Goal: Complete application form

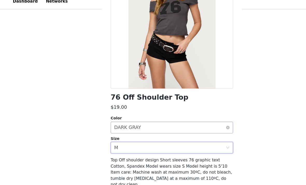
scroll to position [59, 0]
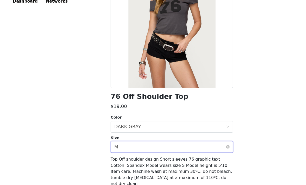
click at [196, 131] on div "Select size M" at bounding box center [151, 136] width 99 height 10
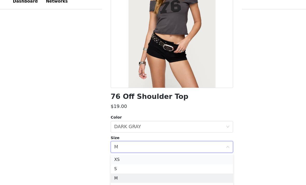
click at [184, 143] on li "XS" at bounding box center [153, 147] width 109 height 8
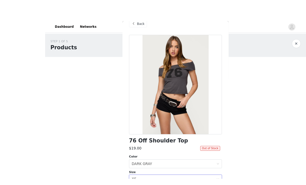
scroll to position [0, 0]
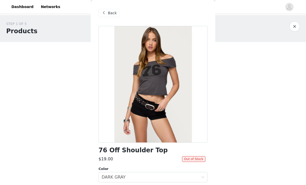
click at [108, 15] on span "Back" at bounding box center [112, 12] width 9 height 5
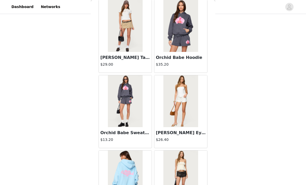
scroll to position [326, 0]
click at [121, 38] on img at bounding box center [125, 27] width 34 height 52
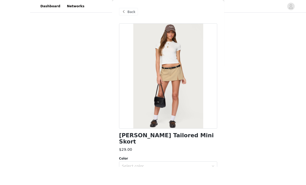
scroll to position [430, 0]
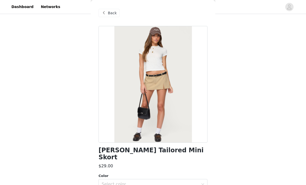
click at [107, 12] on div "Back" at bounding box center [109, 13] width 21 height 8
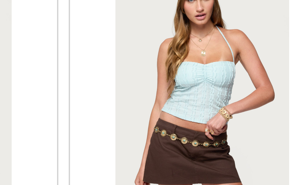
scroll to position [1283, 0]
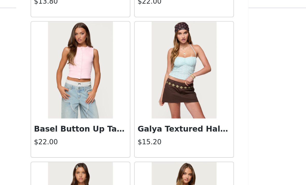
click at [163, 41] on img at bounding box center [180, 47] width 34 height 52
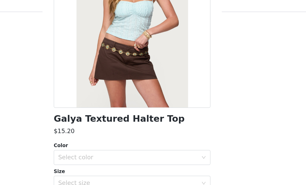
scroll to position [62, 0]
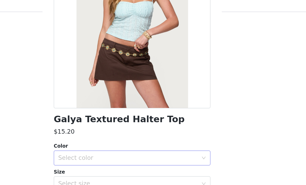
click at [102, 113] on div "Select color" at bounding box center [150, 115] width 97 height 5
click at [99, 123] on li "LIGHT BLUE" at bounding box center [153, 127] width 109 height 8
click at [99, 123] on div "Size" at bounding box center [153, 125] width 109 height 5
click at [102, 131] on div "Select size" at bounding box center [150, 133] width 97 height 5
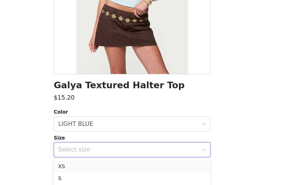
click at [99, 141] on li "XS" at bounding box center [153, 145] width 109 height 8
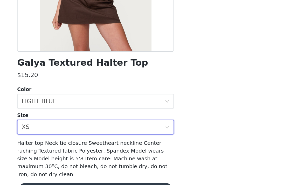
click at [99, 172] on button "Add Product" at bounding box center [153, 178] width 109 height 12
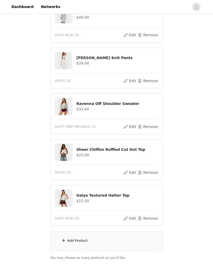
scroll to position [492, 0]
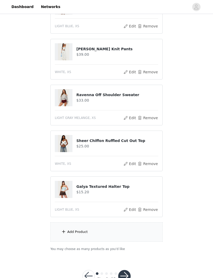
click at [82, 185] on div "Add Product" at bounding box center [77, 231] width 20 height 5
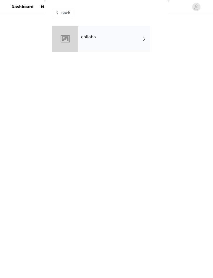
click at [141, 43] on div "collabs" at bounding box center [114, 39] width 72 height 26
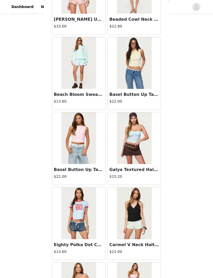
scroll to position [1192, 0]
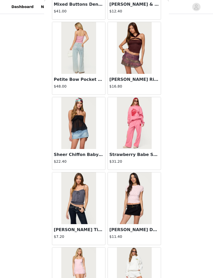
scroll to position [1582, 0]
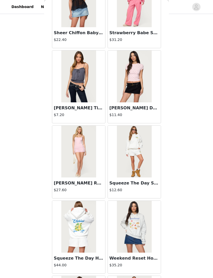
scroll to position [1724, 0]
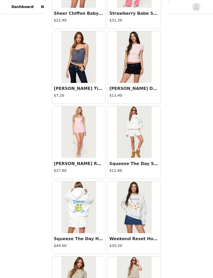
click at [84, 145] on img at bounding box center [78, 132] width 34 height 52
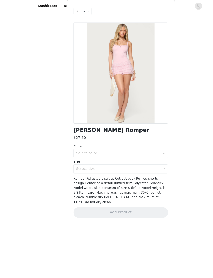
scroll to position [390, 0]
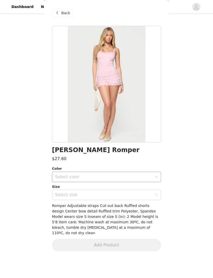
click at [155, 178] on icon "icon: down" at bounding box center [156, 177] width 3 height 3
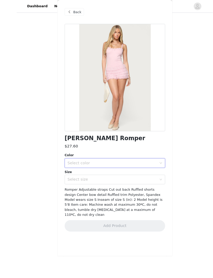
scroll to position [287, 0]
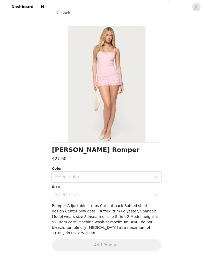
click at [69, 12] on div "Back" at bounding box center [62, 13] width 21 height 8
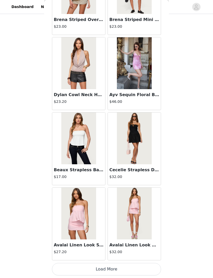
click at [86, 185] on button "Load More" at bounding box center [106, 269] width 109 height 12
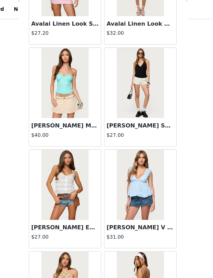
scroll to position [2248, 0]
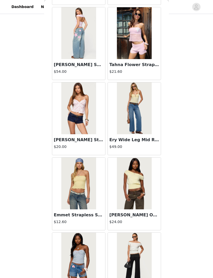
scroll to position [492, 0]
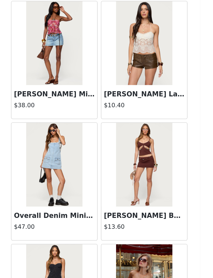
scroll to position [3764, 0]
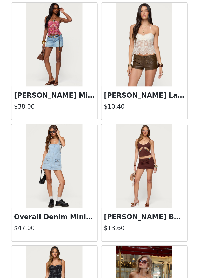
click at [117, 29] on img at bounding box center [134, 48] width 34 height 52
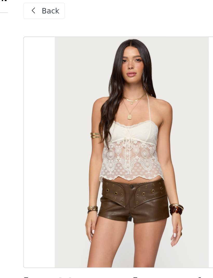
scroll to position [449, 0]
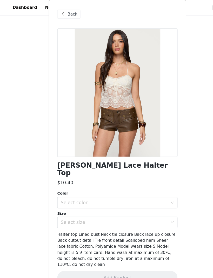
click at [68, 13] on span "Back" at bounding box center [65, 12] width 9 height 5
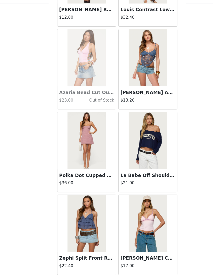
scroll to position [508, 0]
click at [118, 185] on button "Load More" at bounding box center [106, 269] width 109 height 12
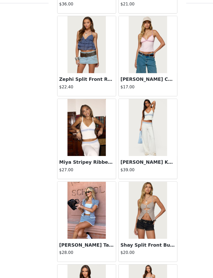
scroll to position [4436, 0]
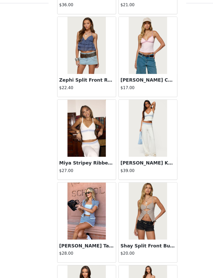
click at [90, 125] on img at bounding box center [78, 127] width 34 height 52
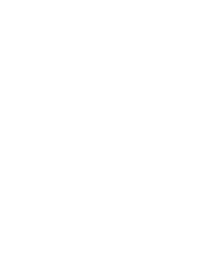
scroll to position [0, 0]
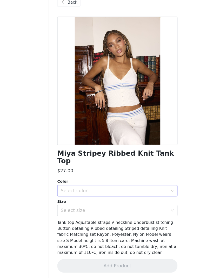
click at [116, 181] on div "Select color" at bounding box center [103, 183] width 97 height 5
click at [109, 184] on li "WHITE" at bounding box center [106, 188] width 109 height 8
click at [113, 185] on div "Select size" at bounding box center [103, 201] width 97 height 5
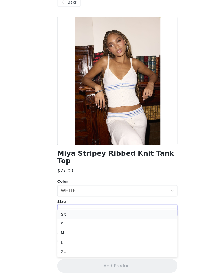
click at [99, 185] on li "XS" at bounding box center [106, 206] width 109 height 8
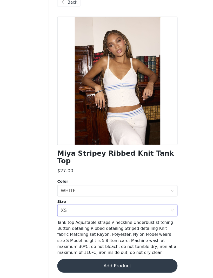
click at [99, 185] on button "Add Product" at bounding box center [106, 252] width 109 height 12
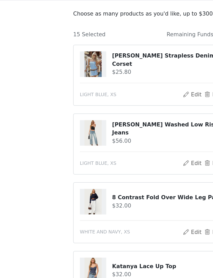
click at [96, 122] on h4 "[PERSON_NAME] Washed Low Rise Jeans" at bounding box center [117, 127] width 82 height 11
click at [60, 122] on img at bounding box center [63, 130] width 11 height 17
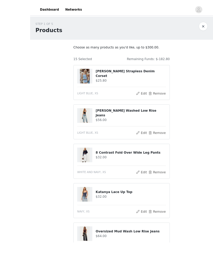
scroll to position [2, 0]
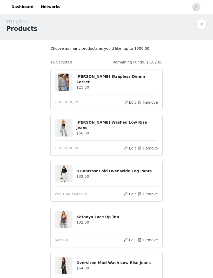
click at [68, 128] on img at bounding box center [63, 128] width 11 height 17
click at [64, 123] on img at bounding box center [63, 128] width 11 height 17
click at [128, 148] on button "Edit" at bounding box center [129, 148] width 13 height 6
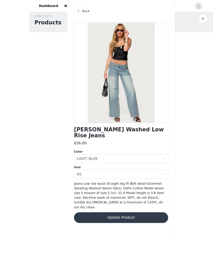
scroll to position [3, 0]
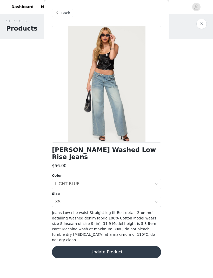
click at [204, 22] on button "button" at bounding box center [201, 24] width 10 height 10
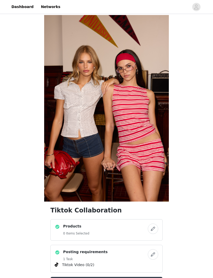
click at [156, 185] on button "button" at bounding box center [153, 229] width 10 height 10
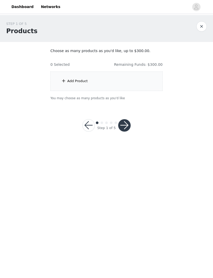
click at [85, 79] on div "Add Product" at bounding box center [77, 81] width 20 height 5
click at [64, 81] on span at bounding box center [63, 81] width 5 height 6
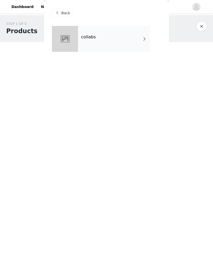
click at [132, 43] on div "collabs" at bounding box center [114, 39] width 72 height 26
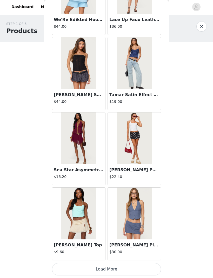
scroll to position [515, 0]
click at [128, 263] on button "Load More" at bounding box center [106, 269] width 109 height 12
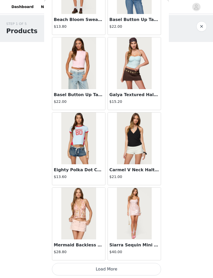
click at [116, 264] on button "Load More" at bounding box center [106, 269] width 109 height 12
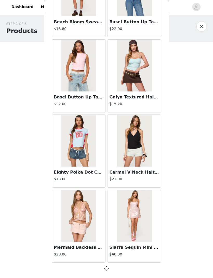
scroll to position [1265, 0]
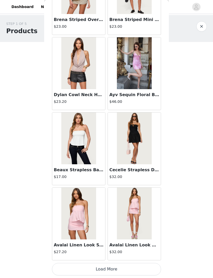
click at [115, 264] on button "Load More" at bounding box center [106, 269] width 109 height 12
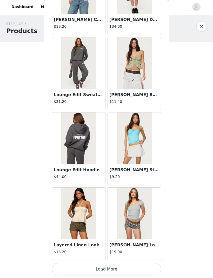
click at [127, 265] on button "Load More" at bounding box center [106, 269] width 109 height 12
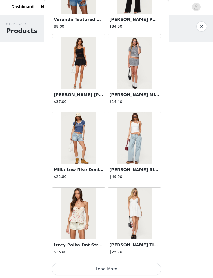
click at [124, 266] on button "Load More" at bounding box center [106, 269] width 109 height 12
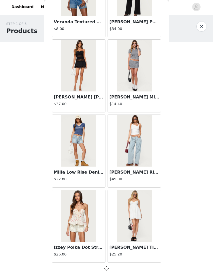
scroll to position [3520, 0]
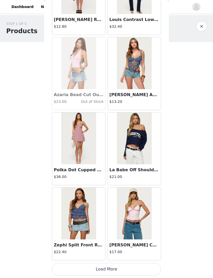
click at [128, 263] on button "Load More" at bounding box center [106, 269] width 109 height 12
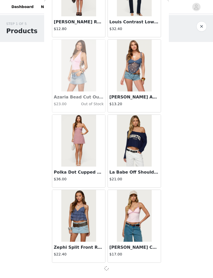
scroll to position [4272, 0]
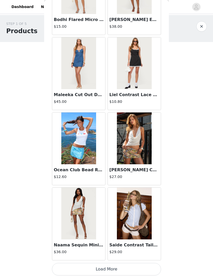
click at [122, 266] on button "Load More" at bounding box center [106, 269] width 109 height 12
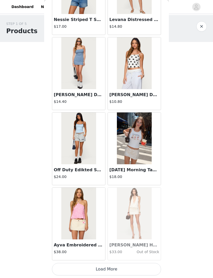
scroll to position [5778, 0]
click at [132, 267] on button "Load More" at bounding box center [106, 269] width 109 height 12
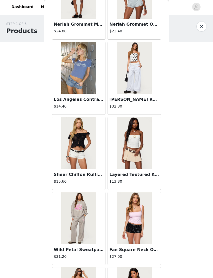
scroll to position [6383, 0]
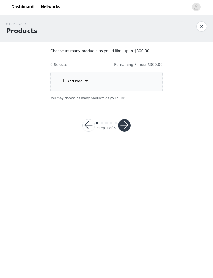
click at [68, 83] on div "Add Product" at bounding box center [77, 81] width 20 height 5
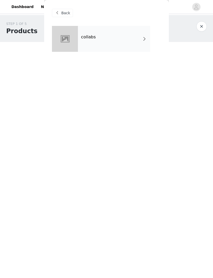
click at [140, 39] on div "collabs" at bounding box center [114, 39] width 72 height 26
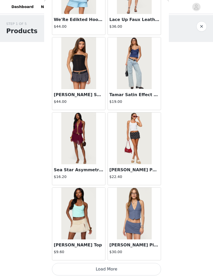
scroll to position [515, 0]
click at [117, 268] on button "Load More" at bounding box center [106, 269] width 109 height 12
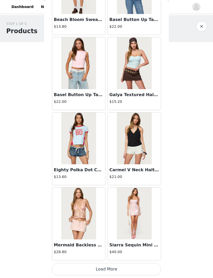
click at [105, 269] on button "Load More" at bounding box center [106, 269] width 109 height 12
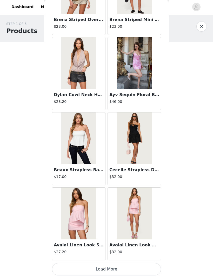
click at [115, 273] on button "Load More" at bounding box center [106, 269] width 109 height 12
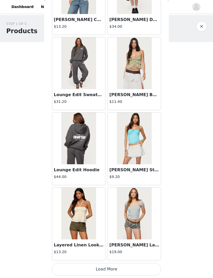
click at [117, 268] on button "Load More" at bounding box center [106, 269] width 109 height 12
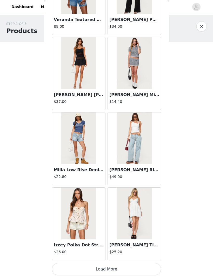
click at [121, 266] on button "Load More" at bounding box center [106, 269] width 109 height 12
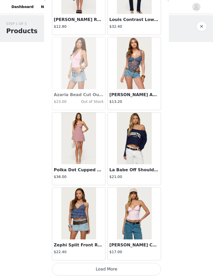
click at [119, 268] on button "Load More" at bounding box center [106, 269] width 109 height 12
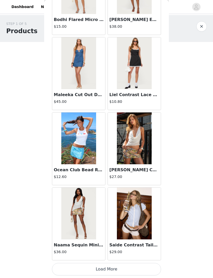
click at [121, 269] on button "Load More" at bounding box center [106, 269] width 109 height 12
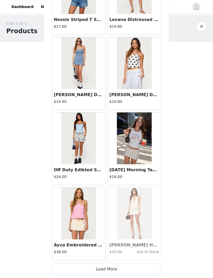
scroll to position [5778, 0]
click at [111, 273] on button "Load More" at bounding box center [106, 269] width 109 height 12
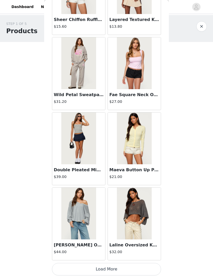
scroll to position [6530, 0]
click at [129, 267] on button "Load More" at bounding box center [106, 269] width 109 height 12
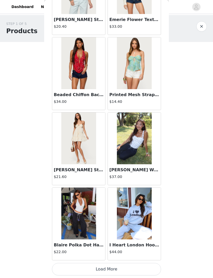
scroll to position [7282, 0]
click at [127, 270] on button "Load More" at bounding box center [106, 269] width 109 height 12
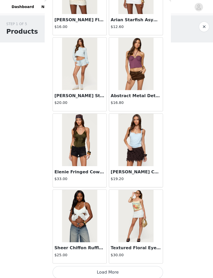
scroll to position [8033, 0]
click at [125, 269] on button "Load More" at bounding box center [106, 269] width 109 height 12
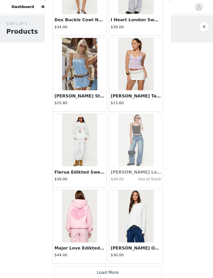
scroll to position [8785, 0]
click at [125, 269] on button "Load More" at bounding box center [106, 269] width 109 height 12
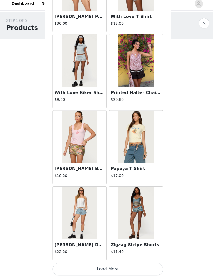
scroll to position [9537, 0]
click at [117, 266] on button "Load More" at bounding box center [106, 269] width 109 height 12
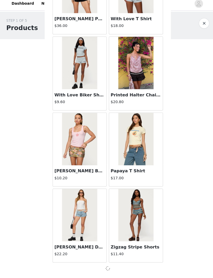
scroll to position [9535, 0]
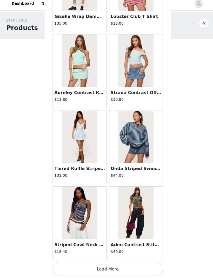
click at [117, 263] on button "Load More" at bounding box center [106, 269] width 109 height 12
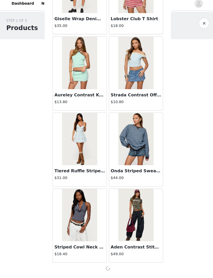
scroll to position [10287, 0]
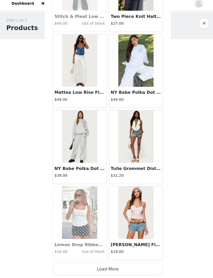
click at [121, 268] on button "Load More" at bounding box center [106, 269] width 109 height 12
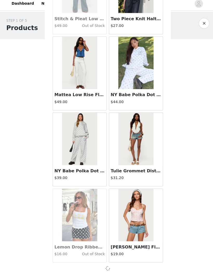
scroll to position [11038, 0]
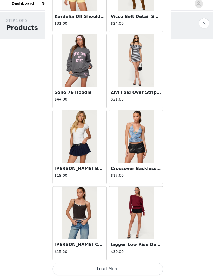
click at [115, 266] on button "Load More" at bounding box center [106, 269] width 109 height 12
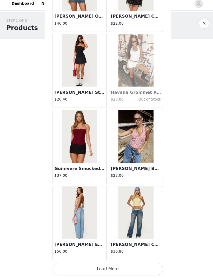
scroll to position [12544, 0]
click at [127, 265] on button "Load More" at bounding box center [106, 269] width 109 height 12
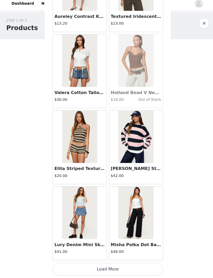
scroll to position [13296, 0]
click at [125, 270] on button "Load More" at bounding box center [106, 269] width 109 height 12
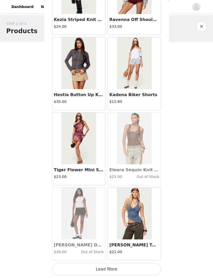
scroll to position [14048, 0]
click at [134, 270] on button "Load More" at bounding box center [106, 269] width 109 height 12
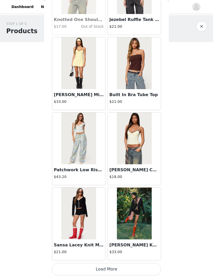
scroll to position [14800, 0]
click at [134, 270] on button "Load More" at bounding box center [106, 269] width 109 height 12
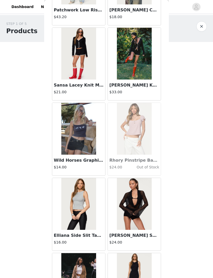
scroll to position [14968, 0]
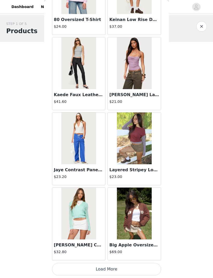
click at [132, 268] on button "Load More" at bounding box center [106, 269] width 109 height 12
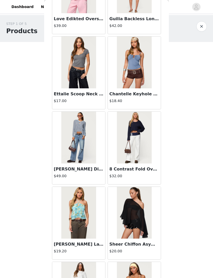
scroll to position [16227, 0]
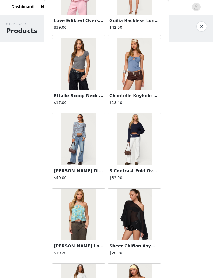
click at [144, 149] on img at bounding box center [134, 140] width 34 height 52
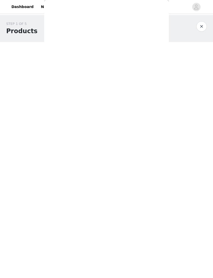
scroll to position [0, 0]
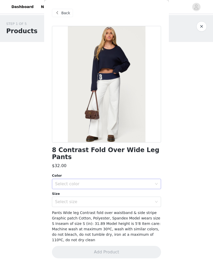
click at [142, 181] on div "Select color" at bounding box center [103, 183] width 97 height 5
click at [136, 199] on div "Select size" at bounding box center [103, 201] width 97 height 5
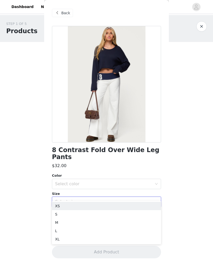
click at [136, 199] on div "Select size" at bounding box center [103, 201] width 97 height 5
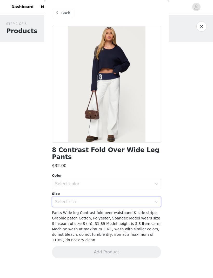
click at [154, 197] on div "Select size" at bounding box center [104, 202] width 99 height 10
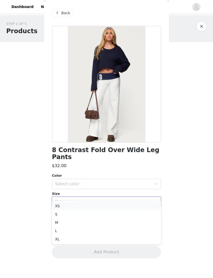
click at [143, 208] on li "XS" at bounding box center [106, 206] width 109 height 8
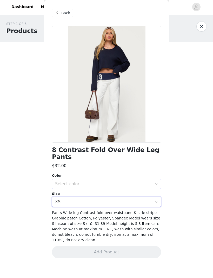
click at [153, 179] on div "Select color" at bounding box center [104, 184] width 99 height 10
click at [145, 190] on li "WHITE AND NAVY" at bounding box center [106, 188] width 109 height 8
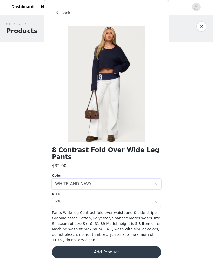
click at [129, 246] on button "Add Product" at bounding box center [106, 252] width 109 height 12
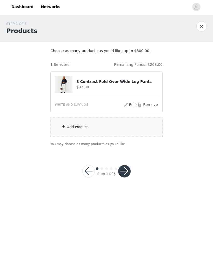
click at [80, 124] on div "Add Product" at bounding box center [77, 126] width 20 height 5
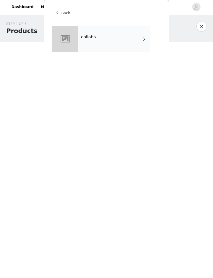
click at [149, 41] on div "collabs" at bounding box center [114, 39] width 72 height 26
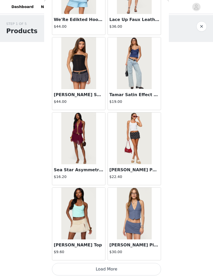
click at [129, 266] on button "Load More" at bounding box center [106, 269] width 109 height 12
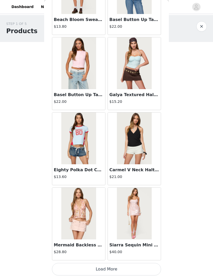
click at [129, 267] on button "Load More" at bounding box center [106, 269] width 109 height 12
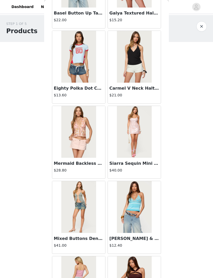
click at [202, 166] on div "STEP 1 OF 5 Products Choose as many products as you'd like, up to $300.00. 1 Se…" at bounding box center [106, 102] width 213 height 175
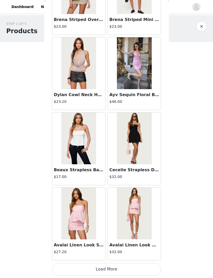
click at [129, 265] on button "Load More" at bounding box center [106, 269] width 109 height 12
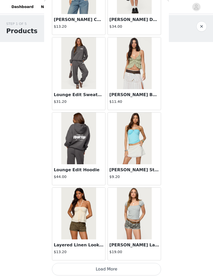
click at [129, 264] on button "Load More" at bounding box center [106, 269] width 109 height 12
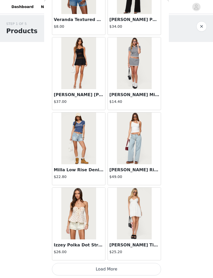
click at [139, 266] on button "Load More" at bounding box center [106, 269] width 109 height 12
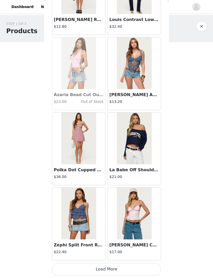
scroll to position [4272, 0]
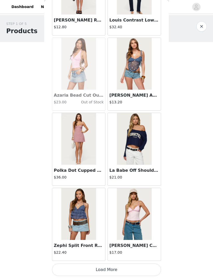
click at [130, 266] on button "Load More" at bounding box center [106, 270] width 109 height 12
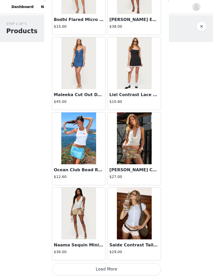
click at [127, 265] on button "Load More" at bounding box center [106, 269] width 109 height 12
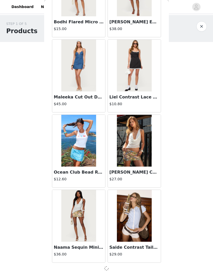
scroll to position [5024, 0]
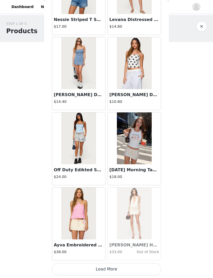
click at [135, 270] on button "Load More" at bounding box center [106, 269] width 109 height 12
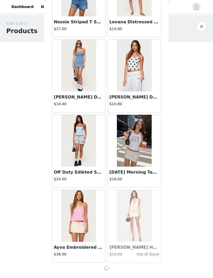
scroll to position [5776, 0]
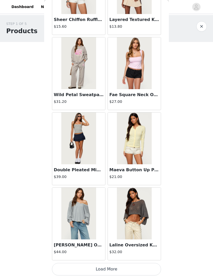
click at [132, 263] on button "Load More" at bounding box center [106, 269] width 109 height 12
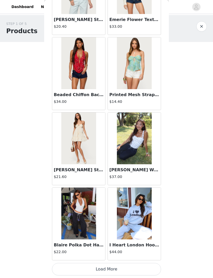
click at [132, 269] on button "Load More" at bounding box center [106, 269] width 109 height 12
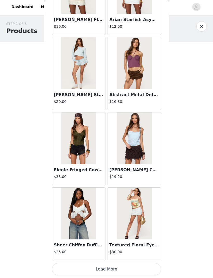
click at [136, 269] on button "Load More" at bounding box center [106, 269] width 109 height 12
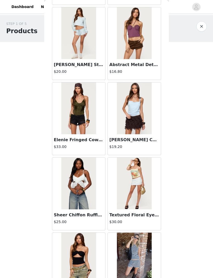
scroll to position [8066, 0]
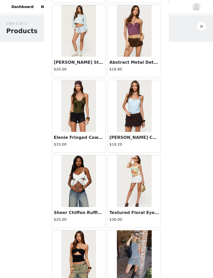
click at [83, 198] on img at bounding box center [78, 181] width 34 height 52
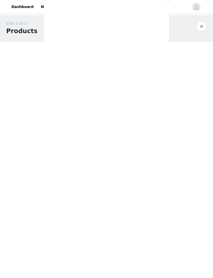
scroll to position [0, 0]
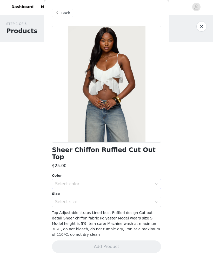
click at [148, 181] on div "Select color" at bounding box center [103, 183] width 97 height 5
click at [140, 189] on li "WHITE" at bounding box center [106, 188] width 109 height 8
click at [151, 199] on div "Select size" at bounding box center [103, 201] width 97 height 5
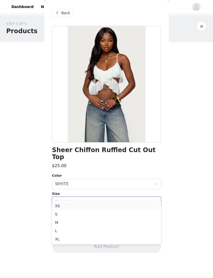
click at [143, 203] on li "XS" at bounding box center [106, 206] width 109 height 8
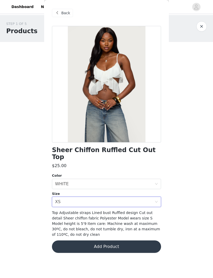
click at [136, 241] on button "Add Product" at bounding box center [106, 247] width 109 height 12
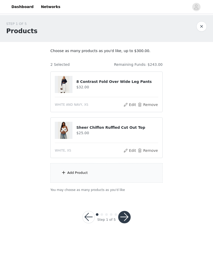
click at [130, 180] on div "Add Product" at bounding box center [106, 172] width 112 height 19
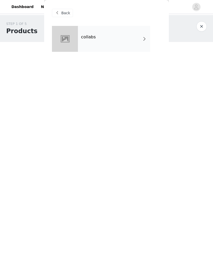
click at [135, 41] on div "collabs" at bounding box center [114, 39] width 72 height 26
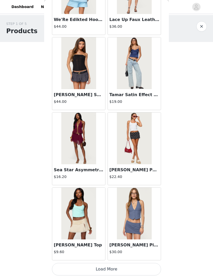
click at [132, 267] on button "Load More" at bounding box center [106, 269] width 109 height 12
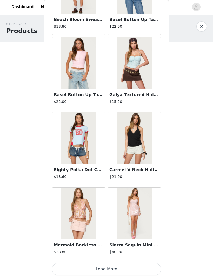
click at [132, 264] on button "Load More" at bounding box center [106, 269] width 109 height 12
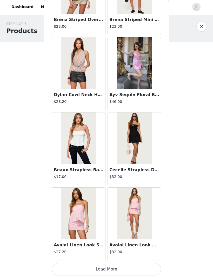
click at [136, 265] on button "Load More" at bounding box center [106, 269] width 109 height 12
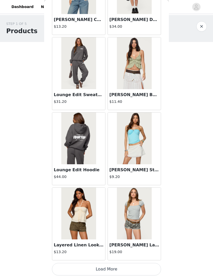
click at [136, 269] on button "Load More" at bounding box center [106, 269] width 109 height 12
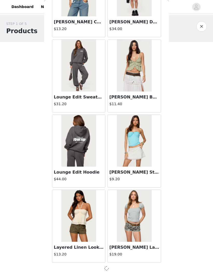
scroll to position [2768, 0]
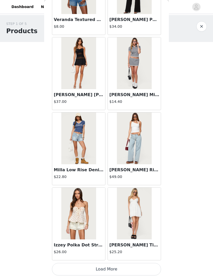
click at [130, 268] on button "Load More" at bounding box center [106, 269] width 109 height 12
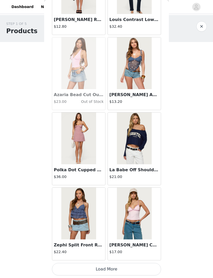
click at [125, 268] on button "Load More" at bounding box center [106, 269] width 109 height 12
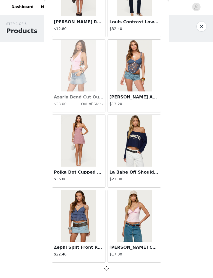
scroll to position [4272, 0]
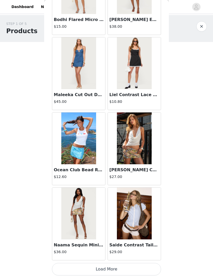
click at [144, 268] on button "Load More" at bounding box center [106, 269] width 109 height 12
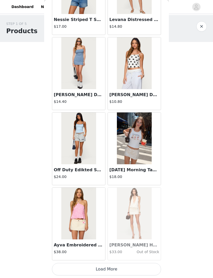
scroll to position [5778, 0]
click at [139, 269] on button "Load More" at bounding box center [106, 269] width 109 height 12
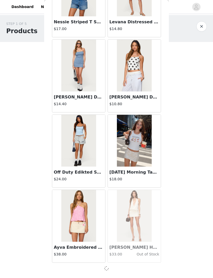
scroll to position [5776, 0]
click at [124, 270] on div at bounding box center [106, 268] width 109 height 6
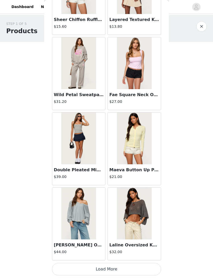
click at [141, 266] on button "Load More" at bounding box center [106, 269] width 109 height 12
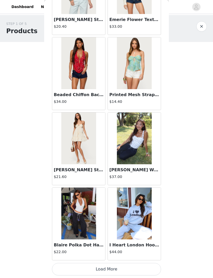
click at [142, 268] on button "Load More" at bounding box center [106, 269] width 109 height 12
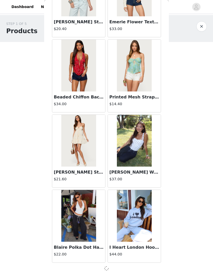
scroll to position [7279, 0]
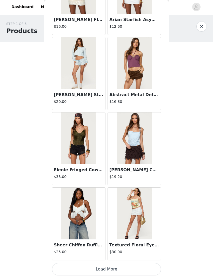
click at [136, 264] on button "Load More" at bounding box center [106, 269] width 109 height 12
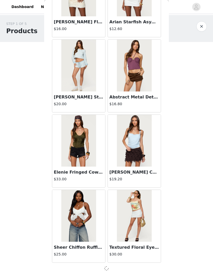
scroll to position [8031, 0]
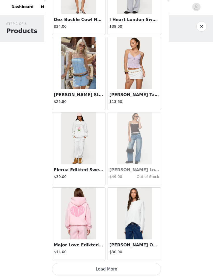
click at [134, 264] on button "Load More" at bounding box center [106, 269] width 109 height 12
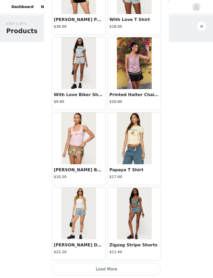
click at [136, 267] on button "Load More" at bounding box center [106, 269] width 109 height 12
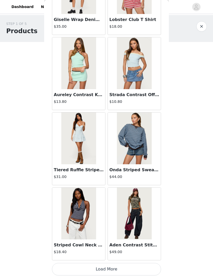
scroll to position [10289, 0]
click at [135, 268] on button "Load More" at bounding box center [106, 269] width 109 height 12
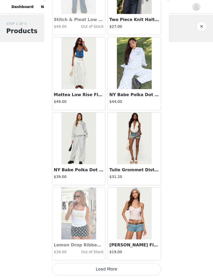
click at [131, 268] on button "Load More" at bounding box center [106, 269] width 109 height 12
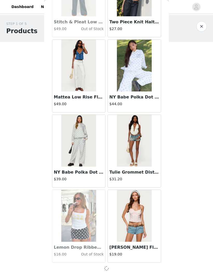
scroll to position [11038, 0]
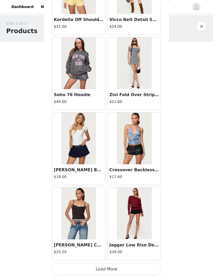
click at [136, 264] on button "Load More" at bounding box center [106, 269] width 109 height 12
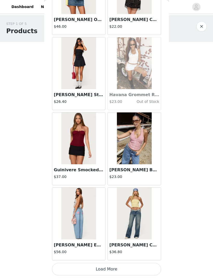
scroll to position [12544, 0]
click at [137, 260] on article "Ronny Curved Stitch Low Rise Jeans $36.80" at bounding box center [133, 223] width 53 height 73
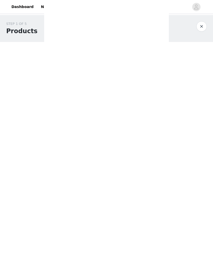
scroll to position [0, 0]
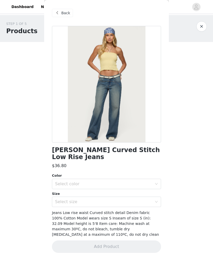
click at [71, 12] on div "Back" at bounding box center [62, 13] width 21 height 8
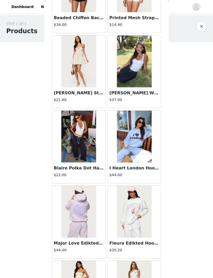
scroll to position [7356, 0]
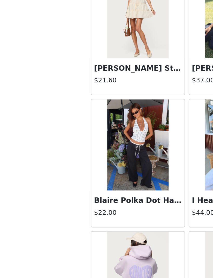
click at [74, 113] on img at bounding box center [78, 139] width 34 height 52
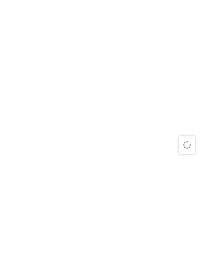
scroll to position [0, 0]
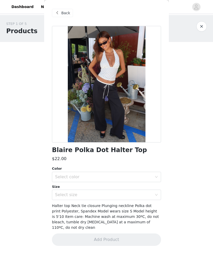
click at [63, 13] on span "Back" at bounding box center [65, 12] width 9 height 5
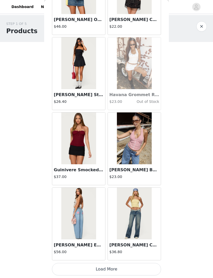
click at [143, 267] on button "Load More" at bounding box center [106, 269] width 109 height 12
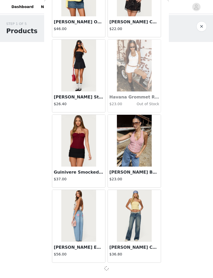
scroll to position [12542, 0]
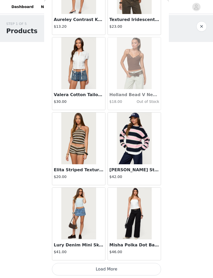
click at [143, 267] on button "Load More" at bounding box center [106, 269] width 109 height 12
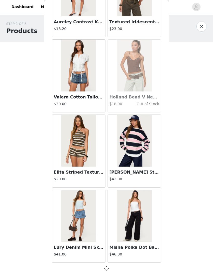
scroll to position [13294, 0]
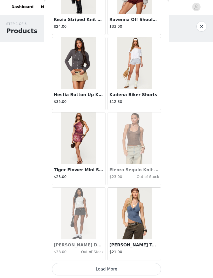
click at [140, 269] on button "Load More" at bounding box center [106, 269] width 109 height 12
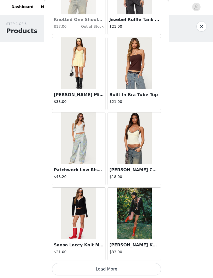
click at [128, 267] on button "Load More" at bounding box center [106, 269] width 109 height 12
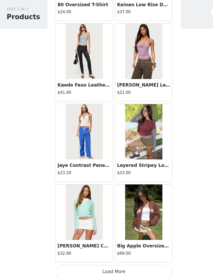
scroll to position [15552, 0]
click at [137, 263] on button "Load More" at bounding box center [106, 269] width 109 height 12
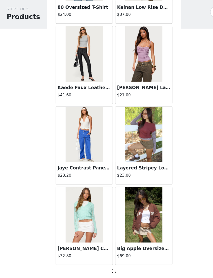
scroll to position [15549, 0]
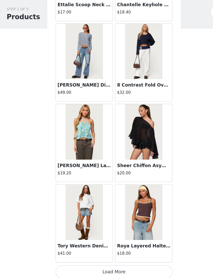
click at [138, 263] on button "Load More" at bounding box center [106, 269] width 109 height 12
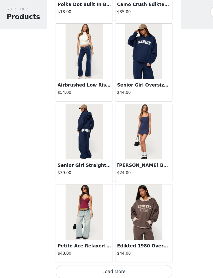
scroll to position [17055, 0]
click at [132, 263] on button "Load More" at bounding box center [106, 269] width 109 height 12
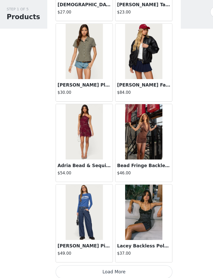
click at [142, 263] on button "Load More" at bounding box center [106, 269] width 109 height 12
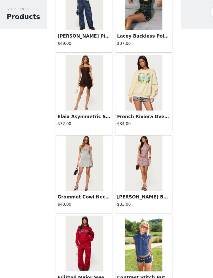
scroll to position [18007, 0]
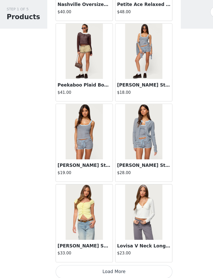
click at [141, 263] on button "Load More" at bounding box center [106, 269] width 109 height 12
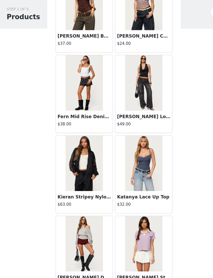
scroll to position [19054, 0]
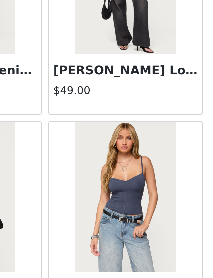
click at [117, 144] on img at bounding box center [134, 170] width 34 height 52
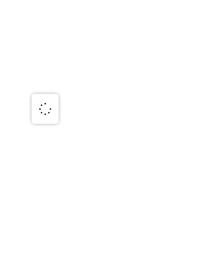
scroll to position [0, 0]
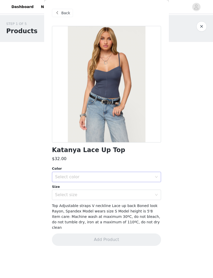
click at [149, 179] on div "Select color" at bounding box center [103, 176] width 97 height 5
click at [139, 187] on li "NAVY" at bounding box center [106, 188] width 109 height 8
click at [146, 194] on div "Select size" at bounding box center [103, 194] width 97 height 5
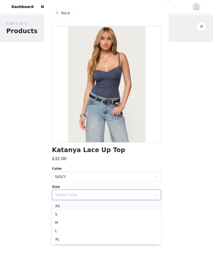
click at [134, 205] on li "XS" at bounding box center [106, 206] width 109 height 8
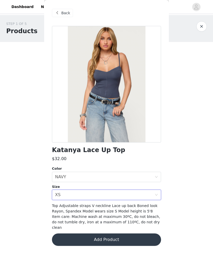
click at [134, 237] on button "Add Product" at bounding box center [106, 240] width 109 height 12
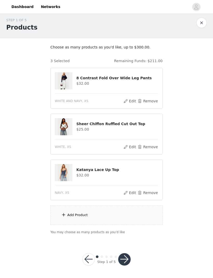
click at [72, 223] on div "Add Product" at bounding box center [106, 215] width 112 height 19
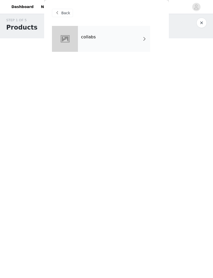
click at [134, 40] on div "collabs" at bounding box center [114, 39] width 72 height 26
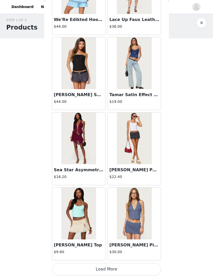
click at [151, 265] on button "Load More" at bounding box center [106, 269] width 109 height 12
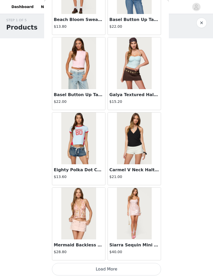
click at [151, 265] on button "Load More" at bounding box center [106, 269] width 109 height 12
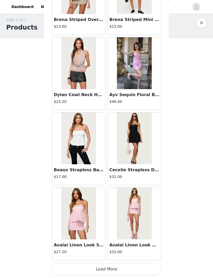
click at [153, 267] on button "Load More" at bounding box center [106, 269] width 109 height 12
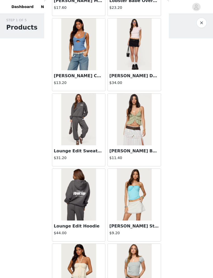
scroll to position [2771, 0]
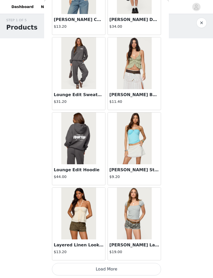
click at [155, 268] on button "Load More" at bounding box center [106, 269] width 109 height 12
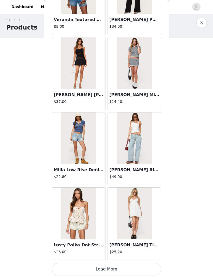
click at [147, 265] on button "Load More" at bounding box center [106, 269] width 109 height 12
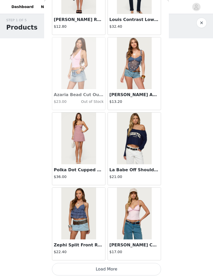
scroll to position [3, 0]
click at [117, 264] on button "Load More" at bounding box center [106, 269] width 109 height 12
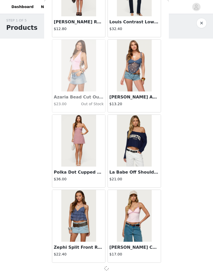
scroll to position [4272, 0]
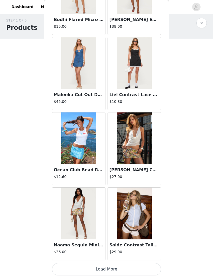
click at [135, 265] on button "Load More" at bounding box center [106, 269] width 109 height 12
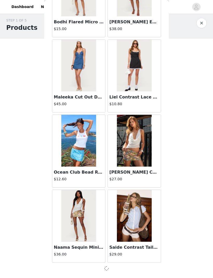
scroll to position [5024, 0]
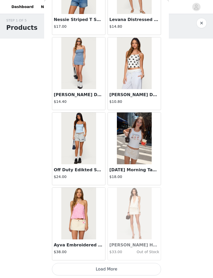
click at [134, 265] on button "Load More" at bounding box center [106, 269] width 109 height 12
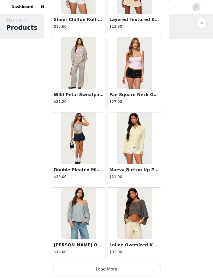
scroll to position [6530, 0]
click at [138, 266] on button "Load More" at bounding box center [106, 269] width 109 height 12
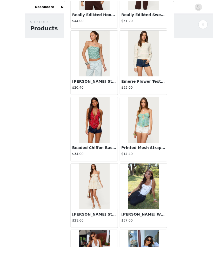
scroll to position [3, 0]
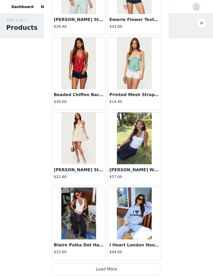
click at [142, 265] on button "Load More" at bounding box center [106, 269] width 109 height 12
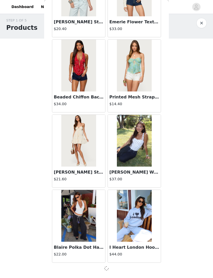
scroll to position [7279, 0]
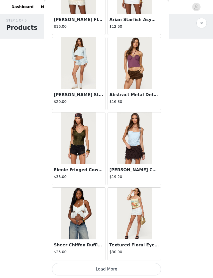
click at [145, 265] on button "Load More" at bounding box center [106, 269] width 109 height 12
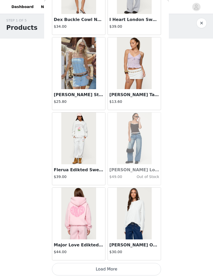
click at [144, 266] on button "Load More" at bounding box center [106, 269] width 109 height 12
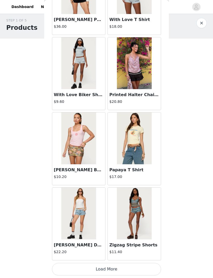
click at [148, 264] on button "Load More" at bounding box center [106, 269] width 109 height 12
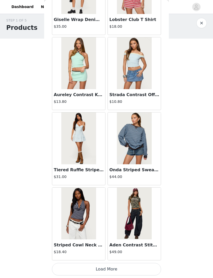
click at [149, 266] on button "Load More" at bounding box center [106, 269] width 109 height 12
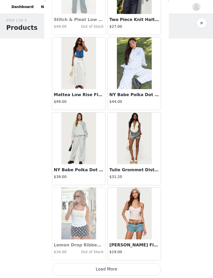
scroll to position [11041, 0]
click at [134, 267] on button "Load More" at bounding box center [106, 269] width 109 height 12
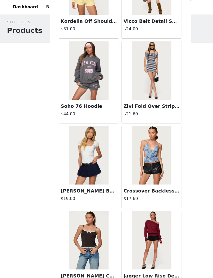
scroll to position [11793, 0]
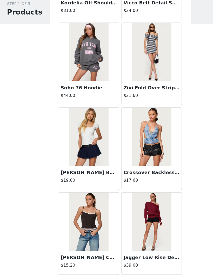
click at [134, 263] on button "Load More" at bounding box center [106, 269] width 109 height 12
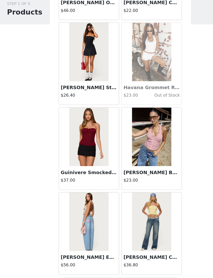
scroll to position [12544, 0]
click at [136, 263] on button "Load More" at bounding box center [106, 269] width 109 height 12
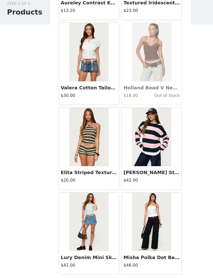
scroll to position [13296, 0]
click at [132, 263] on button "Load More" at bounding box center [106, 269] width 109 height 12
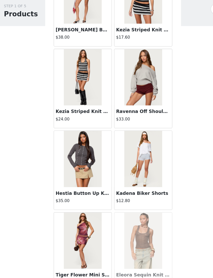
scroll to position [3, 0]
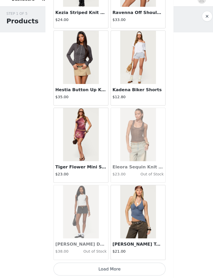
click at [115, 263] on button "Load More" at bounding box center [106, 269] width 109 height 12
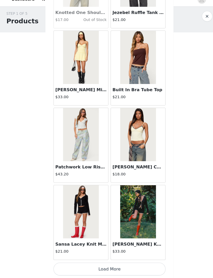
scroll to position [14800, 0]
click at [124, 263] on button "Load More" at bounding box center [106, 269] width 109 height 12
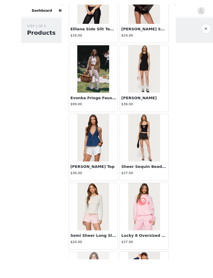
scroll to position [3, 0]
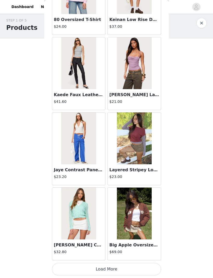
click at [109, 266] on button "Load More" at bounding box center [106, 269] width 109 height 12
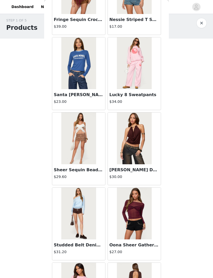
scroll to position [15928, 0]
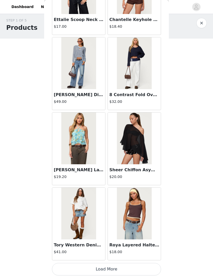
click at [93, 270] on button "Load More" at bounding box center [106, 269] width 109 height 12
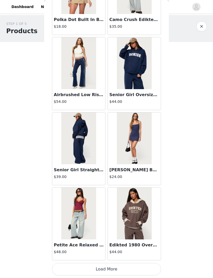
scroll to position [3, 0]
click at [139, 271] on button "Load More" at bounding box center [106, 269] width 109 height 12
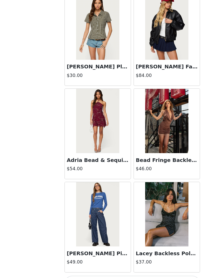
click at [91, 263] on button "Load More" at bounding box center [106, 269] width 109 height 12
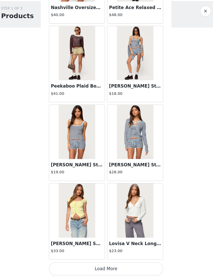
click at [99, 263] on button "Load More" at bounding box center [106, 269] width 109 height 12
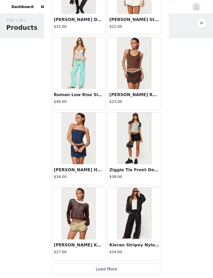
click at [107, 268] on button "Load More" at bounding box center [106, 269] width 109 height 12
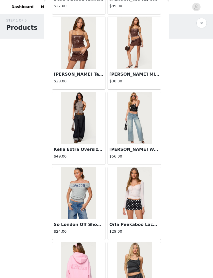
scroll to position [19786, 0]
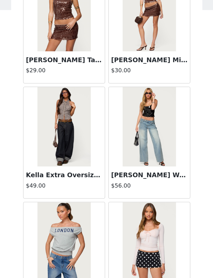
click at [117, 89] on img at bounding box center [134, 115] width 34 height 52
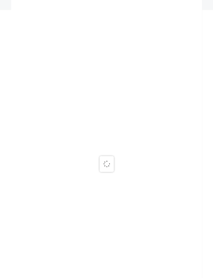
scroll to position [0, 0]
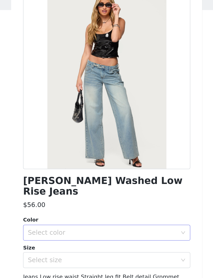
click at [68, 181] on div "Select color" at bounding box center [103, 183] width 97 height 5
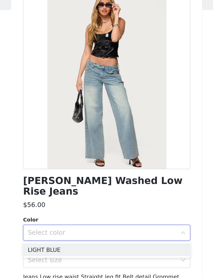
click at [155, 183] on icon "icon: down" at bounding box center [156, 185] width 3 height 4
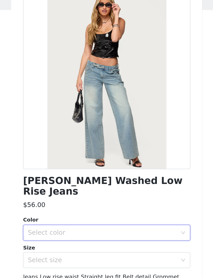
click at [114, 181] on div "Select color" at bounding box center [103, 183] width 97 height 5
click at [74, 191] on li "LIGHT BLUE" at bounding box center [106, 195] width 109 height 8
click at [103, 199] on div "Select size" at bounding box center [103, 201] width 97 height 5
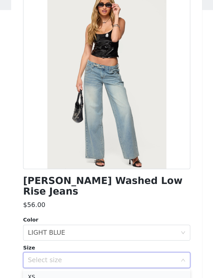
click at [68, 209] on li "XS" at bounding box center [106, 213] width 109 height 8
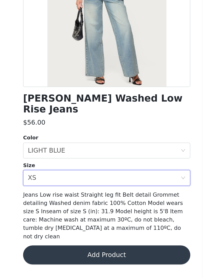
scroll to position [3, 0]
click at [78, 246] on button "Add Product" at bounding box center [106, 252] width 109 height 12
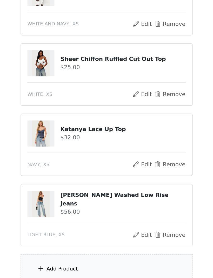
click at [61, 258] on span at bounding box center [63, 261] width 5 height 6
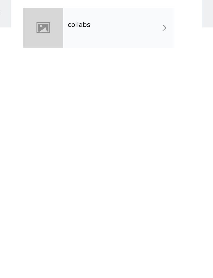
scroll to position [0, 0]
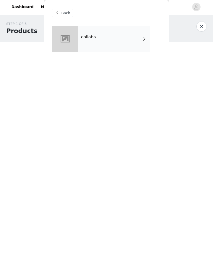
click at [158, 36] on div "collabs" at bounding box center [106, 43] width 109 height 34
click at [147, 43] on div "collabs" at bounding box center [114, 39] width 72 height 26
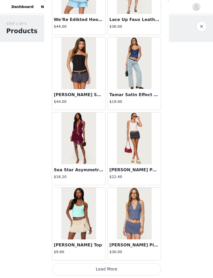
click at [134, 264] on button "Load More" at bounding box center [106, 269] width 109 height 12
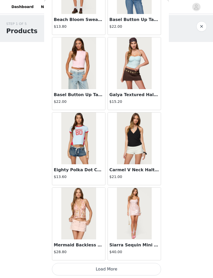
scroll to position [1267, 0]
click at [117, 260] on article "Siarra Sequin Mini Dress $40.00" at bounding box center [133, 223] width 53 height 73
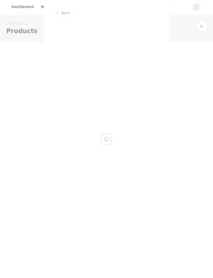
scroll to position [0, 0]
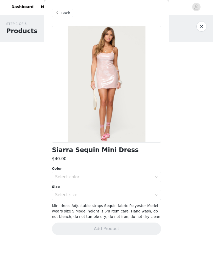
click at [72, 9] on div "Back" at bounding box center [62, 13] width 21 height 8
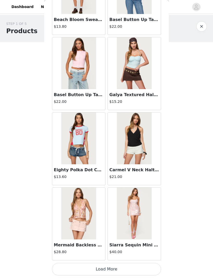
scroll to position [1267, 0]
click at [117, 271] on button "Load More" at bounding box center [106, 269] width 109 height 12
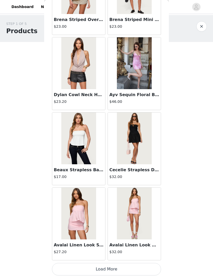
click at [122, 263] on button "Load More" at bounding box center [106, 269] width 109 height 12
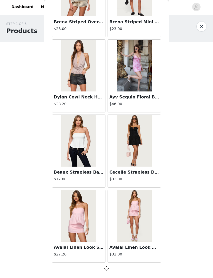
scroll to position [2016, 0]
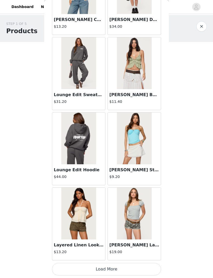
click at [108, 266] on button "Load More" at bounding box center [106, 269] width 109 height 12
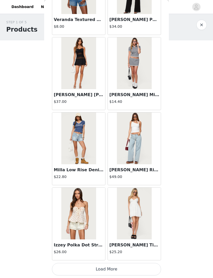
scroll to position [3522, 0]
click at [118, 267] on button "Load More" at bounding box center [106, 269] width 109 height 12
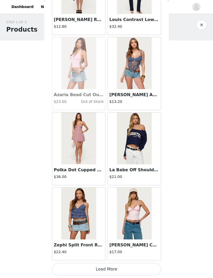
click at [121, 269] on button "Load More" at bounding box center [106, 269] width 109 height 12
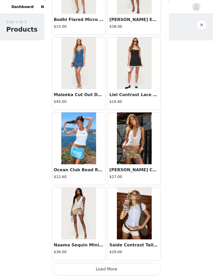
click at [121, 268] on button "Load More" at bounding box center [106, 269] width 109 height 12
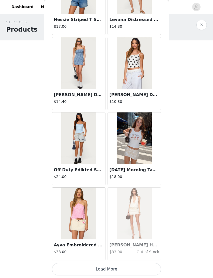
click at [122, 269] on button "Load More" at bounding box center [106, 269] width 109 height 12
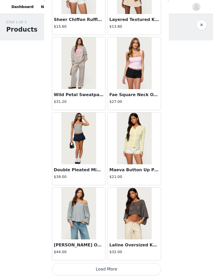
click at [121, 269] on button "Load More" at bounding box center [106, 269] width 109 height 12
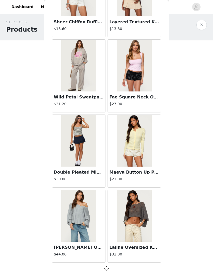
scroll to position [6527, 0]
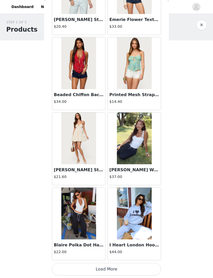
click at [123, 271] on button "Load More" at bounding box center [106, 269] width 109 height 12
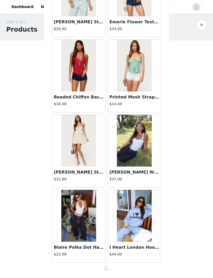
scroll to position [7279, 0]
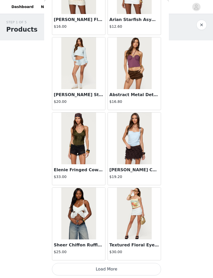
click at [122, 270] on button "Load More" at bounding box center [106, 269] width 109 height 12
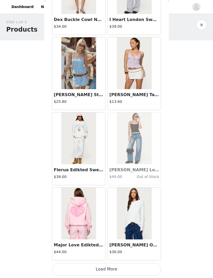
scroll to position [8785, 0]
click at [125, 268] on button "Load More" at bounding box center [106, 269] width 109 height 12
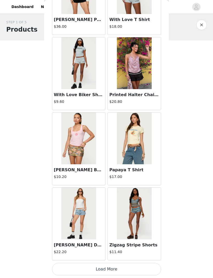
click at [119, 269] on button "Load More" at bounding box center [106, 269] width 109 height 12
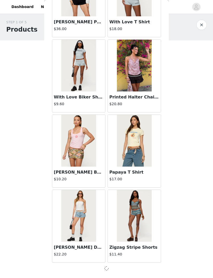
scroll to position [9535, 0]
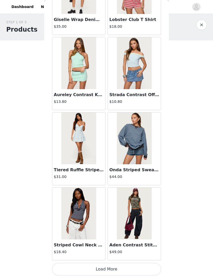
click at [118, 270] on button "Load More" at bounding box center [106, 269] width 109 height 12
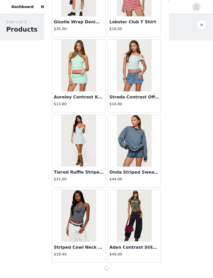
scroll to position [10287, 0]
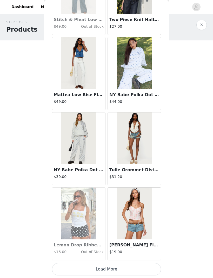
click at [131, 273] on button "Load More" at bounding box center [106, 269] width 109 height 12
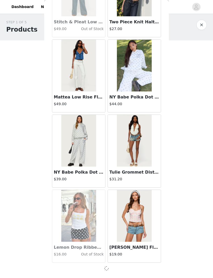
scroll to position [11038, 0]
click at [130, 269] on div at bounding box center [106, 268] width 109 height 6
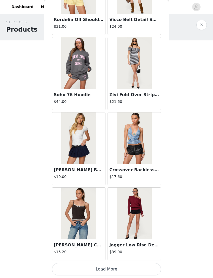
click at [131, 267] on button "Load More" at bounding box center [106, 269] width 109 height 12
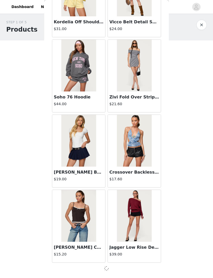
scroll to position [11790, 0]
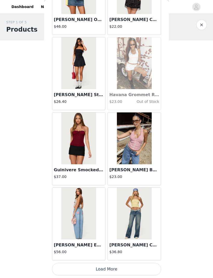
click at [130, 270] on button "Load More" at bounding box center [106, 269] width 109 height 12
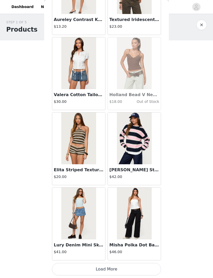
click at [126, 268] on button "Load More" at bounding box center [106, 269] width 109 height 12
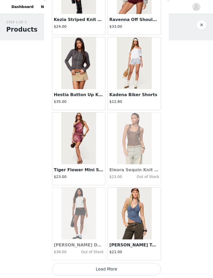
click at [126, 268] on button "Load More" at bounding box center [106, 269] width 109 height 12
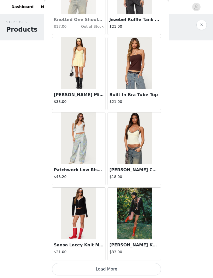
click at [131, 266] on button "Load More" at bounding box center [106, 269] width 109 height 12
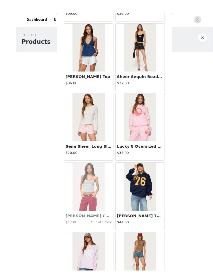
scroll to position [1, 0]
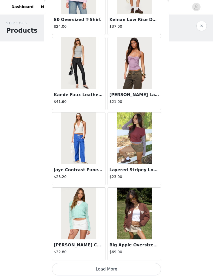
click at [127, 268] on button "Load More" at bounding box center [106, 269] width 109 height 12
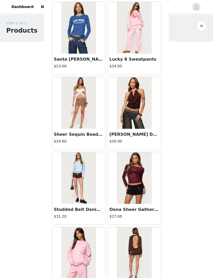
scroll to position [15973, 0]
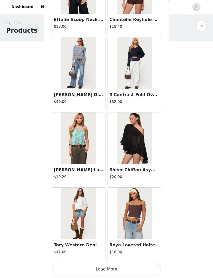
click at [135, 267] on button "Load More" at bounding box center [106, 269] width 109 height 12
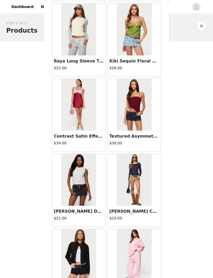
scroll to position [16563, 0]
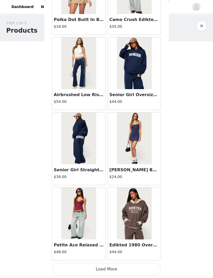
click at [131, 268] on button "Load More" at bounding box center [106, 269] width 109 height 12
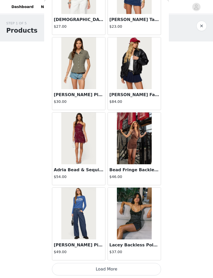
scroll to position [17807, 0]
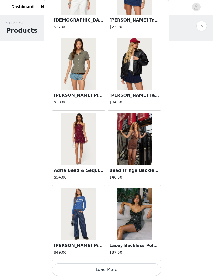
click at [131, 270] on button "Load More" at bounding box center [106, 270] width 109 height 12
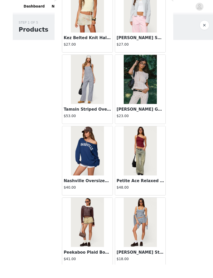
scroll to position [4, 0]
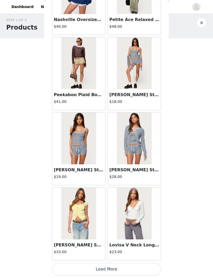
click at [117, 272] on button "Load More" at bounding box center [106, 269] width 109 height 12
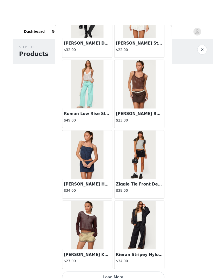
scroll to position [19272, 0]
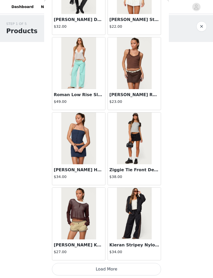
click at [128, 266] on button "Load More" at bounding box center [106, 269] width 109 height 12
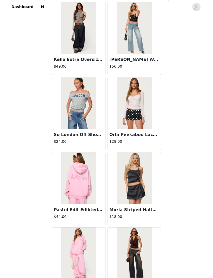
scroll to position [19871, 0]
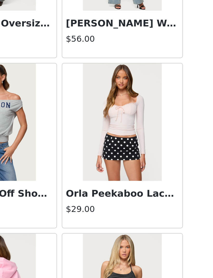
click at [117, 79] on img at bounding box center [134, 105] width 34 height 52
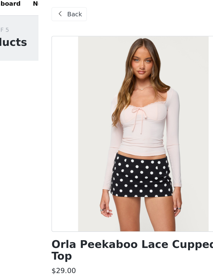
scroll to position [0, 0]
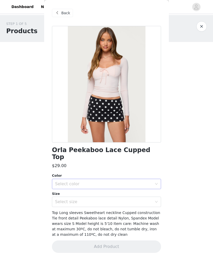
click at [150, 181] on div "Select color" at bounding box center [103, 183] width 97 height 5
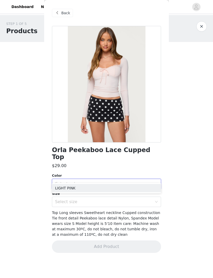
click at [151, 181] on div "Select color" at bounding box center [103, 183] width 97 height 5
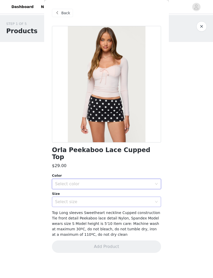
click at [138, 197] on div "Select size" at bounding box center [104, 202] width 99 height 10
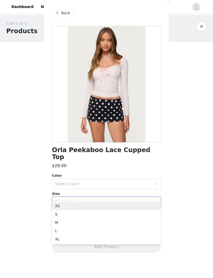
click at [146, 199] on div "Select size" at bounding box center [103, 201] width 97 height 5
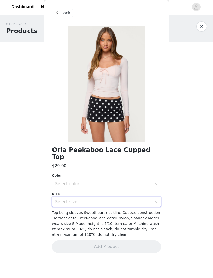
click at [138, 211] on span "Top Long sleeves Sweetheart neckline Cupped construction Tie front detail Peeka…" at bounding box center [106, 224] width 108 height 26
click at [151, 199] on div "Select size" at bounding box center [103, 201] width 97 height 5
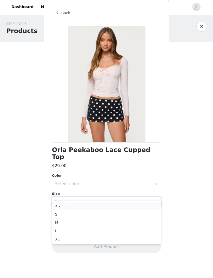
click at [146, 208] on li "XS" at bounding box center [106, 206] width 109 height 8
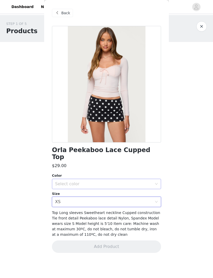
click at [159, 179] on div "Select color" at bounding box center [106, 184] width 109 height 10
click at [146, 191] on li "LIGHT PINK" at bounding box center [106, 188] width 109 height 8
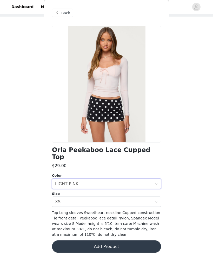
scroll to position [33, 0]
click at [123, 241] on button "Add Product" at bounding box center [106, 247] width 109 height 12
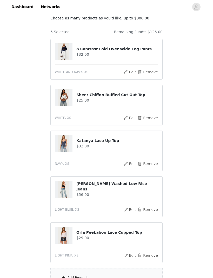
scroll to position [79, 0]
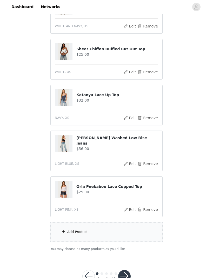
click at [67, 239] on div "Add Product" at bounding box center [106, 231] width 112 height 19
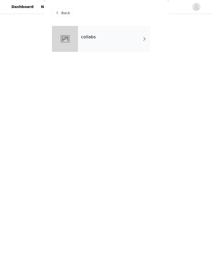
click at [144, 39] on span at bounding box center [144, 39] width 5 height 6
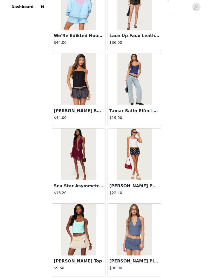
scroll to position [499, 0]
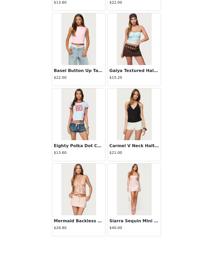
scroll to position [79, 0]
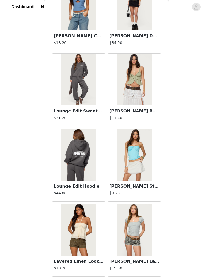
scroll to position [2754, 0]
click at [138, 276] on div "Priscilla Lace Trim T Shirt $19.00" at bounding box center [134, 266] width 53 height 21
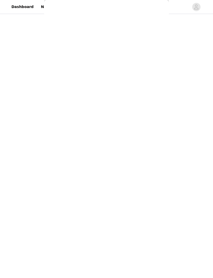
scroll to position [0, 0]
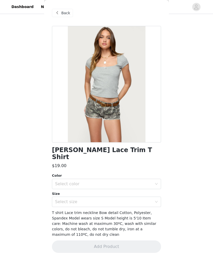
click at [68, 16] on div "Back" at bounding box center [62, 13] width 21 height 8
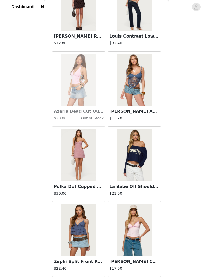
scroll to position [4258, 0]
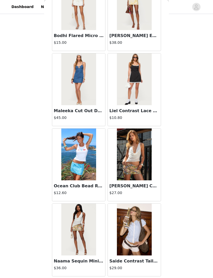
scroll to position [5010, 0]
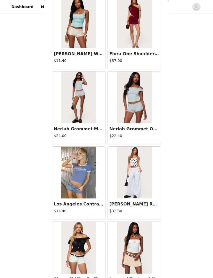
scroll to position [6271, 0]
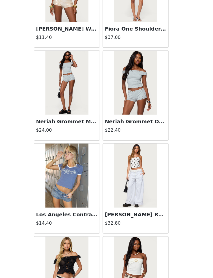
click at [121, 156] on img at bounding box center [134, 172] width 34 height 52
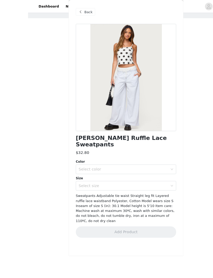
scroll to position [33, 0]
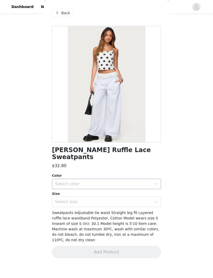
click at [149, 179] on div "Select color" at bounding box center [104, 184] width 99 height 10
click at [143, 195] on li "LIGHT GREY MELANGE" at bounding box center [106, 195] width 109 height 8
click at [151, 201] on div "Select size" at bounding box center [103, 201] width 97 height 5
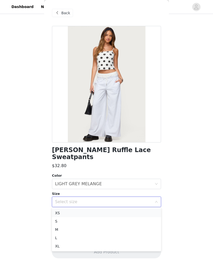
click at [138, 215] on li "XS" at bounding box center [106, 213] width 109 height 8
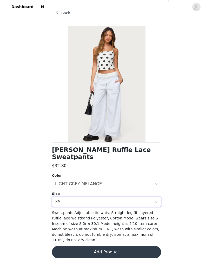
click at [134, 249] on button "Add Product" at bounding box center [106, 252] width 109 height 12
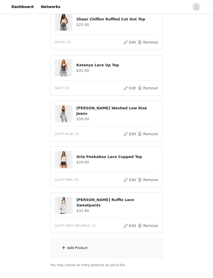
scroll to position [124, 0]
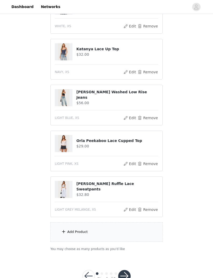
click at [68, 231] on div "Add Product" at bounding box center [77, 231] width 20 height 5
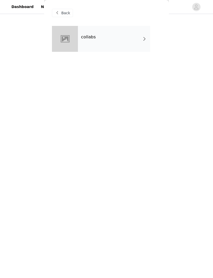
click at [142, 44] on div "collabs" at bounding box center [114, 39] width 72 height 26
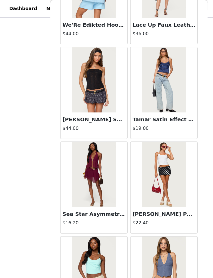
scroll to position [141, 0]
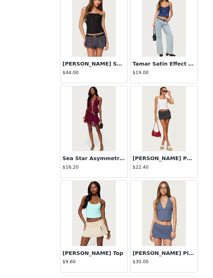
click at [111, 263] on button "Load More" at bounding box center [106, 269] width 109 height 12
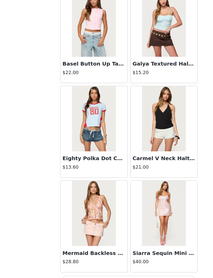
scroll to position [1267, 0]
click at [112, 263] on button "Load More" at bounding box center [106, 269] width 109 height 12
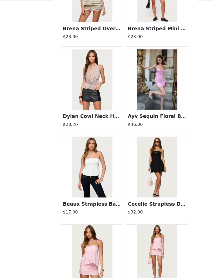
scroll to position [2000, 0]
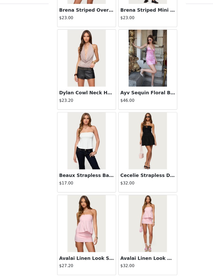
click at [123, 263] on button "Load More" at bounding box center [106, 269] width 109 height 12
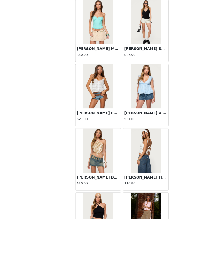
scroll to position [124, 0]
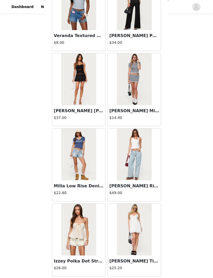
scroll to position [3506, 0]
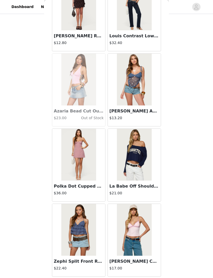
scroll to position [4258, 0]
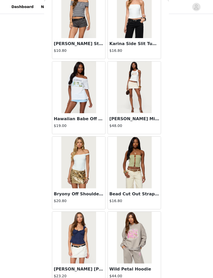
scroll to position [5453, 0]
click at [142, 95] on img at bounding box center [134, 88] width 34 height 52
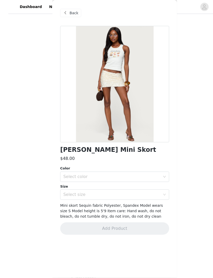
scroll to position [79, 0]
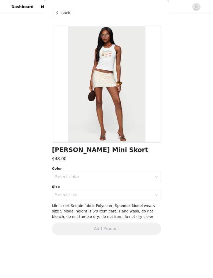
click at [123, 179] on div "Select color" at bounding box center [103, 176] width 97 height 5
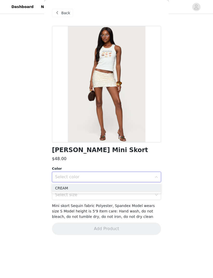
click at [125, 189] on li "CREAM" at bounding box center [106, 188] width 109 height 8
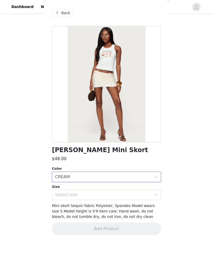
click at [147, 197] on div "Select size" at bounding box center [103, 194] width 97 height 5
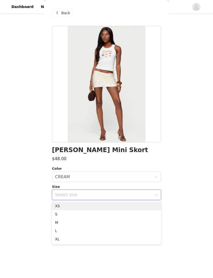
click at [132, 205] on li "XS" at bounding box center [106, 206] width 109 height 8
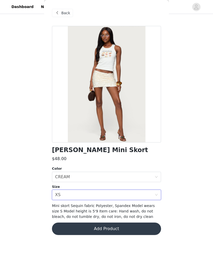
click at [126, 229] on button "Add Product" at bounding box center [106, 229] width 109 height 12
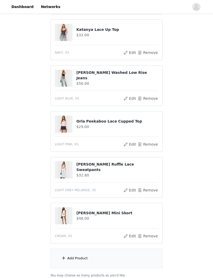
scroll to position [170, 0]
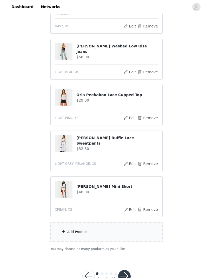
click at [65, 230] on span at bounding box center [63, 232] width 5 height 6
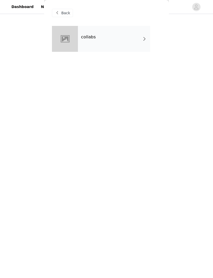
click at [134, 39] on div "collabs" at bounding box center [114, 39] width 72 height 26
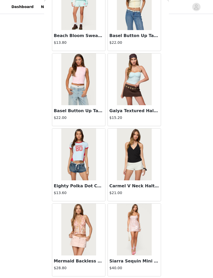
scroll to position [1250, 0]
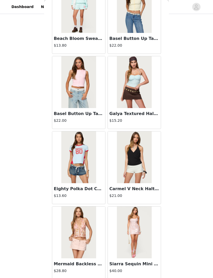
scroll to position [170, 0]
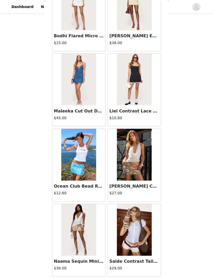
scroll to position [5010, 0]
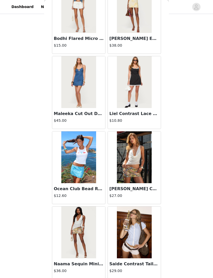
scroll to position [106, 0]
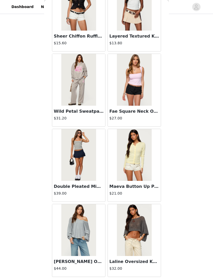
scroll to position [6513, 0]
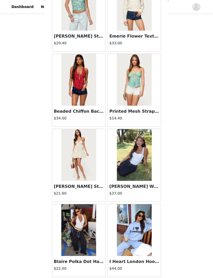
scroll to position [170, 0]
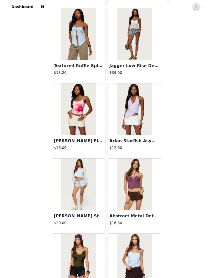
scroll to position [7916, 0]
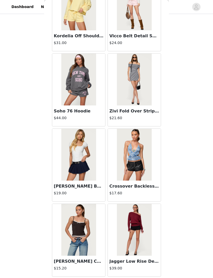
scroll to position [11776, 0]
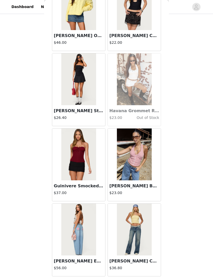
scroll to position [12528, 0]
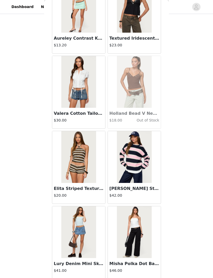
scroll to position [146, 0]
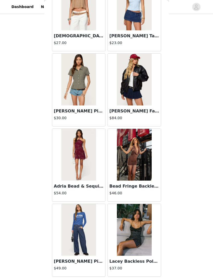
scroll to position [17791, 0]
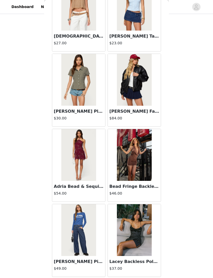
click at [125, 277] on article "Lacey Backless Polka Dot Mini Dress $37.00" at bounding box center [133, 240] width 53 height 73
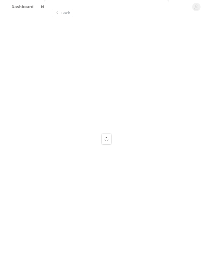
scroll to position [0, 0]
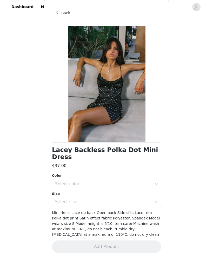
click at [59, 17] on div "Back" at bounding box center [62, 13] width 21 height 8
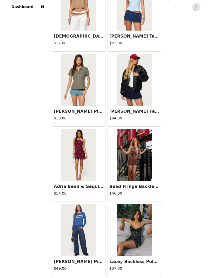
scroll to position [17791, 0]
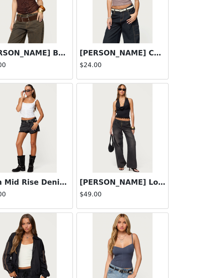
scroll to position [99, 0]
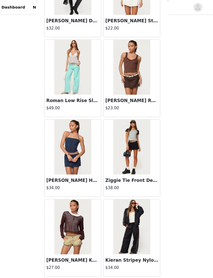
click at [118, 268] on button "Load More" at bounding box center [106, 269] width 109 height 12
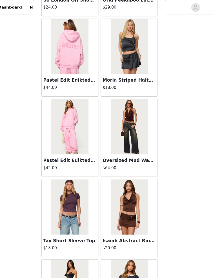
scroll to position [20014, 0]
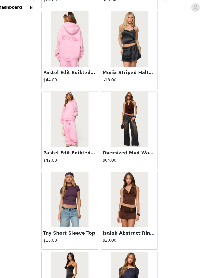
click at [128, 124] on img at bounding box center [134, 112] width 34 height 52
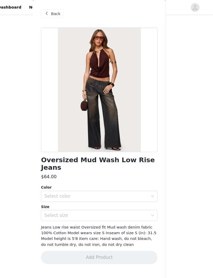
scroll to position [60, 0]
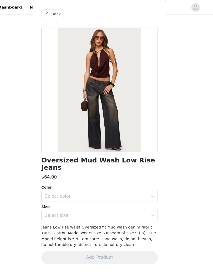
click at [145, 179] on div "Select color" at bounding box center [106, 184] width 109 height 10
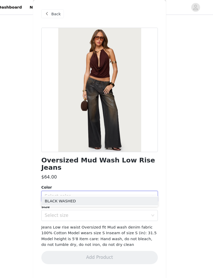
click at [131, 189] on li "BLACK WASHED" at bounding box center [106, 188] width 109 height 8
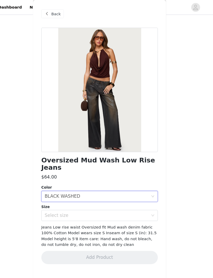
click at [155, 200] on icon "icon: down" at bounding box center [156, 201] width 3 height 3
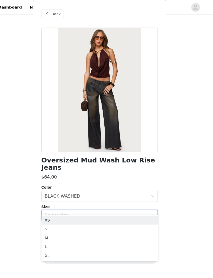
click at [119, 208] on li "XS" at bounding box center [106, 206] width 109 height 8
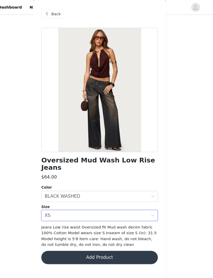
click at [124, 235] on button "Add Product" at bounding box center [106, 241] width 109 height 12
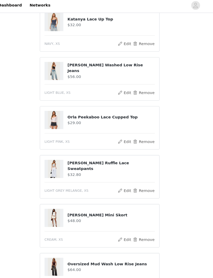
scroll to position [154, 0]
click at [138, 131] on button "Remove" at bounding box center [147, 134] width 21 height 6
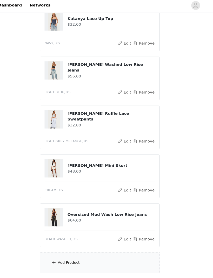
click at [137, 133] on button "Remove" at bounding box center [147, 134] width 21 height 6
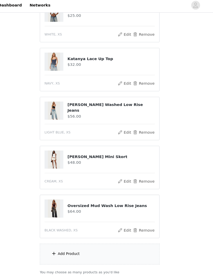
scroll to position [141, 0]
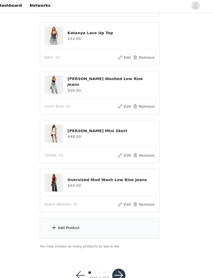
click at [54, 216] on div "Add Product" at bounding box center [106, 215] width 112 height 19
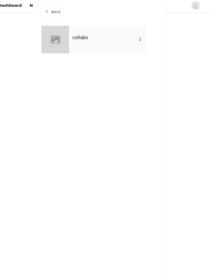
click at [126, 37] on div "collabs" at bounding box center [114, 39] width 72 height 26
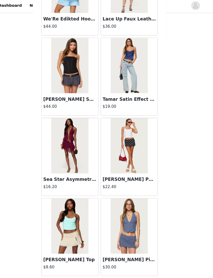
click at [107, 264] on button "Load More" at bounding box center [106, 269] width 109 height 12
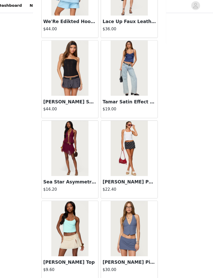
scroll to position [513, 0]
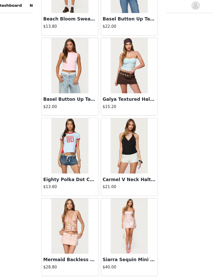
click at [98, 264] on button "Load More" at bounding box center [106, 269] width 109 height 12
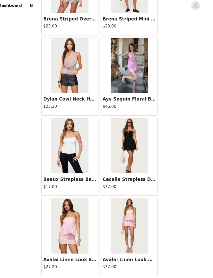
scroll to position [2019, 0]
click at [101, 266] on button "Load More" at bounding box center [106, 269] width 109 height 12
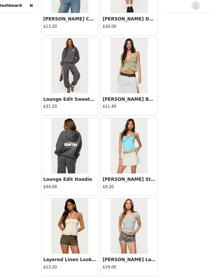
scroll to position [2771, 0]
click at [99, 265] on button "Load More" at bounding box center [106, 269] width 109 height 12
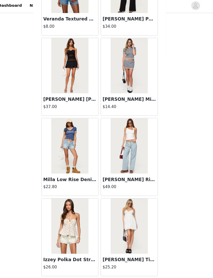
scroll to position [3522, 0]
click at [104, 266] on button "Load More" at bounding box center [106, 269] width 109 height 12
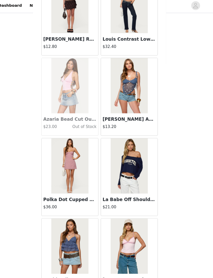
scroll to position [4256, 0]
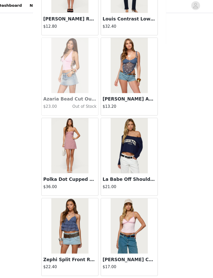
click at [84, 263] on button "Load More" at bounding box center [106, 269] width 109 height 12
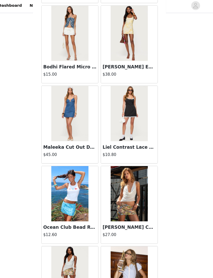
scroll to position [4982, 0]
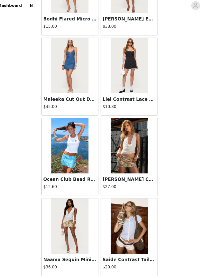
click at [86, 266] on button "Load More" at bounding box center [106, 269] width 109 height 12
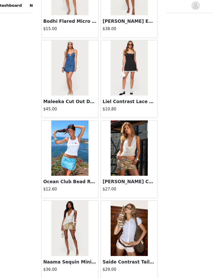
click at [85, 265] on div at bounding box center [106, 268] width 109 height 6
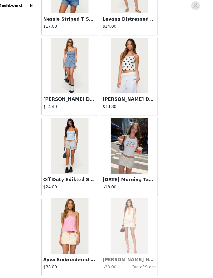
scroll to position [5778, 0]
click at [83, 263] on button "Load More" at bounding box center [106, 269] width 109 height 12
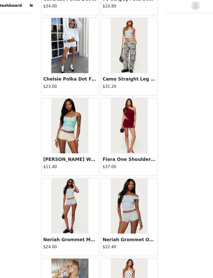
scroll to position [6173, 0]
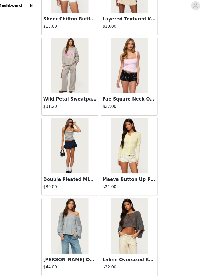
click at [82, 267] on button "Load More" at bounding box center [106, 269] width 109 height 12
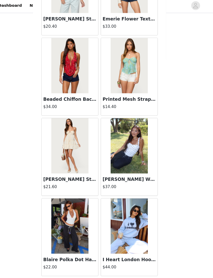
scroll to position [7282, 0]
click at [73, 269] on button "Load More" at bounding box center [106, 269] width 109 height 12
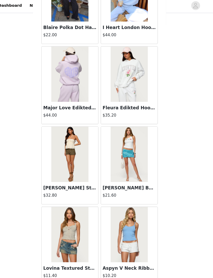
scroll to position [7504, 0]
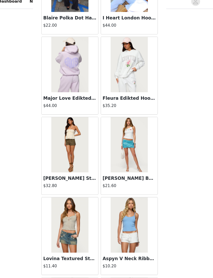
click at [192, 0] on header "Dashboard Networks" at bounding box center [106, 7] width 213 height 14
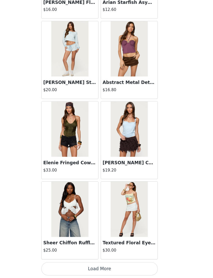
scroll to position [8033, 0]
click at [94, 263] on button "Load More" at bounding box center [106, 269] width 109 height 12
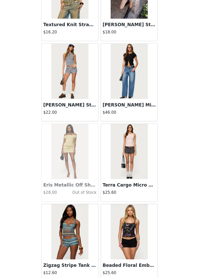
scroll to position [8313, 0]
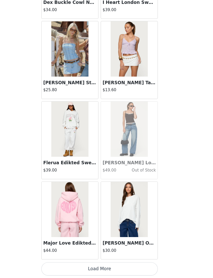
click at [92, 263] on button "Load More" at bounding box center [106, 269] width 109 height 12
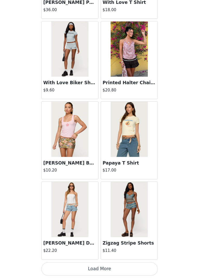
scroll to position [9537, 0]
click at [88, 263] on button "Load More" at bounding box center [106, 269] width 109 height 12
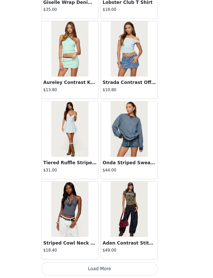
scroll to position [10289, 0]
click at [97, 263] on button "Load More" at bounding box center [106, 269] width 109 height 12
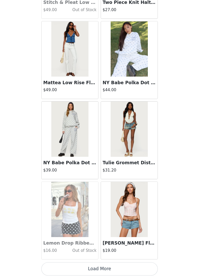
scroll to position [11041, 0]
click at [100, 263] on button "Load More" at bounding box center [106, 269] width 109 height 12
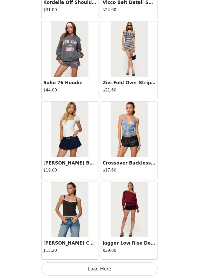
scroll to position [11793, 0]
click at [94, 263] on button "Load More" at bounding box center [106, 269] width 109 height 12
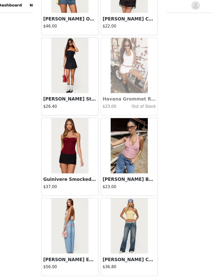
scroll to position [141, 0]
click at [105, 263] on button "Load More" at bounding box center [106, 269] width 109 height 12
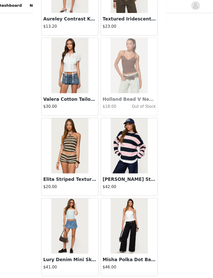
scroll to position [13296, 0]
click at [100, 264] on button "Load More" at bounding box center [106, 269] width 109 height 12
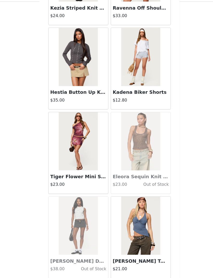
scroll to position [14048, 0]
click at [103, 263] on button "Load More" at bounding box center [106, 269] width 109 height 12
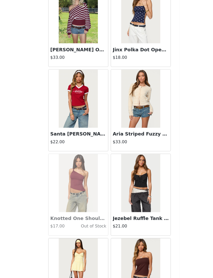
scroll to position [14609, 0]
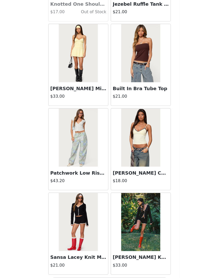
click at [99, 263] on button "Load More" at bounding box center [106, 269] width 109 height 12
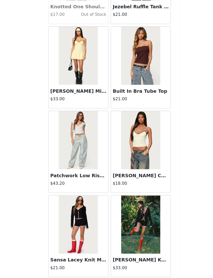
scroll to position [14798, 0]
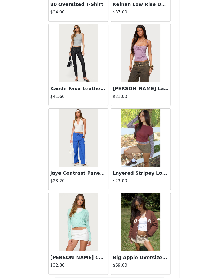
click at [94, 263] on button "Load More" at bounding box center [106, 269] width 109 height 12
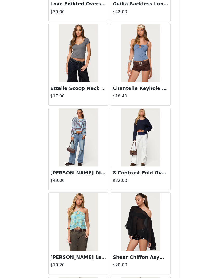
scroll to position [16229, 0]
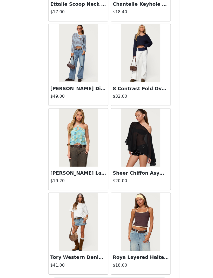
click at [95, 263] on button "Load More" at bounding box center [106, 269] width 109 height 12
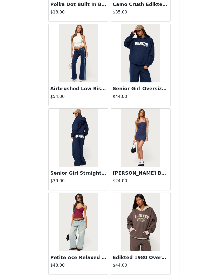
scroll to position [17055, 0]
click at [87, 263] on button "Load More" at bounding box center [106, 269] width 109 height 12
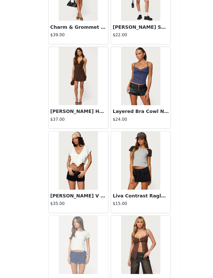
scroll to position [17338, 0]
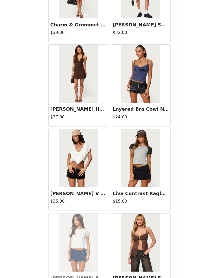
click at [124, 71] on img at bounding box center [134, 82] width 34 height 52
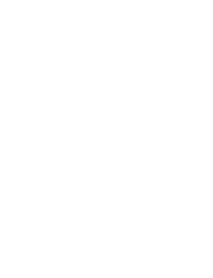
scroll to position [0, 0]
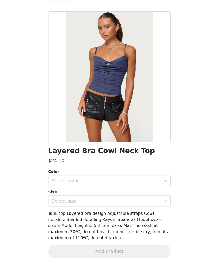
click at [106, 174] on div "Select color" at bounding box center [103, 176] width 97 height 5
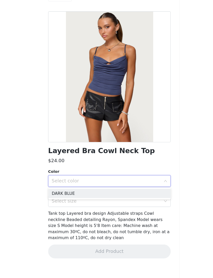
click at [108, 184] on li "DARK BLUE" at bounding box center [106, 188] width 109 height 8
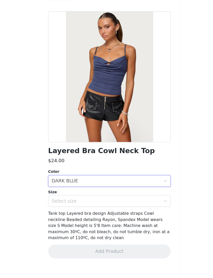
click at [114, 192] on div "Select size" at bounding box center [103, 194] width 97 height 5
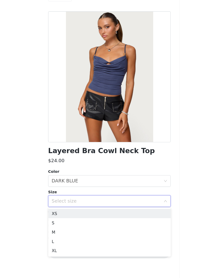
click at [109, 202] on li "XS" at bounding box center [106, 206] width 109 height 8
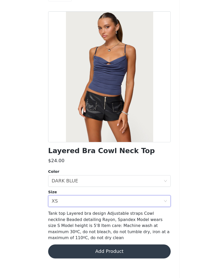
click at [97, 234] on button "Add Product" at bounding box center [106, 240] width 109 height 12
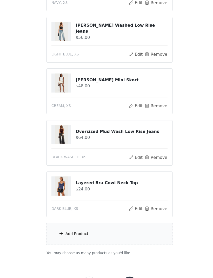
scroll to position [187, 0]
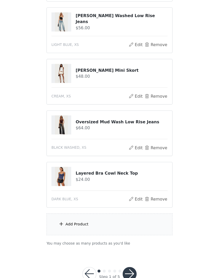
click at [79, 206] on div "Add Product" at bounding box center [106, 215] width 112 height 19
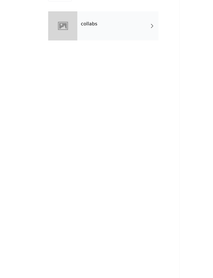
click at [127, 26] on div "collabs" at bounding box center [114, 39] width 72 height 26
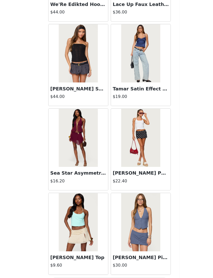
scroll to position [515, 0]
click at [81, 63] on img at bounding box center [78, 63] width 34 height 52
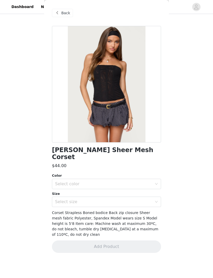
scroll to position [62, 0]
click at [61, 16] on div "Back" at bounding box center [62, 13] width 21 height 8
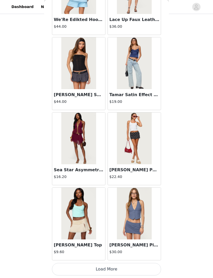
click at [108, 265] on button "Load More" at bounding box center [106, 269] width 109 height 12
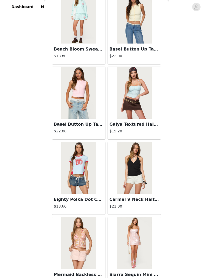
scroll to position [1248, 0]
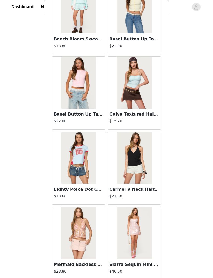
click at [136, 88] on img at bounding box center [134, 83] width 34 height 52
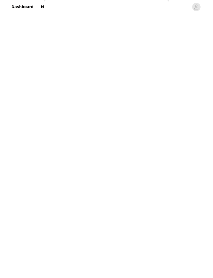
scroll to position [0, 0]
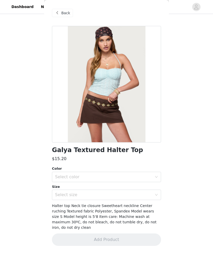
click at [136, 179] on div "Select color" at bounding box center [103, 176] width 97 height 5
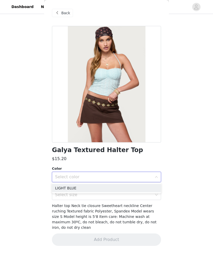
click at [119, 190] on li "LIGHT BLUE" at bounding box center [106, 188] width 109 height 8
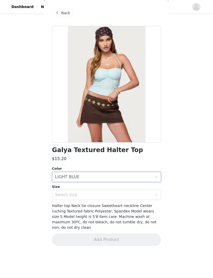
click at [127, 195] on div "Select size" at bounding box center [103, 194] width 97 height 5
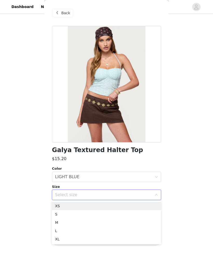
click at [125, 205] on li "XS" at bounding box center [106, 206] width 109 height 8
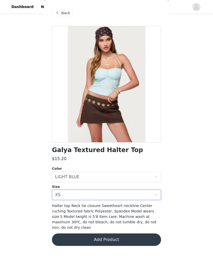
click at [125, 236] on button "Add Product" at bounding box center [106, 240] width 109 height 12
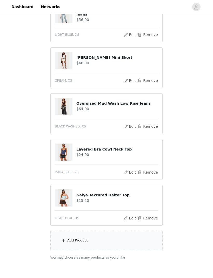
scroll to position [216, 0]
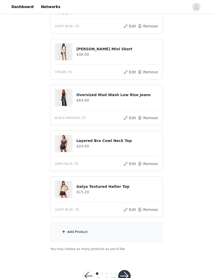
click at [61, 227] on div "Add Product" at bounding box center [106, 231] width 112 height 19
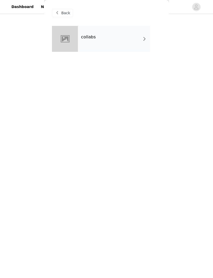
click at [66, 40] on div at bounding box center [65, 39] width 26 height 26
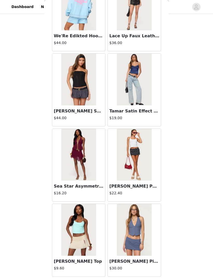
scroll to position [499, 0]
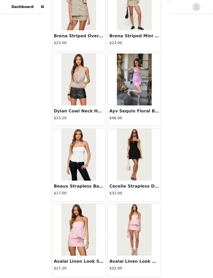
scroll to position [2002, 0]
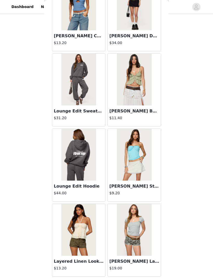
scroll to position [2754, 0]
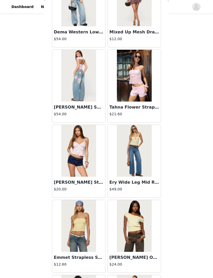
scroll to position [3209, 0]
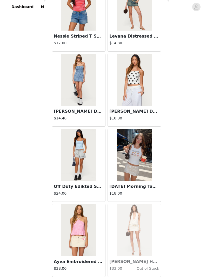
scroll to position [5761, 0]
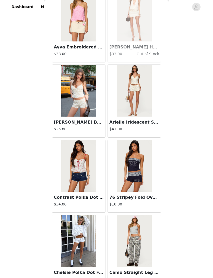
scroll to position [5977, 0]
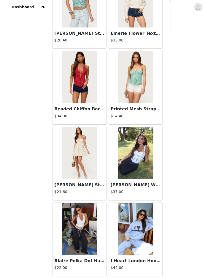
scroll to position [7268, 0]
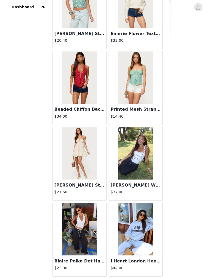
click at [116, 278] on button "Load More" at bounding box center [106, 283] width 109 height 12
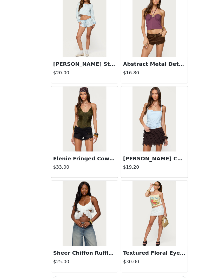
scroll to position [233, 0]
click at [96, 263] on button "Load More" at bounding box center [106, 269] width 109 height 12
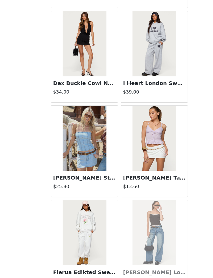
scroll to position [8698, 0]
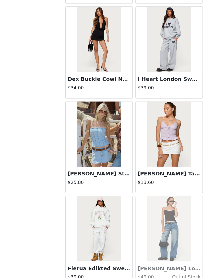
click at [82, 124] on img at bounding box center [78, 150] width 34 height 52
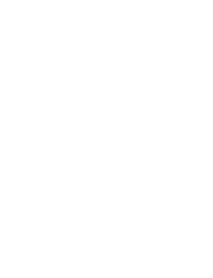
scroll to position [0, 0]
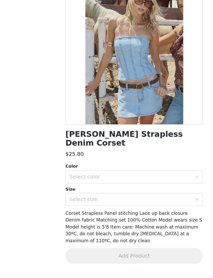
click at [153, 179] on div "Select color" at bounding box center [104, 184] width 99 height 10
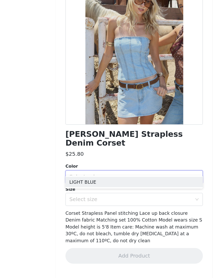
click at [151, 181] on div "Select color" at bounding box center [103, 183] width 97 height 5
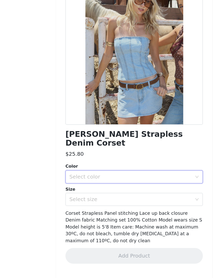
click at [140, 181] on div "Select color" at bounding box center [103, 183] width 97 height 5
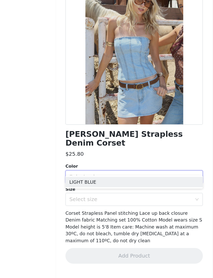
click at [146, 184] on li "LIGHT BLUE" at bounding box center [106, 188] width 109 height 8
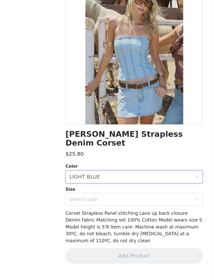
click at [149, 199] on div "Select size" at bounding box center [103, 201] width 97 height 5
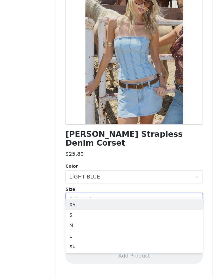
click at [137, 202] on li "XS" at bounding box center [106, 206] width 109 height 8
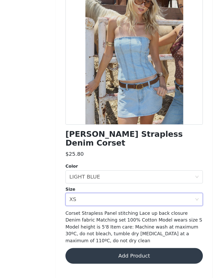
click at [129, 241] on button "Add Product" at bounding box center [106, 247] width 109 height 12
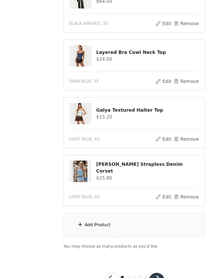
scroll to position [279, 0]
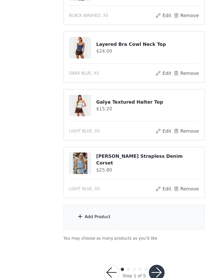
click at [66, 212] on span at bounding box center [63, 215] width 5 height 6
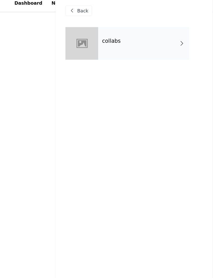
click at [147, 32] on div "collabs" at bounding box center [114, 39] width 72 height 26
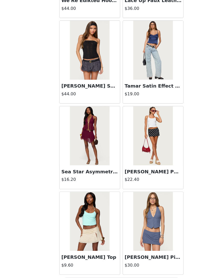
click at [111, 263] on button "Load More" at bounding box center [106, 269] width 109 height 12
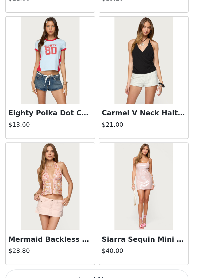
click at [68, 263] on button "Load More" at bounding box center [106, 269] width 109 height 12
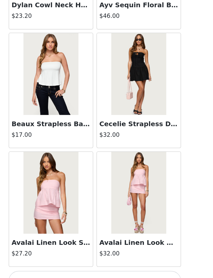
scroll to position [2019, 0]
click at [81, 263] on button "Load More" at bounding box center [106, 269] width 109 height 12
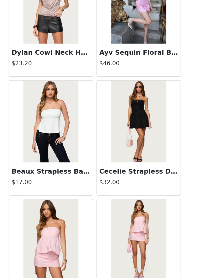
scroll to position [1988, 0]
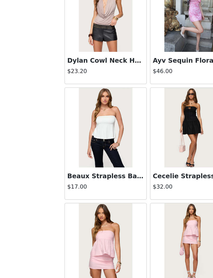
click at [73, 143] on img at bounding box center [78, 169] width 34 height 52
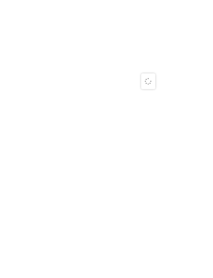
scroll to position [0, 0]
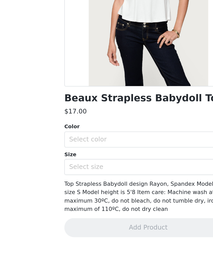
click at [99, 174] on div "Select color" at bounding box center [103, 176] width 97 height 5
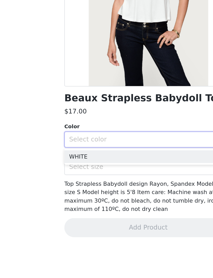
click at [107, 184] on li "WHITE" at bounding box center [106, 188] width 109 height 8
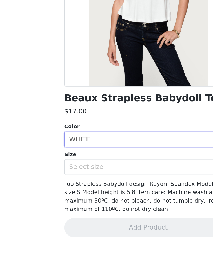
click at [106, 192] on div "Select size" at bounding box center [103, 194] width 97 height 5
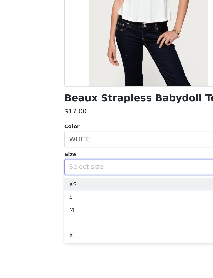
click at [96, 202] on li "XS" at bounding box center [106, 206] width 109 height 8
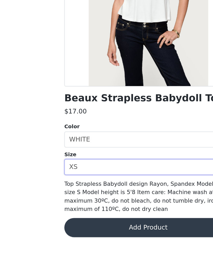
click at [94, 228] on button "Add Product" at bounding box center [106, 234] width 109 height 12
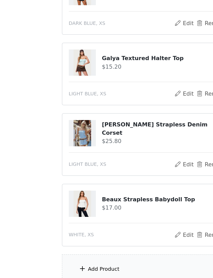
click at [67, 259] on div "Add Product" at bounding box center [77, 261] width 20 height 5
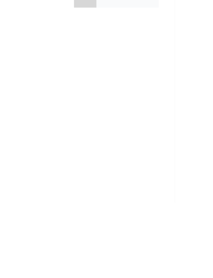
scroll to position [223, 0]
click at [135, 42] on div "Back collabs" at bounding box center [106, 139] width 124 height 278
click at [142, 40] on div "Back collabs" at bounding box center [106, 139] width 124 height 278
click at [143, 41] on div "Back collabs" at bounding box center [106, 139] width 124 height 278
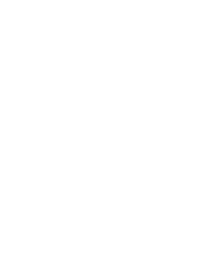
click at [144, 37] on div "Back collabs" at bounding box center [106, 139] width 124 height 278
click at [145, 38] on div "Back collabs" at bounding box center [106, 139] width 124 height 278
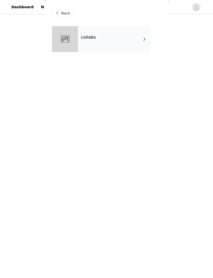
click at [138, 46] on div "collabs" at bounding box center [114, 39] width 72 height 26
click at [144, 38] on div "Back collabs" at bounding box center [106, 139] width 124 height 278
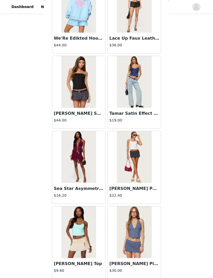
scroll to position [308, 0]
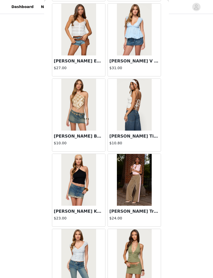
scroll to position [2353, 0]
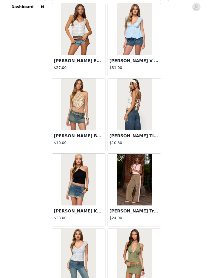
click at [143, 116] on img at bounding box center [134, 105] width 34 height 52
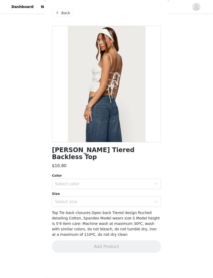
scroll to position [152, 0]
click at [150, 181] on div "Select color" at bounding box center [103, 183] width 97 height 5
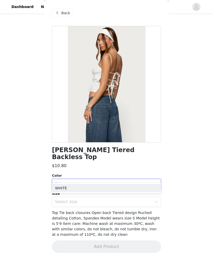
click at [149, 181] on div "Select color" at bounding box center [103, 183] width 97 height 5
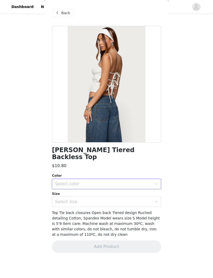
click at [145, 197] on div "Select size" at bounding box center [104, 202] width 99 height 10
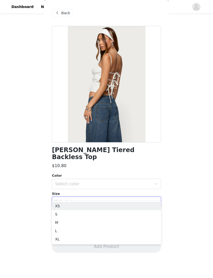
click at [148, 203] on li "XS" at bounding box center [106, 206] width 109 height 8
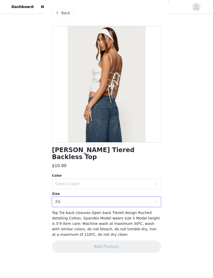
click at [151, 181] on div "Select color" at bounding box center [103, 183] width 97 height 5
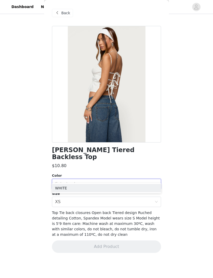
click at [140, 190] on li "WHITE" at bounding box center [106, 188] width 109 height 8
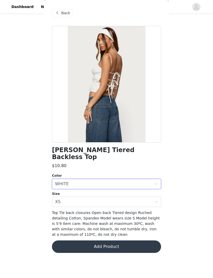
click at [111, 242] on button "Add Product" at bounding box center [106, 247] width 109 height 12
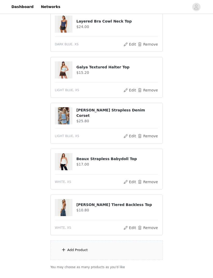
scroll to position [354, 0]
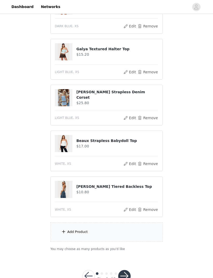
click at [68, 233] on div "Add Product" at bounding box center [77, 231] width 20 height 5
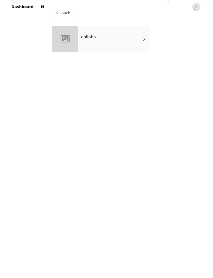
click at [144, 38] on span at bounding box center [144, 39] width 5 height 6
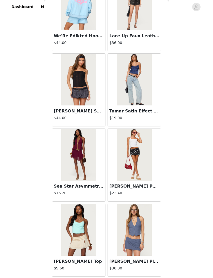
scroll to position [499, 0]
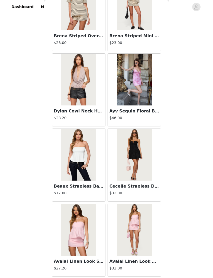
scroll to position [2002, 0]
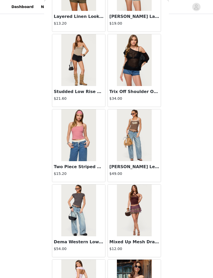
scroll to position [3002, 0]
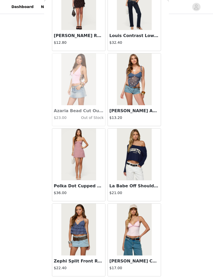
scroll to position [4258, 0]
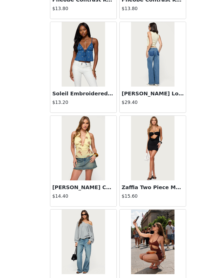
scroll to position [4712, 0]
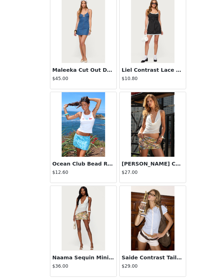
click at [114, 263] on button "Load More" at bounding box center [106, 269] width 109 height 12
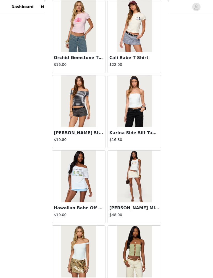
scroll to position [5365, 0]
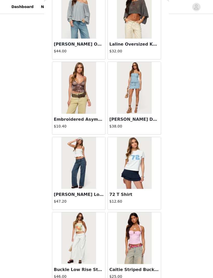
scroll to position [6731, 0]
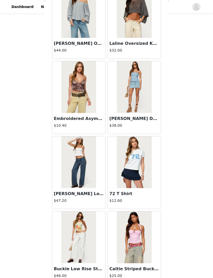
click at [146, 97] on img at bounding box center [134, 87] width 34 height 52
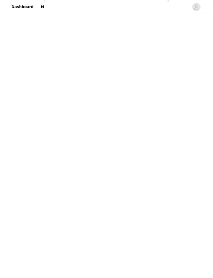
scroll to position [0, 0]
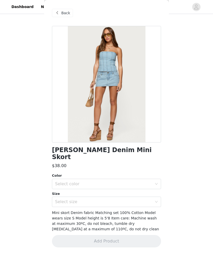
click at [148, 181] on div "Select color" at bounding box center [103, 183] width 97 height 5
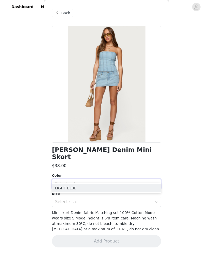
click at [137, 190] on li "LIGHT BLUE" at bounding box center [106, 188] width 109 height 8
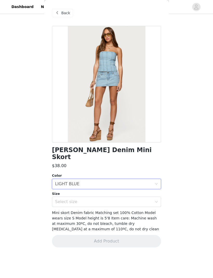
click at [142, 199] on div "Select size" at bounding box center [103, 201] width 97 height 5
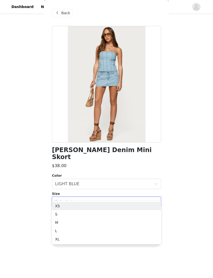
click at [137, 207] on li "XS" at bounding box center [106, 206] width 109 height 8
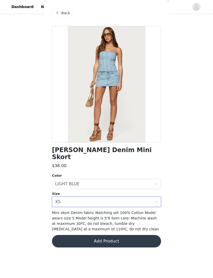
click at [141, 239] on button "Add Product" at bounding box center [106, 241] width 109 height 12
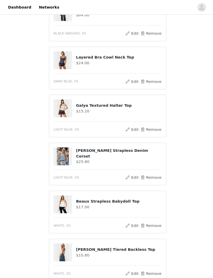
scroll to position [302, 0]
click at [145, 122] on button "Remove" at bounding box center [147, 124] width 21 height 6
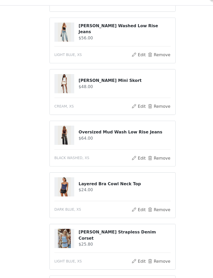
scroll to position [179, 0]
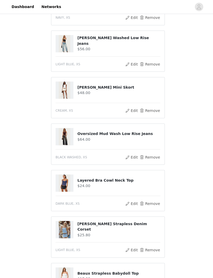
click at [153, 110] on button "Remove" at bounding box center [147, 109] width 21 height 6
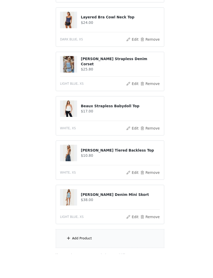
scroll to position [308, 0]
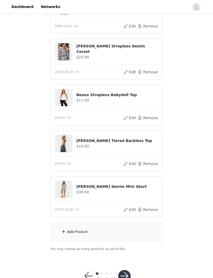
click at [147, 162] on button "Remove" at bounding box center [147, 164] width 21 height 6
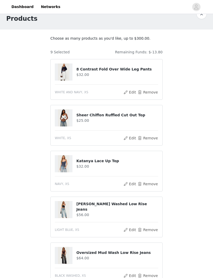
scroll to position [12, 0]
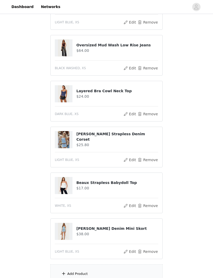
click at [145, 206] on button "Remove" at bounding box center [147, 206] width 21 height 6
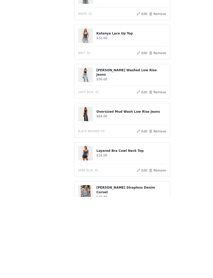
scroll to position [216, 0]
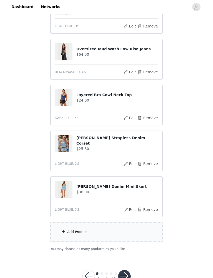
click at [67, 231] on div "Add Product" at bounding box center [77, 231] width 20 height 5
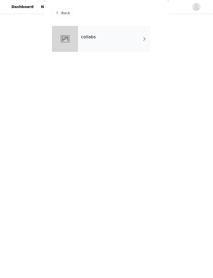
click at [145, 43] on div "collabs" at bounding box center [114, 39] width 72 height 26
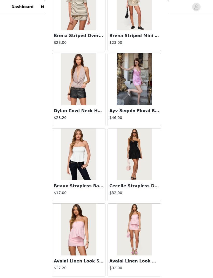
scroll to position [2002, 0]
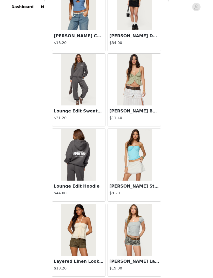
scroll to position [184, 0]
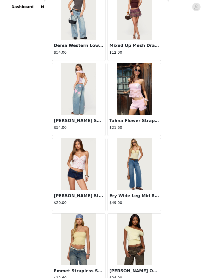
scroll to position [3193, 0]
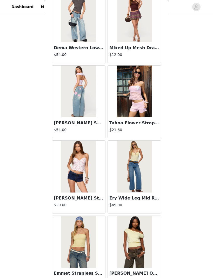
click at [92, 107] on img at bounding box center [78, 92] width 34 height 52
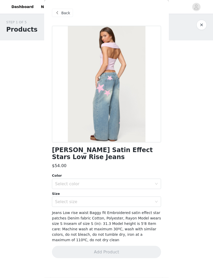
scroll to position [0, 0]
click at [64, 14] on span "Back" at bounding box center [65, 12] width 9 height 5
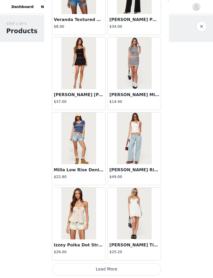
click at [118, 268] on button "Load More" at bounding box center [106, 269] width 109 height 12
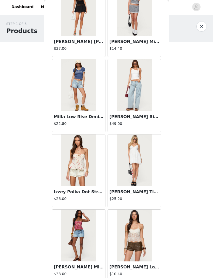
scroll to position [3553, 0]
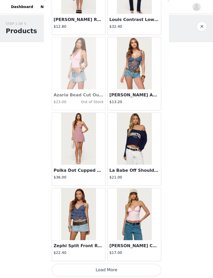
click at [147, 265] on button "Load More" at bounding box center [106, 269] width 109 height 12
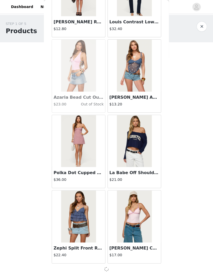
scroll to position [4272, 0]
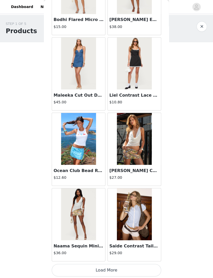
click at [153, 265] on button "Load More" at bounding box center [106, 269] width 109 height 12
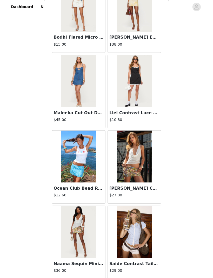
scroll to position [191, 0]
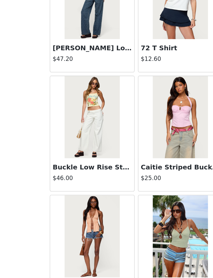
scroll to position [191, 0]
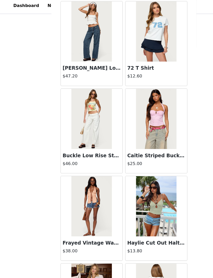
click at [85, 114] on img at bounding box center [78, 104] width 34 height 52
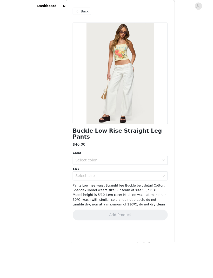
scroll to position [94, 0]
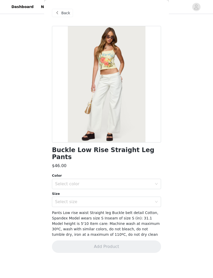
click at [154, 179] on div "Select color" at bounding box center [104, 184] width 99 height 10
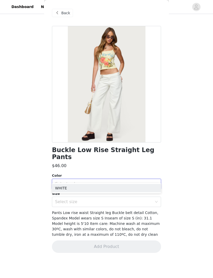
click at [142, 186] on li "WHITE" at bounding box center [106, 188] width 109 height 8
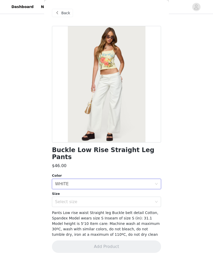
click at [152, 197] on div "Select size" at bounding box center [104, 202] width 99 height 10
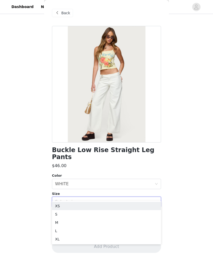
click at [139, 204] on li "XS" at bounding box center [106, 206] width 109 height 8
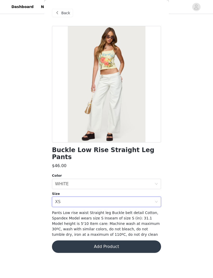
click at [138, 241] on button "Add Product" at bounding box center [106, 247] width 109 height 12
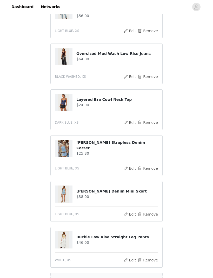
scroll to position [262, 0]
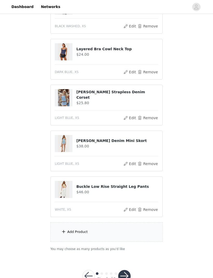
click at [70, 238] on div "Add Product" at bounding box center [106, 231] width 112 height 19
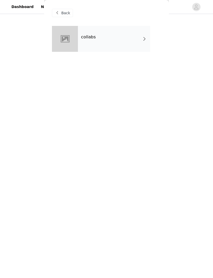
click at [143, 43] on div "collabs" at bounding box center [114, 39] width 72 height 26
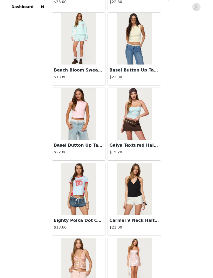
scroll to position [1217, 0]
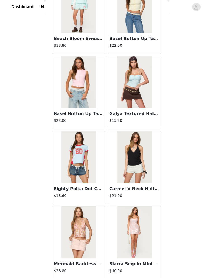
scroll to position [262, 0]
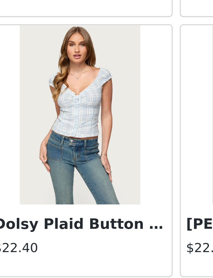
scroll to position [250, 0]
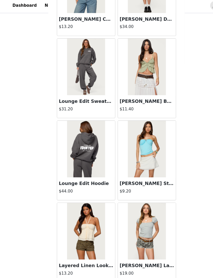
click at [112, 263] on button "Load More" at bounding box center [106, 269] width 109 height 12
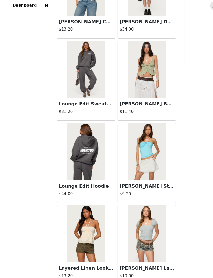
scroll to position [2768, 0]
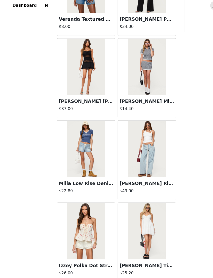
click at [117, 263] on button "Load More" at bounding box center [106, 269] width 109 height 12
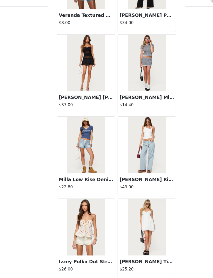
scroll to position [279, 0]
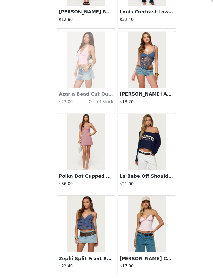
click at [137, 263] on button "Load More" at bounding box center [106, 269] width 109 height 12
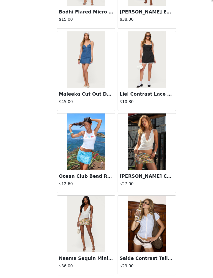
click at [122, 263] on button "Load More" at bounding box center [106, 269] width 109 height 12
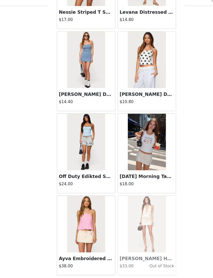
click at [117, 263] on button "Load More" at bounding box center [106, 269] width 109 height 12
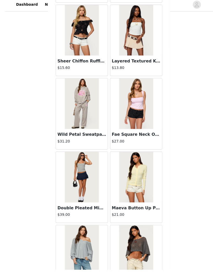
scroll to position [250, 0]
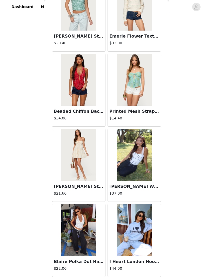
scroll to position [7265, 0]
click at [138, 276] on div "I Heart London Hoodie $44.00" at bounding box center [134, 266] width 53 height 21
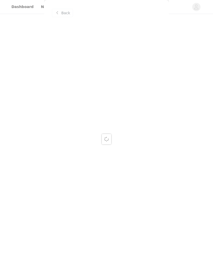
scroll to position [0, 0]
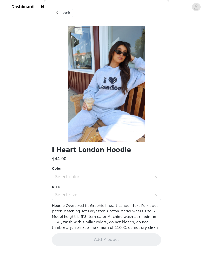
click at [66, 13] on span "Back" at bounding box center [65, 12] width 9 height 5
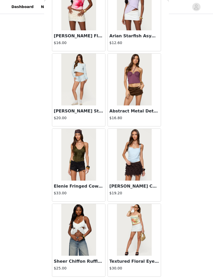
scroll to position [8017, 0]
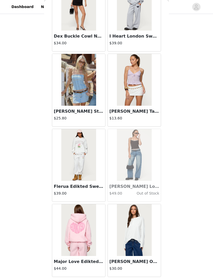
scroll to position [224, 0]
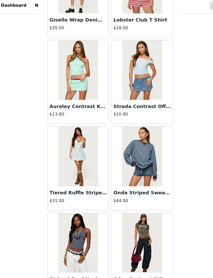
scroll to position [279, 0]
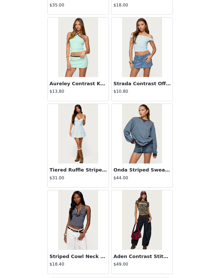
click at [94, 263] on button "Load More" at bounding box center [106, 269] width 109 height 12
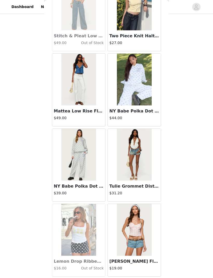
scroll to position [11024, 0]
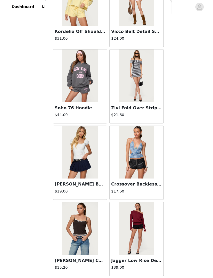
scroll to position [11781, 0]
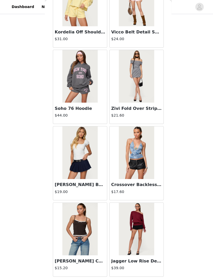
click at [145, 278] on button "Load More" at bounding box center [106, 281] width 109 height 12
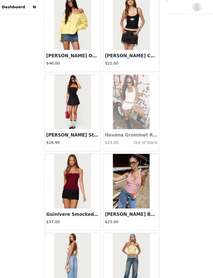
scroll to position [221, 0]
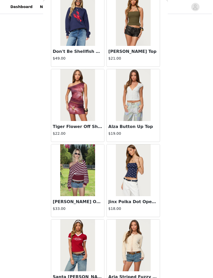
scroll to position [137, 0]
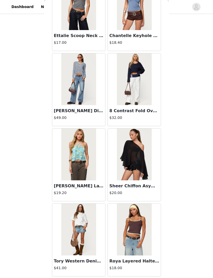
scroll to position [16287, 0]
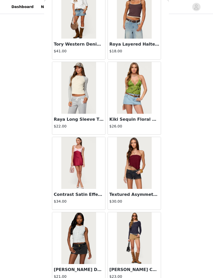
scroll to position [16505, 0]
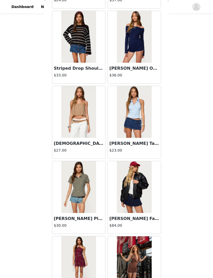
scroll to position [17687, 0]
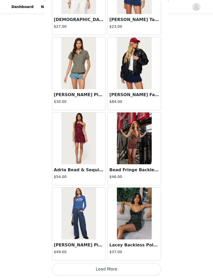
click at [125, 268] on button "Load More" at bounding box center [106, 269] width 109 height 12
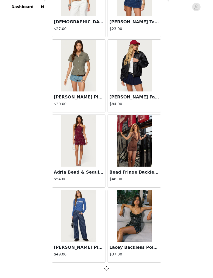
scroll to position [17805, 0]
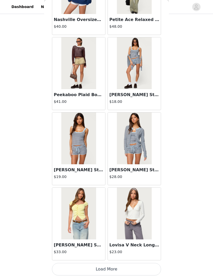
click at [128, 268] on button "Load More" at bounding box center [106, 269] width 109 height 12
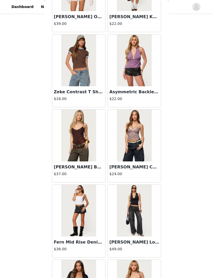
scroll to position [18941, 0]
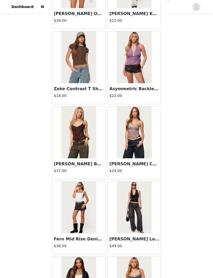
click at [84, 135] on img at bounding box center [78, 133] width 34 height 52
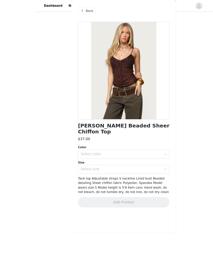
scroll to position [108, 0]
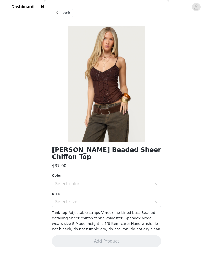
click at [141, 181] on div "Select color" at bounding box center [103, 183] width 97 height 5
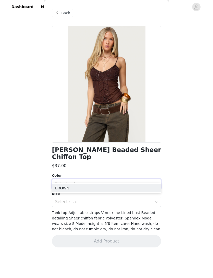
click at [132, 191] on li "BROWN" at bounding box center [106, 188] width 109 height 8
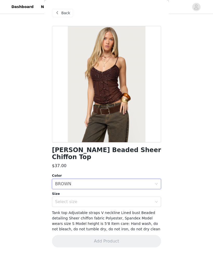
click at [141, 199] on div "Select size" at bounding box center [103, 201] width 97 height 5
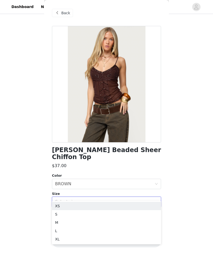
click at [131, 207] on li "XS" at bounding box center [106, 206] width 109 height 8
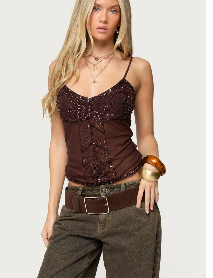
scroll to position [93, 0]
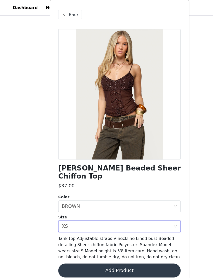
click at [135, 235] on button "Add Product" at bounding box center [106, 241] width 109 height 12
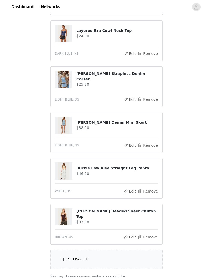
scroll to position [308, 0]
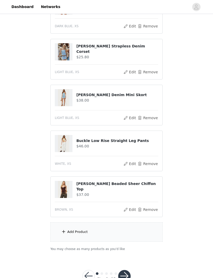
click at [92, 233] on div "Add Product" at bounding box center [106, 231] width 112 height 19
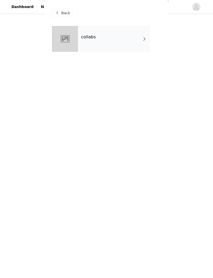
click at [141, 42] on div "collabs" at bounding box center [114, 39] width 72 height 26
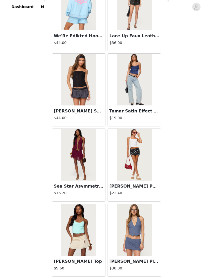
scroll to position [499, 0]
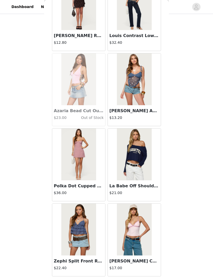
scroll to position [4258, 0]
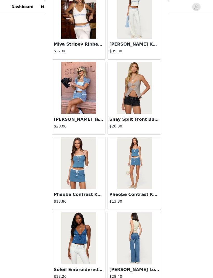
scroll to position [4557, 0]
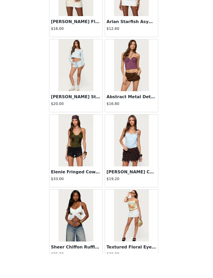
scroll to position [308, 0]
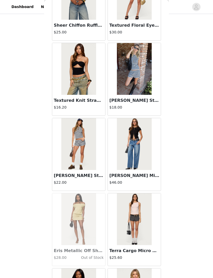
scroll to position [8254, 0]
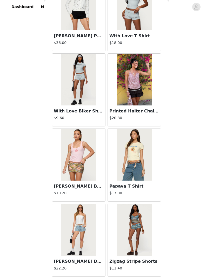
scroll to position [9521, 0]
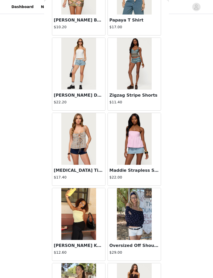
scroll to position [9755, 0]
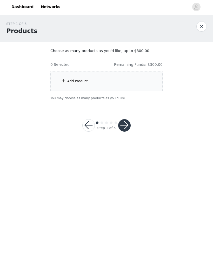
click at [63, 87] on div "Add Product" at bounding box center [106, 81] width 112 height 19
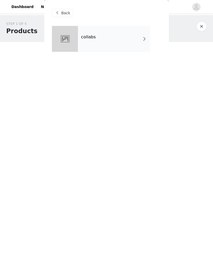
click at [118, 37] on div "collabs" at bounding box center [114, 39] width 72 height 26
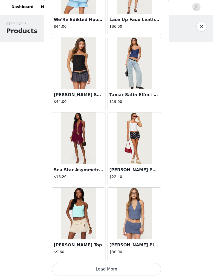
click at [115, 267] on button "Load More" at bounding box center [106, 269] width 109 height 12
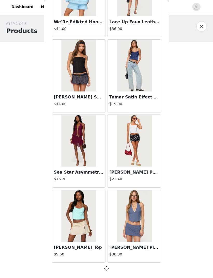
scroll to position [513, 0]
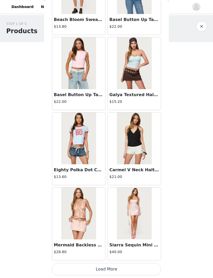
click at [123, 264] on button "Load More" at bounding box center [106, 269] width 109 height 12
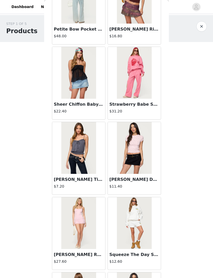
scroll to position [1635, 0]
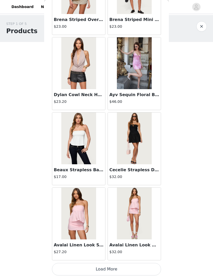
click at [113, 265] on button "Load More" at bounding box center [106, 269] width 109 height 12
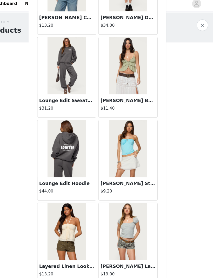
scroll to position [2771, 0]
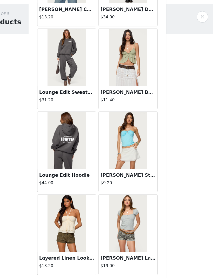
click at [101, 263] on button "Load More" at bounding box center [106, 269] width 109 height 12
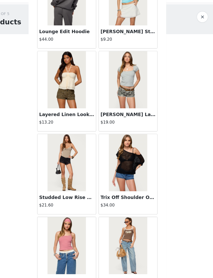
scroll to position [2898, 0]
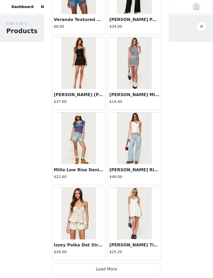
click at [106, 264] on button "Load More" at bounding box center [106, 269] width 109 height 12
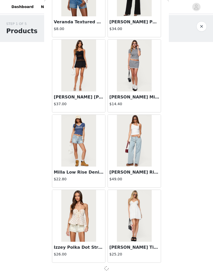
scroll to position [3520, 0]
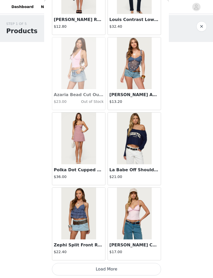
click at [123, 272] on button "Load More" at bounding box center [106, 269] width 109 height 12
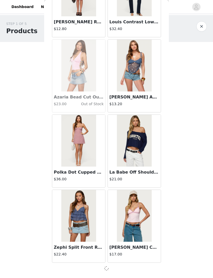
scroll to position [4272, 0]
click at [125, 270] on div at bounding box center [106, 268] width 109 height 6
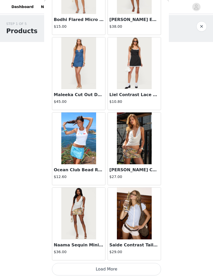
scroll to position [5026, 0]
click at [122, 270] on button "Load More" at bounding box center [106, 269] width 109 height 12
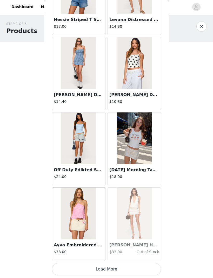
click at [118, 269] on button "Load More" at bounding box center [106, 269] width 109 height 12
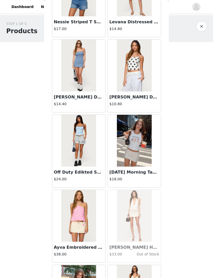
click at [138, 82] on img at bounding box center [134, 66] width 34 height 52
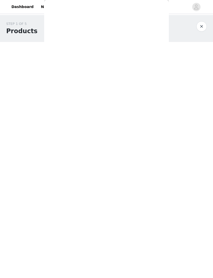
scroll to position [0, 0]
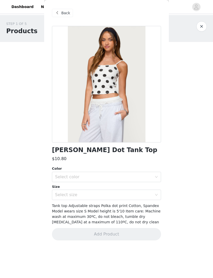
click at [68, 15] on span "Back" at bounding box center [65, 12] width 9 height 5
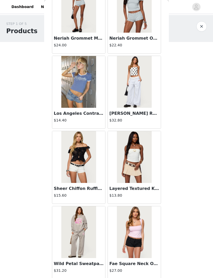
scroll to position [6356, 0]
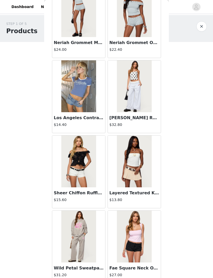
click at [148, 101] on img at bounding box center [134, 86] width 34 height 52
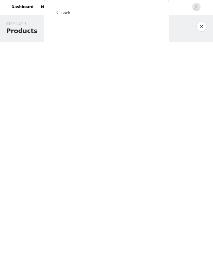
scroll to position [0, 0]
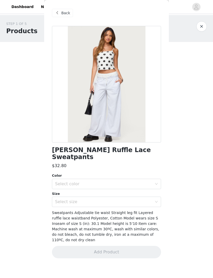
click at [151, 183] on div "Select color" at bounding box center [103, 183] width 97 height 5
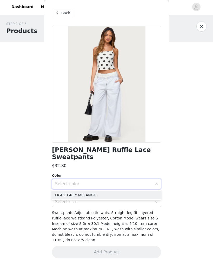
click at [143, 197] on li "LIGHT GREY MELANGE" at bounding box center [106, 195] width 109 height 8
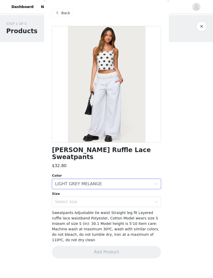
click at [148, 204] on div "Select size" at bounding box center [103, 201] width 97 height 5
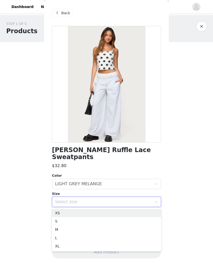
click at [130, 215] on li "XS" at bounding box center [106, 213] width 109 height 8
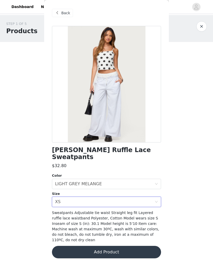
click at [126, 246] on button "Add Product" at bounding box center [106, 252] width 109 height 12
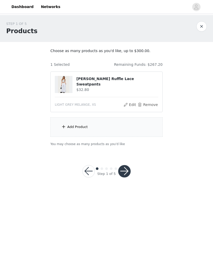
click at [74, 127] on div "Add Product" at bounding box center [77, 126] width 20 height 5
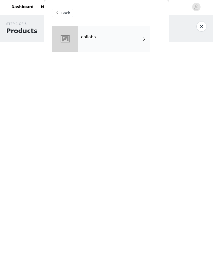
click at [143, 38] on span at bounding box center [144, 39] width 5 height 6
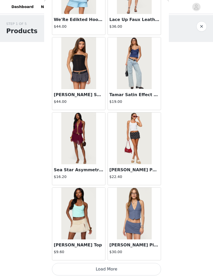
scroll to position [515, 0]
click at [119, 273] on button "Load More" at bounding box center [106, 269] width 109 height 12
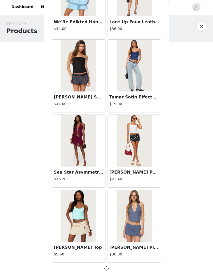
scroll to position [513, 0]
click at [119, 270] on div at bounding box center [106, 268] width 109 height 6
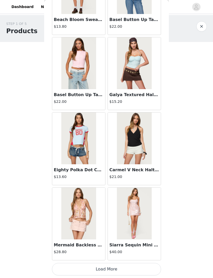
click at [113, 267] on button "Load More" at bounding box center [106, 269] width 109 height 12
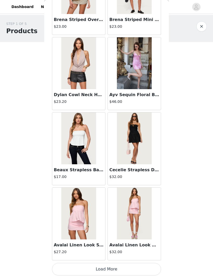
click at [109, 267] on button "Load More" at bounding box center [106, 269] width 109 height 12
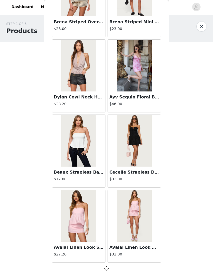
scroll to position [2016, 0]
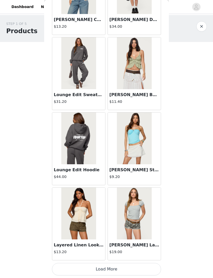
click at [113, 265] on button "Load More" at bounding box center [106, 269] width 109 height 12
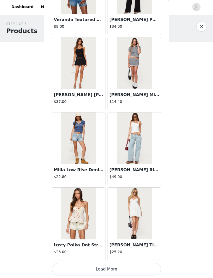
scroll to position [3522, 0]
click at [121, 270] on button "Load More" at bounding box center [106, 269] width 109 height 12
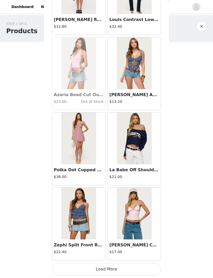
click at [116, 267] on button "Load More" at bounding box center [106, 269] width 109 height 12
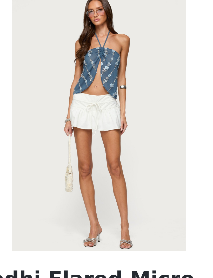
scroll to position [4878, 0]
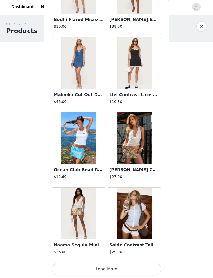
click at [117, 268] on button "Load More" at bounding box center [106, 269] width 109 height 12
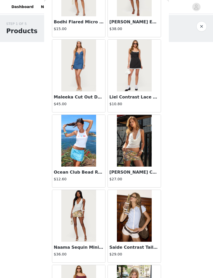
scroll to position [5015, 0]
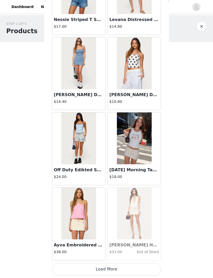
click at [122, 270] on button "Load More" at bounding box center [106, 269] width 109 height 12
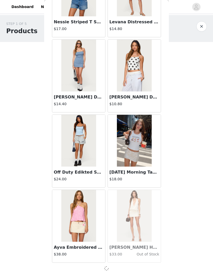
scroll to position [5776, 0]
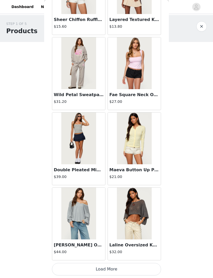
click at [102, 266] on button "Load More" at bounding box center [106, 269] width 109 height 12
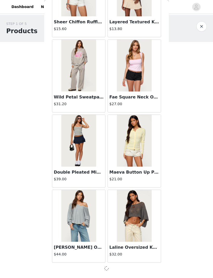
scroll to position [6527, 0]
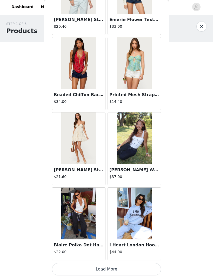
click at [101, 268] on button "Load More" at bounding box center [106, 269] width 109 height 12
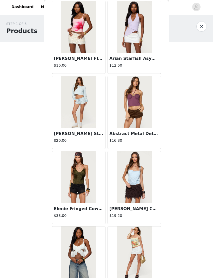
scroll to position [7996, 0]
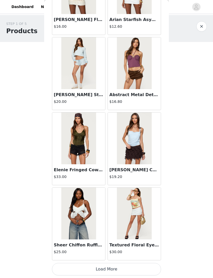
click at [114, 268] on button "Load More" at bounding box center [106, 269] width 109 height 12
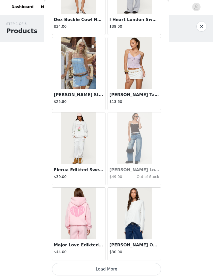
click at [121, 267] on button "Load More" at bounding box center [106, 269] width 109 height 12
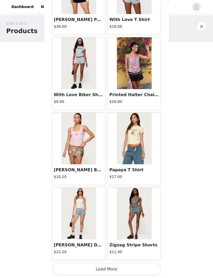
click at [119, 267] on button "Load More" at bounding box center [106, 269] width 109 height 12
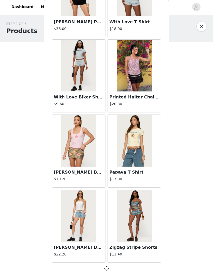
scroll to position [9535, 0]
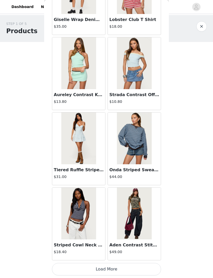
click at [132, 267] on button "Load More" at bounding box center [106, 269] width 109 height 12
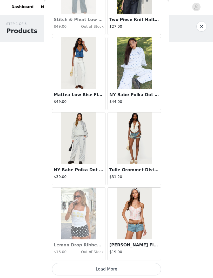
click at [139, 268] on button "Load More" at bounding box center [106, 269] width 109 height 12
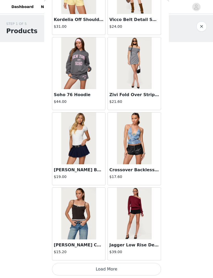
scroll to position [11793, 0]
click at [116, 267] on button "Load More" at bounding box center [106, 269] width 109 height 12
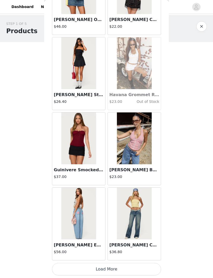
click at [130, 269] on button "Load More" at bounding box center [106, 269] width 109 height 12
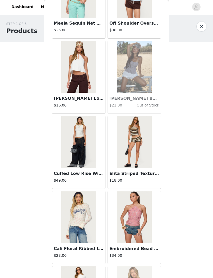
scroll to position [13070, 0]
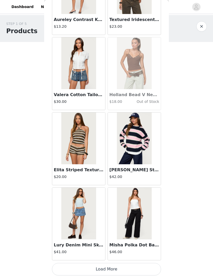
click at [122, 269] on button "Load More" at bounding box center [106, 269] width 109 height 12
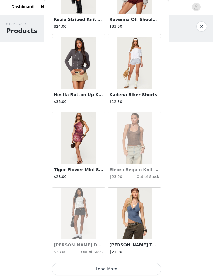
click at [129, 268] on button "Load More" at bounding box center [106, 269] width 109 height 12
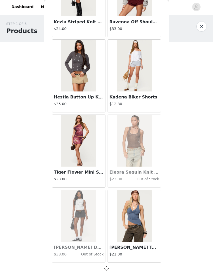
scroll to position [14046, 0]
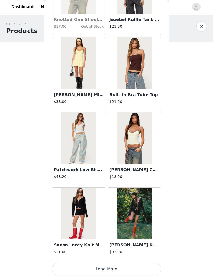
click at [121, 269] on button "Load More" at bounding box center [106, 269] width 109 height 12
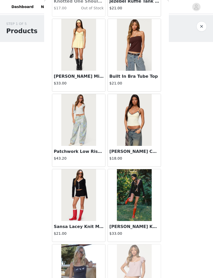
scroll to position [14819, 0]
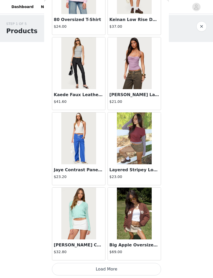
click at [125, 264] on button "Load More" at bounding box center [106, 269] width 109 height 12
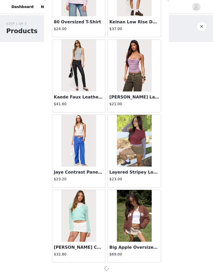
scroll to position [15549, 0]
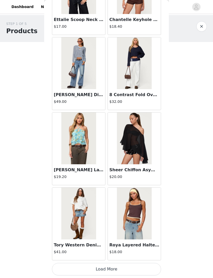
click at [137, 264] on button "Load More" at bounding box center [106, 269] width 109 height 12
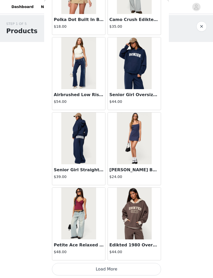
scroll to position [17055, 0]
click at [129, 272] on button "Load More" at bounding box center [106, 269] width 109 height 12
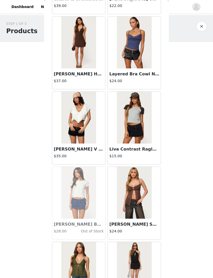
scroll to position [17375, 0]
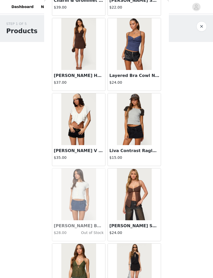
click at [141, 58] on img at bounding box center [134, 44] width 34 height 52
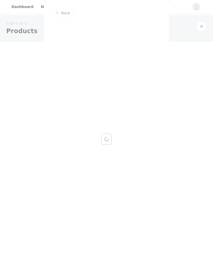
scroll to position [0, 0]
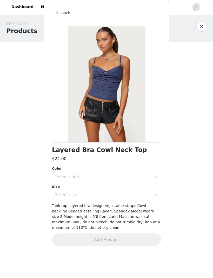
click at [157, 177] on icon "icon: down" at bounding box center [156, 177] width 3 height 3
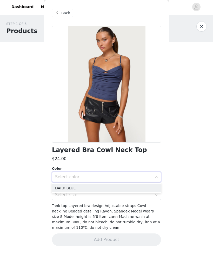
click at [120, 190] on li "DARK BLUE" at bounding box center [106, 188] width 109 height 8
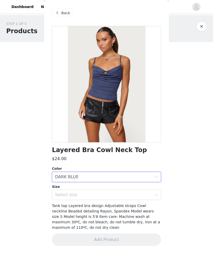
click at [132, 197] on div "Select size" at bounding box center [103, 194] width 97 height 5
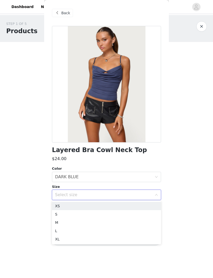
click at [124, 204] on li "XS" at bounding box center [106, 206] width 109 height 8
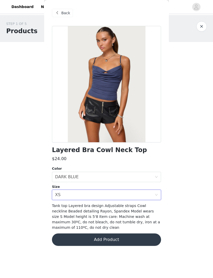
click at [117, 238] on button "Add Product" at bounding box center [106, 240] width 109 height 12
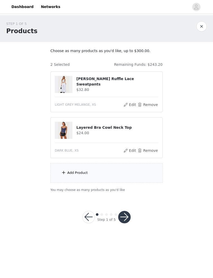
click at [69, 175] on div "Add Product" at bounding box center [77, 172] width 20 height 5
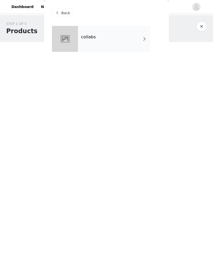
click at [141, 48] on div "collabs" at bounding box center [114, 39] width 72 height 26
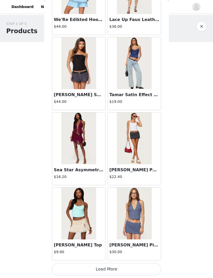
click at [141, 268] on button "Load More" at bounding box center [106, 269] width 109 height 12
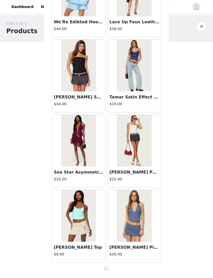
scroll to position [513, 0]
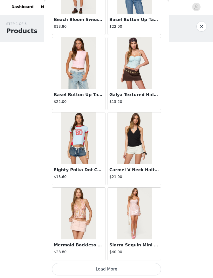
click at [101, 268] on button "Load More" at bounding box center [106, 269] width 109 height 12
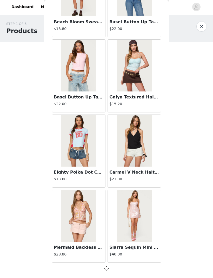
scroll to position [1265, 0]
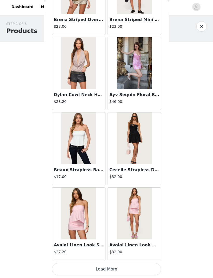
click at [94, 269] on button "Load More" at bounding box center [106, 269] width 109 height 12
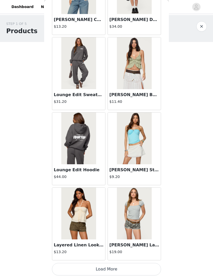
click at [104, 268] on button "Load More" at bounding box center [106, 269] width 109 height 12
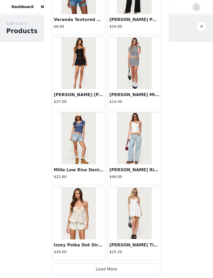
click at [100, 268] on button "Load More" at bounding box center [106, 269] width 109 height 12
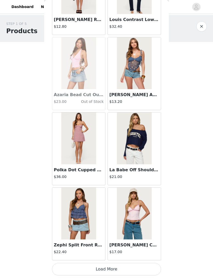
scroll to position [4274, 0]
click at [154, 269] on button "Load More" at bounding box center [106, 269] width 109 height 12
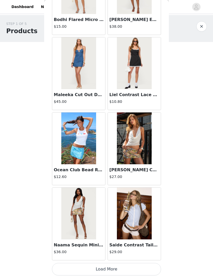
scroll to position [5026, 0]
click at [133, 267] on button "Load More" at bounding box center [106, 269] width 109 height 12
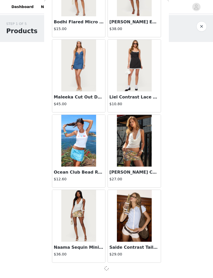
scroll to position [5024, 0]
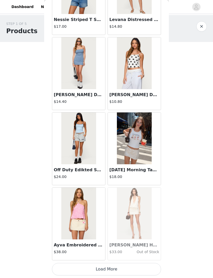
click at [129, 268] on button "Load More" at bounding box center [106, 269] width 109 height 12
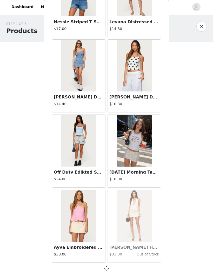
scroll to position [5776, 0]
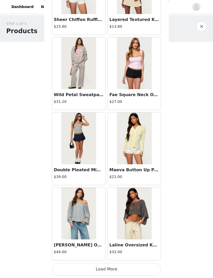
click at [134, 269] on button "Load More" at bounding box center [106, 269] width 109 height 12
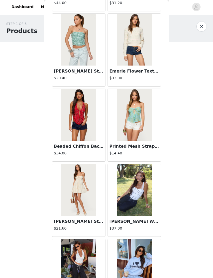
scroll to position [7231, 0]
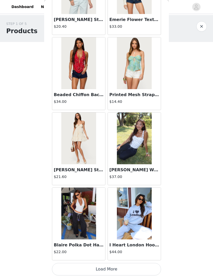
click at [131, 270] on button "Load More" at bounding box center [106, 269] width 109 height 12
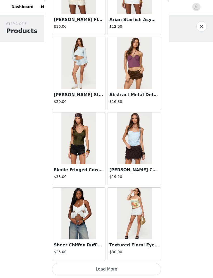
scroll to position [8033, 0]
click at [128, 265] on button "Load More" at bounding box center [106, 269] width 109 height 12
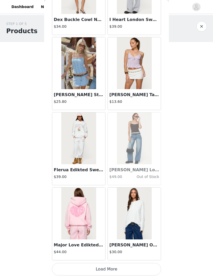
scroll to position [8785, 0]
click at [129, 267] on button "Load More" at bounding box center [106, 269] width 109 height 12
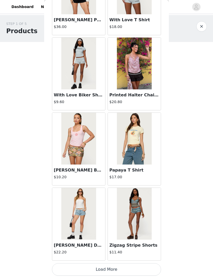
click at [127, 265] on button "Load More" at bounding box center [106, 269] width 109 height 12
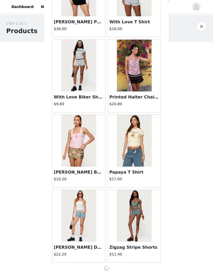
scroll to position [9535, 0]
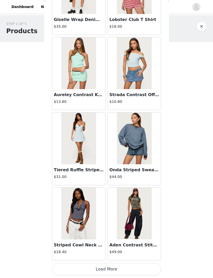
click at [128, 265] on button "Load More" at bounding box center [106, 269] width 109 height 12
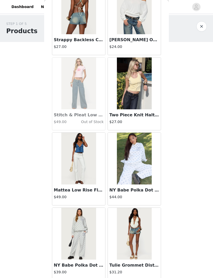
scroll to position [10945, 0]
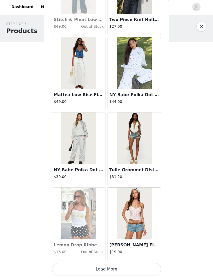
click at [124, 266] on button "Load More" at bounding box center [106, 269] width 109 height 12
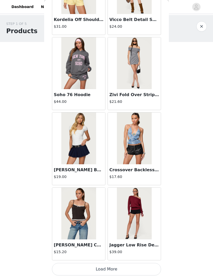
scroll to position [11793, 0]
click at [106, 268] on button "Load More" at bounding box center [106, 269] width 109 height 12
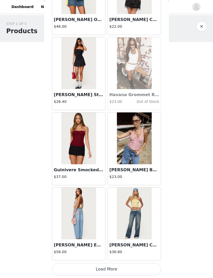
scroll to position [12544, 0]
click at [112, 266] on button "Load More" at bounding box center [106, 269] width 109 height 12
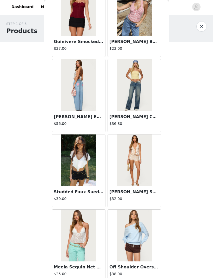
scroll to position [12672, 0]
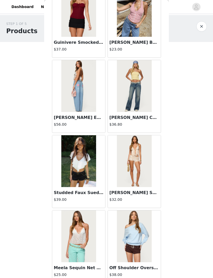
click at [156, 117] on h3 "Ronny Curved Stitch Low Rise Jeans" at bounding box center [134, 118] width 50 height 6
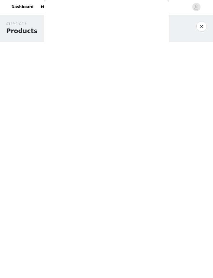
scroll to position [0, 0]
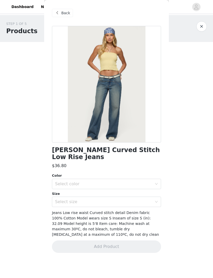
click at [62, 12] on span "Back" at bounding box center [65, 12] width 9 height 5
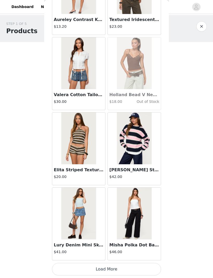
scroll to position [13296, 0]
click at [132, 265] on button "Load More" at bounding box center [106, 269] width 109 height 12
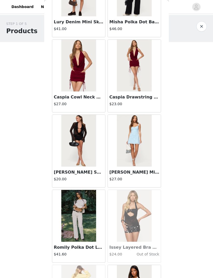
scroll to position [13520, 0]
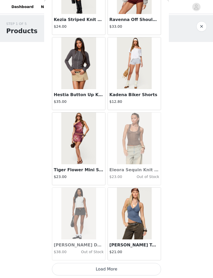
click at [120, 264] on button "Load More" at bounding box center [106, 269] width 109 height 12
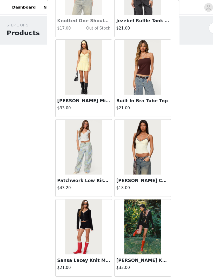
scroll to position [14800, 0]
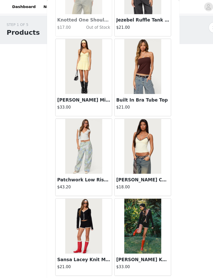
click at [109, 268] on button "Load More" at bounding box center [106, 269] width 109 height 12
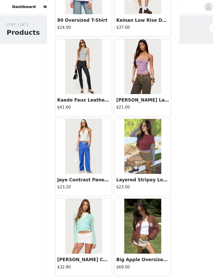
click at [112, 266] on button "Load More" at bounding box center [106, 269] width 109 height 12
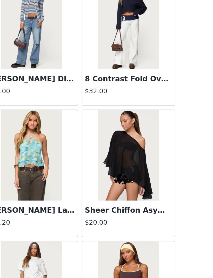
scroll to position [16304, 0]
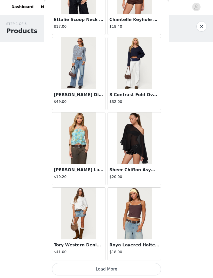
click at [129, 267] on button "Load More" at bounding box center [106, 269] width 109 height 12
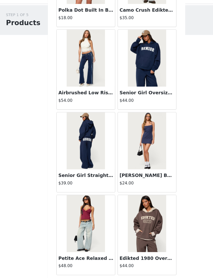
scroll to position [17055, 0]
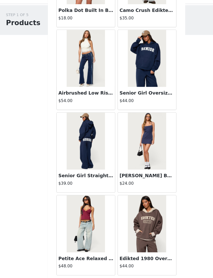
click at [102, 263] on button "Load More" at bounding box center [106, 269] width 109 height 12
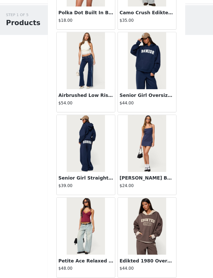
scroll to position [17053, 0]
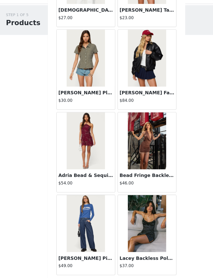
click at [108, 263] on button "Load More" at bounding box center [106, 269] width 109 height 12
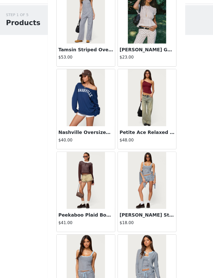
scroll to position [18441, 0]
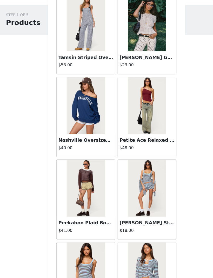
click at [143, 107] on img at bounding box center [134, 106] width 34 height 52
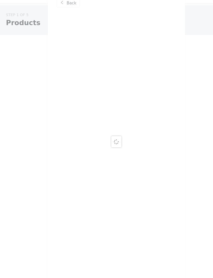
scroll to position [0, 0]
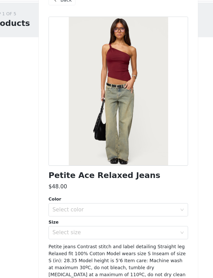
click at [133, 174] on div "Select color" at bounding box center [103, 176] width 97 height 5
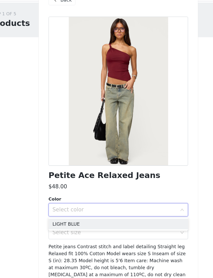
click at [114, 184] on li "LIGHT BLUE" at bounding box center [106, 188] width 109 height 8
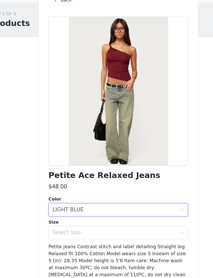
click at [137, 192] on div "Select size" at bounding box center [103, 194] width 97 height 5
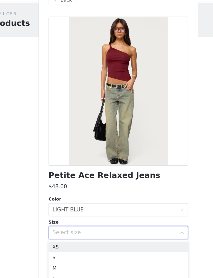
click at [111, 202] on li "XS" at bounding box center [106, 206] width 109 height 8
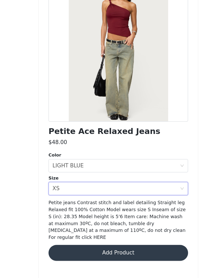
click at [110, 239] on button "Add Product" at bounding box center [106, 245] width 109 height 12
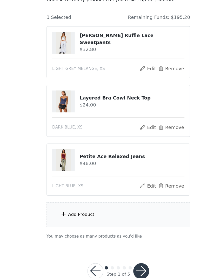
click at [71, 213] on div "Add Product" at bounding box center [77, 215] width 20 height 5
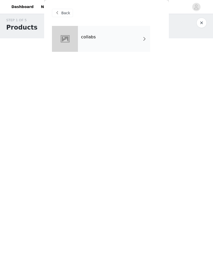
click at [142, 42] on span at bounding box center [144, 39] width 5 height 6
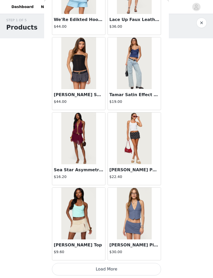
click at [115, 269] on button "Load More" at bounding box center [106, 269] width 109 height 12
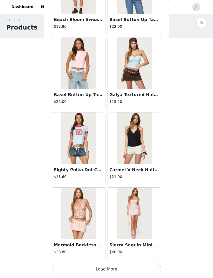
scroll to position [1265, 0]
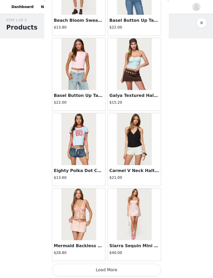
click at [108, 268] on button "Load More" at bounding box center [106, 270] width 109 height 12
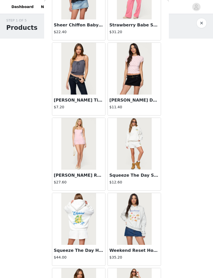
scroll to position [1788, 0]
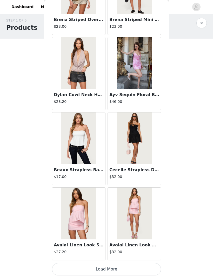
click at [118, 270] on button "Load More" at bounding box center [106, 269] width 109 height 12
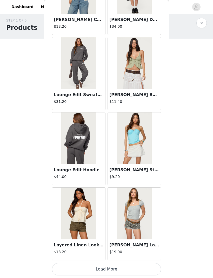
click at [101, 264] on button "Load More" at bounding box center [106, 269] width 109 height 12
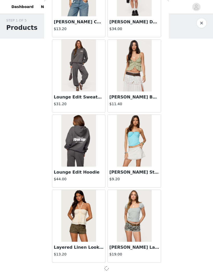
scroll to position [2768, 0]
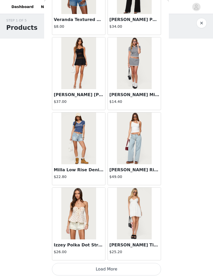
click at [111, 267] on button "Load More" at bounding box center [106, 269] width 109 height 12
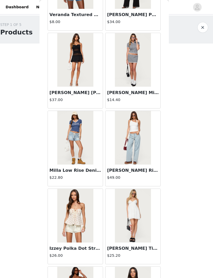
scroll to position [3, 0]
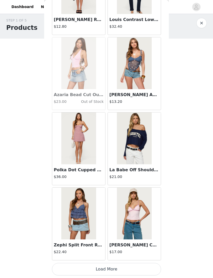
click at [109, 266] on button "Load More" at bounding box center [106, 269] width 109 height 12
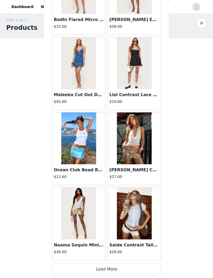
scroll to position [5026, 0]
click at [98, 260] on article "Naama Sequin Mini Skort $36.00" at bounding box center [78, 223] width 53 height 73
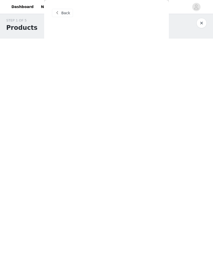
scroll to position [0, 0]
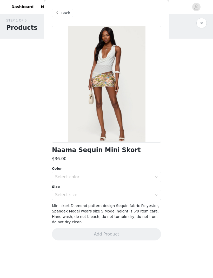
click at [65, 16] on span "Back" at bounding box center [65, 12] width 9 height 5
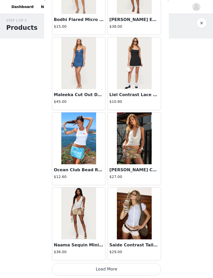
click at [104, 265] on button "Load More" at bounding box center [106, 269] width 109 height 12
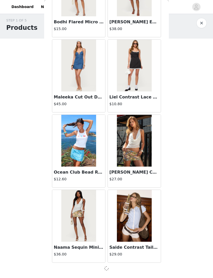
scroll to position [5024, 0]
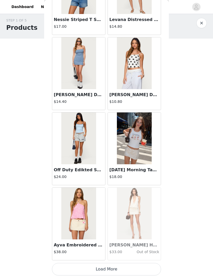
click at [105, 265] on button "Load More" at bounding box center [106, 269] width 109 height 12
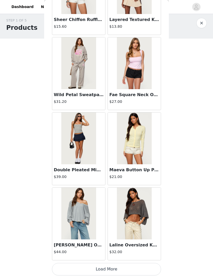
click at [112, 264] on button "Load More" at bounding box center [106, 269] width 109 height 12
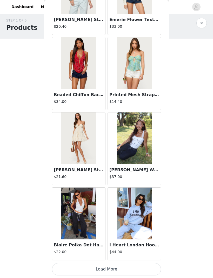
scroll to position [7279, 0]
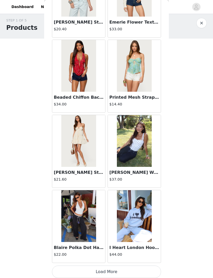
click at [111, 267] on button "Load More" at bounding box center [106, 272] width 109 height 12
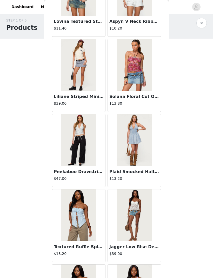
scroll to position [7870, 0]
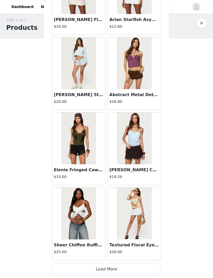
click at [127, 269] on button "Load More" at bounding box center [106, 269] width 109 height 12
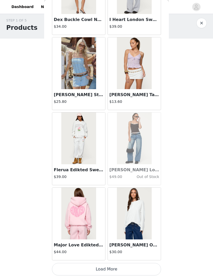
scroll to position [8785, 0]
click at [117, 263] on button "Load More" at bounding box center [106, 269] width 109 height 12
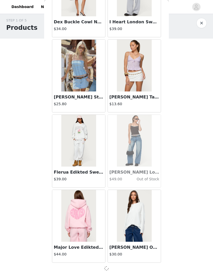
scroll to position [8783, 0]
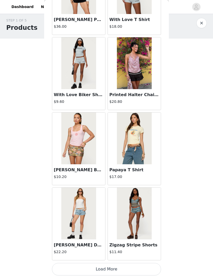
click at [109, 266] on button "Load More" at bounding box center [106, 269] width 109 height 12
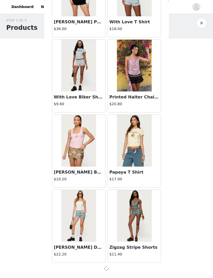
scroll to position [9535, 0]
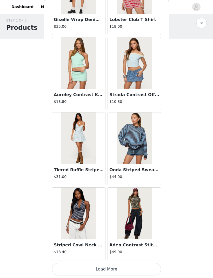
click at [111, 266] on button "Load More" at bounding box center [106, 269] width 109 height 12
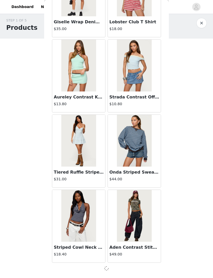
scroll to position [10287, 0]
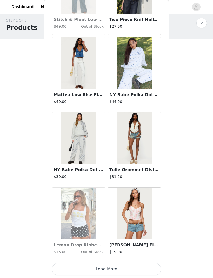
click at [111, 266] on button "Load More" at bounding box center [106, 269] width 109 height 12
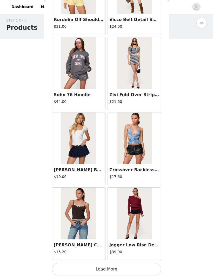
scroll to position [11793, 0]
click at [149, 270] on button "Load More" at bounding box center [106, 269] width 109 height 12
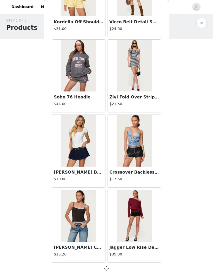
scroll to position [11790, 0]
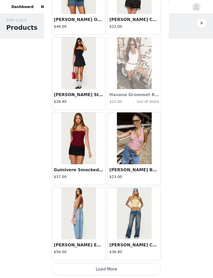
click at [132, 268] on button "Load More" at bounding box center [106, 269] width 109 height 12
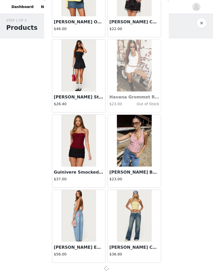
scroll to position [12542, 0]
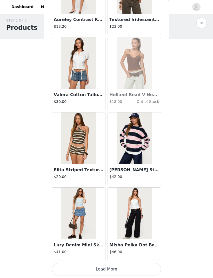
click at [138, 266] on button "Load More" at bounding box center [106, 269] width 109 height 12
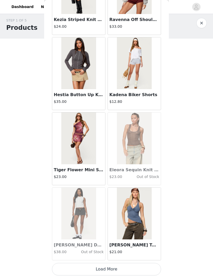
scroll to position [14048, 0]
click at [140, 265] on button "Load More" at bounding box center [106, 269] width 109 height 12
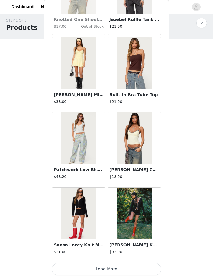
scroll to position [14800, 0]
click at [138, 267] on button "Load More" at bounding box center [106, 269] width 109 height 12
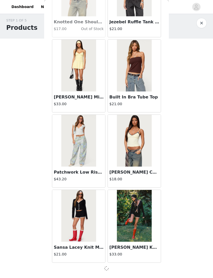
scroll to position [14798, 0]
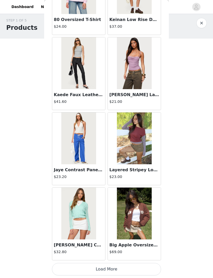
click at [141, 269] on button "Load More" at bounding box center [106, 269] width 109 height 12
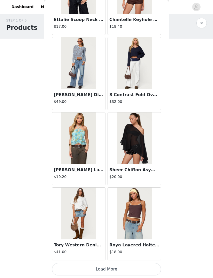
click at [146, 265] on button "Load More" at bounding box center [106, 269] width 109 height 12
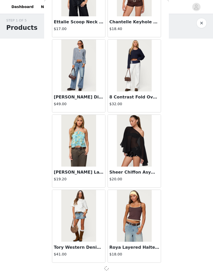
scroll to position [16301, 0]
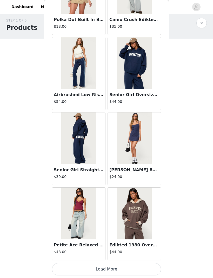
click at [151, 266] on button "Load More" at bounding box center [106, 269] width 109 height 12
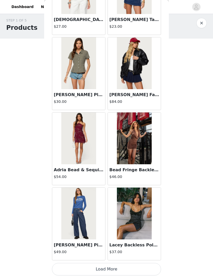
click at [155, 267] on button "Load More" at bounding box center [106, 269] width 109 height 12
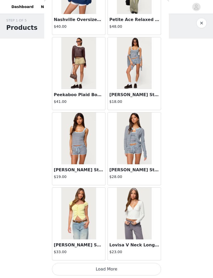
scroll to position [18559, 0]
click at [142, 265] on button "Load More" at bounding box center [106, 269] width 109 height 12
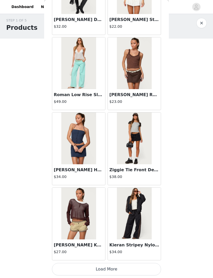
click at [148, 266] on button "Load More" at bounding box center [106, 269] width 109 height 12
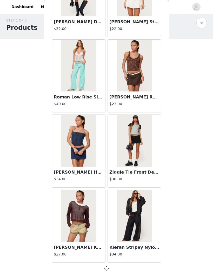
scroll to position [19309, 0]
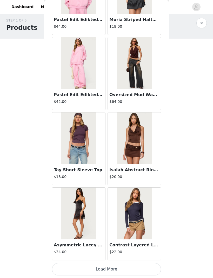
click at [148, 268] on button "Load More" at bounding box center [106, 269] width 109 height 12
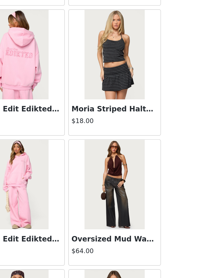
scroll to position [0, 0]
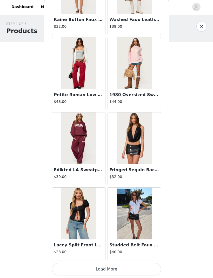
click at [140, 269] on button "Load More" at bounding box center [106, 269] width 109 height 12
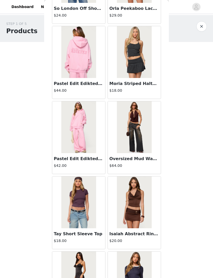
scroll to position [19992, 0]
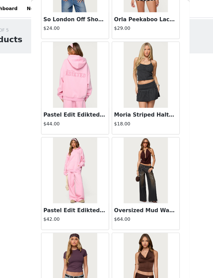
click at [117, 130] on img at bounding box center [134, 134] width 34 height 52
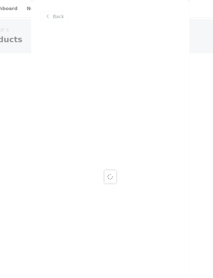
scroll to position [0, 0]
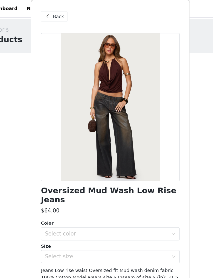
click at [130, 181] on div "Select color" at bounding box center [103, 183] width 97 height 5
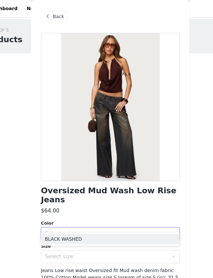
click at [123, 187] on li "BLACK WASHED" at bounding box center [106, 188] width 109 height 8
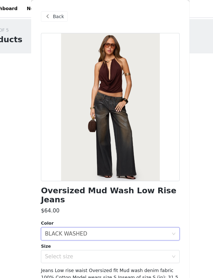
click at [131, 199] on div "Select size" at bounding box center [103, 201] width 97 height 5
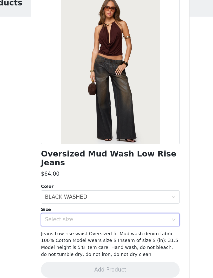
scroll to position [3, 0]
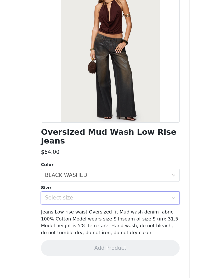
click at [127, 199] on div "Select size" at bounding box center [103, 201] width 97 height 5
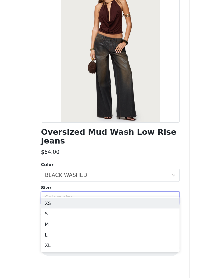
click at [123, 202] on li "XS" at bounding box center [106, 206] width 109 height 8
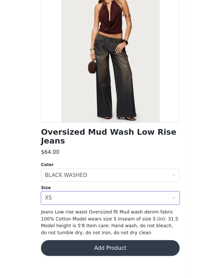
click at [120, 235] on button "Add Product" at bounding box center [106, 241] width 109 height 12
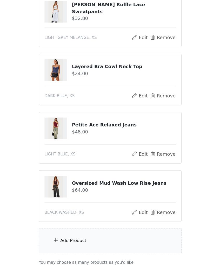
scroll to position [31, 0]
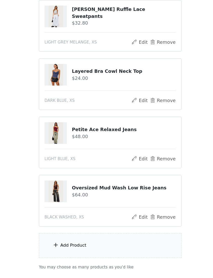
click at [102, 230] on div "Add Product" at bounding box center [106, 239] width 112 height 19
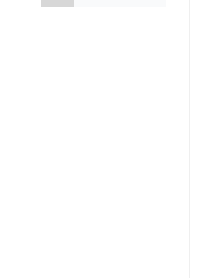
scroll to position [25, 0]
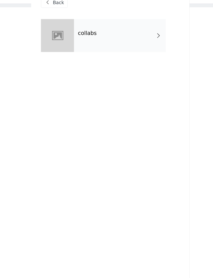
click at [130, 27] on div "collabs" at bounding box center [114, 39] width 72 height 26
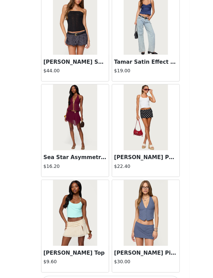
scroll to position [49, 0]
click at [86, 263] on button "Load More" at bounding box center [106, 269] width 109 height 12
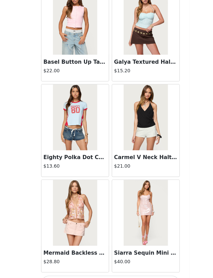
click at [99, 263] on button "Load More" at bounding box center [106, 269] width 109 height 12
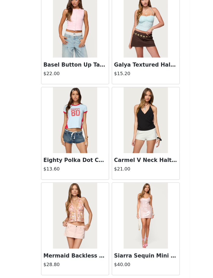
scroll to position [1265, 0]
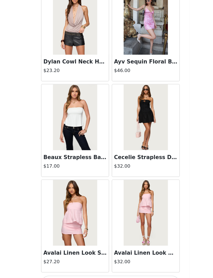
click at [118, 263] on button "Load More" at bounding box center [106, 269] width 109 height 12
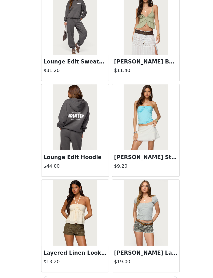
scroll to position [2771, 0]
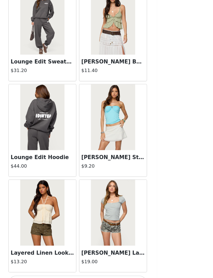
click at [66, 263] on button "Load More" at bounding box center [106, 269] width 109 height 12
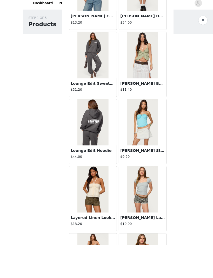
scroll to position [33, 0]
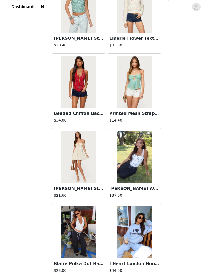
scroll to position [33, 0]
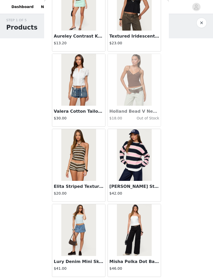
scroll to position [9, 0]
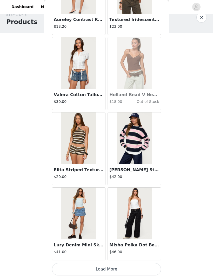
click at [69, 268] on button "Load More" at bounding box center [106, 269] width 109 height 12
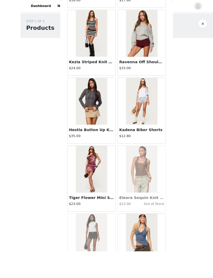
scroll to position [9, 0]
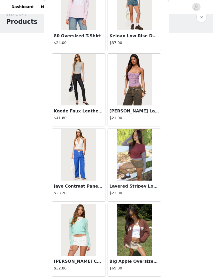
scroll to position [15535, 0]
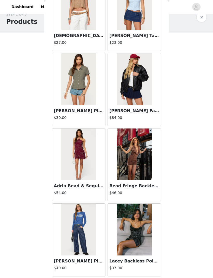
scroll to position [17791, 0]
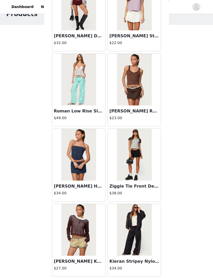
scroll to position [33, 0]
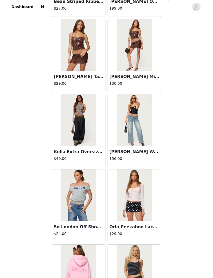
scroll to position [19778, 0]
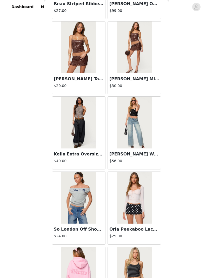
click at [145, 111] on img at bounding box center [134, 123] width 34 height 52
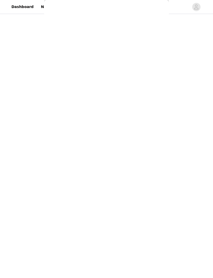
scroll to position [0, 0]
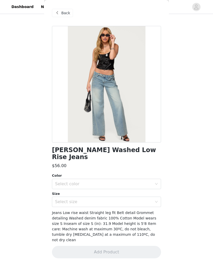
click at [73, 185] on div "Select color" at bounding box center [103, 183] width 97 height 5
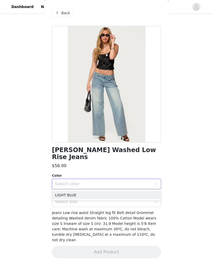
click at [76, 196] on li "LIGHT BLUE" at bounding box center [106, 195] width 109 height 8
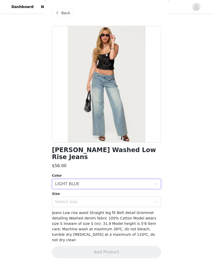
click at [82, 204] on div "Select size" at bounding box center [103, 201] width 97 height 5
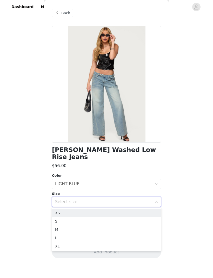
click at [86, 214] on li "XS" at bounding box center [106, 213] width 109 height 8
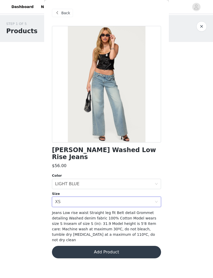
click at [94, 249] on button "Add Product" at bounding box center [106, 252] width 109 height 12
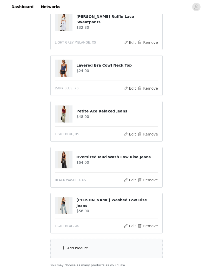
scroll to position [79, 0]
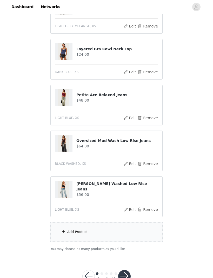
click at [68, 236] on div "Add Product" at bounding box center [106, 231] width 112 height 19
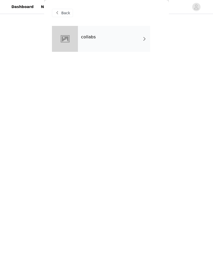
click at [149, 43] on div "collabs" at bounding box center [114, 39] width 72 height 26
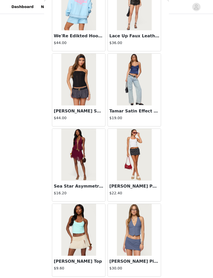
scroll to position [499, 0]
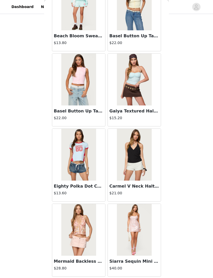
scroll to position [1250, 0]
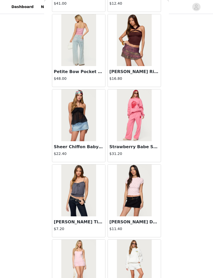
scroll to position [1591, 0]
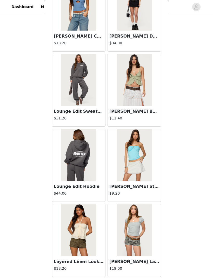
scroll to position [39, 0]
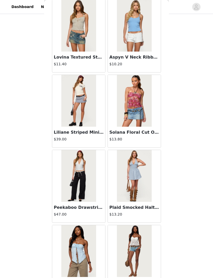
scroll to position [7698, 0]
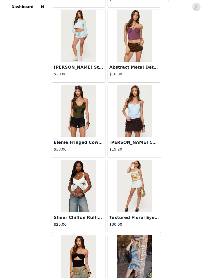
scroll to position [8070, 0]
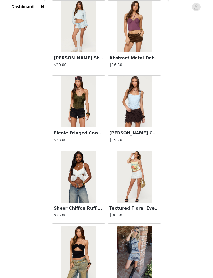
click at [95, 190] on img at bounding box center [78, 177] width 34 height 52
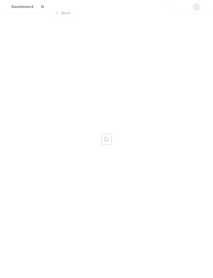
scroll to position [0, 0]
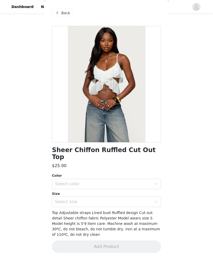
click at [160, 179] on div "Select color" at bounding box center [106, 184] width 109 height 10
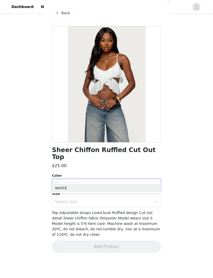
click at [151, 181] on div "Select color" at bounding box center [103, 183] width 97 height 5
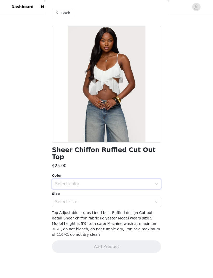
click at [152, 181] on div "Select color" at bounding box center [103, 183] width 97 height 5
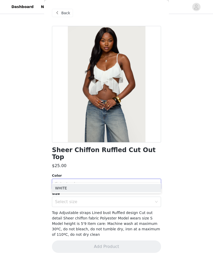
click at [146, 184] on li "WHITE" at bounding box center [106, 188] width 109 height 8
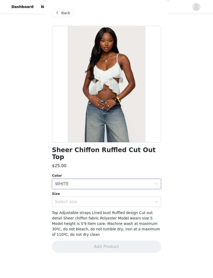
click at [147, 199] on div "Select size" at bounding box center [103, 201] width 97 height 5
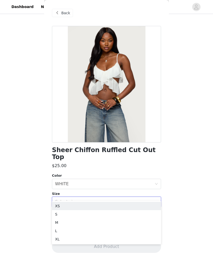
click at [145, 199] on div "Select size" at bounding box center [103, 201] width 97 height 5
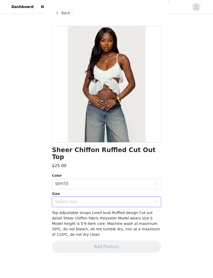
click at [146, 211] on span "Top Adjustable straps Lined bust Ruffled design Cut out detail Sheer chiffon fa…" at bounding box center [106, 224] width 108 height 26
click at [153, 197] on div "Select size" at bounding box center [104, 202] width 99 height 10
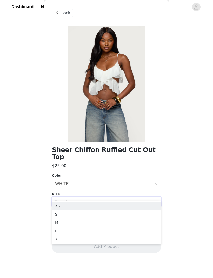
click at [146, 216] on li "S" at bounding box center [106, 214] width 109 height 8
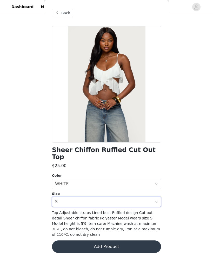
click at [155, 200] on icon "icon: close-circle" at bounding box center [156, 201] width 3 height 3
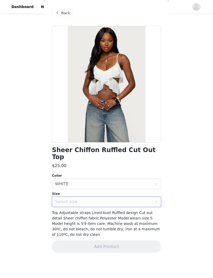
click at [135, 203] on div "Sheer Chiffon Ruffled Cut Out Top $25.00 Color Select color WHITE Size Select s…" at bounding box center [106, 142] width 109 height 233
click at [142, 199] on div "Select size" at bounding box center [103, 201] width 97 height 5
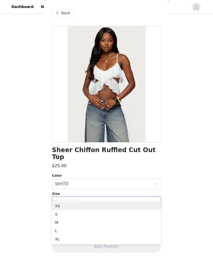
click at [143, 208] on li "XS" at bounding box center [106, 206] width 109 height 8
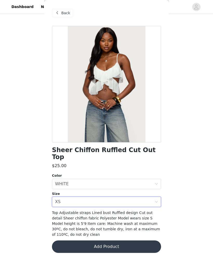
click at [139, 241] on button "Add Product" at bounding box center [106, 247] width 109 height 12
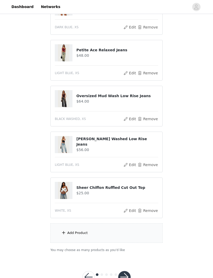
scroll to position [124, 0]
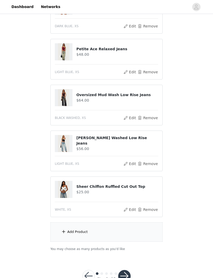
click at [74, 239] on div "Add Product" at bounding box center [106, 231] width 112 height 19
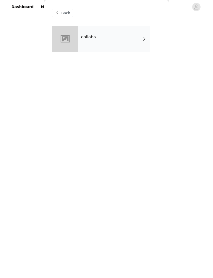
click at [141, 36] on div "collabs" at bounding box center [114, 39] width 72 height 26
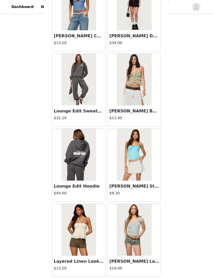
scroll to position [2754, 0]
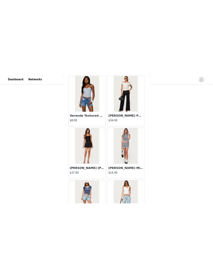
scroll to position [124, 0]
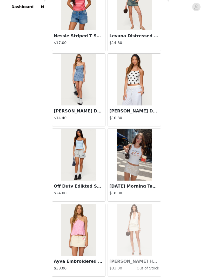
scroll to position [5761, 0]
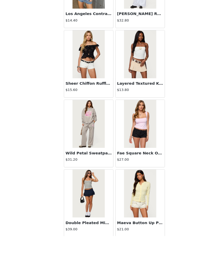
scroll to position [141, 0]
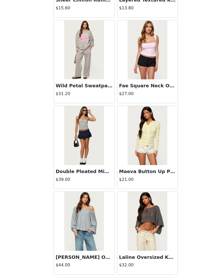
click at [113, 263] on button "Load More" at bounding box center [106, 269] width 109 height 12
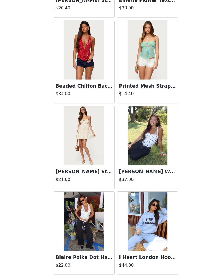
click at [110, 263] on button "Load More" at bounding box center [106, 269] width 109 height 12
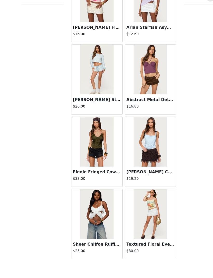
scroll to position [124, 0]
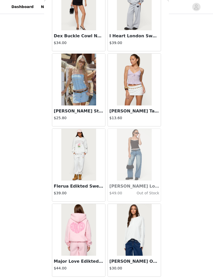
scroll to position [8769, 0]
click at [77, 86] on img at bounding box center [78, 80] width 34 height 52
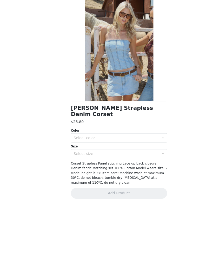
scroll to position [121, 0]
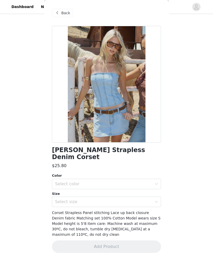
click at [143, 181] on div "Select color" at bounding box center [103, 183] width 97 height 5
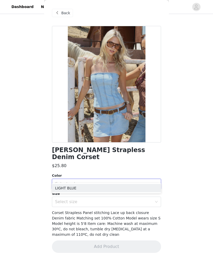
click at [141, 190] on li "LIGHT BLUE" at bounding box center [106, 188] width 109 height 8
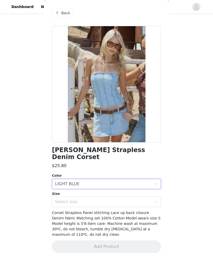
click at [150, 199] on div "Select size" at bounding box center [103, 201] width 97 height 5
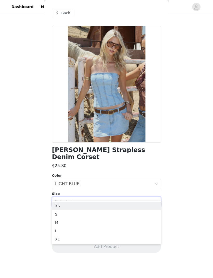
click at [140, 209] on li "XS" at bounding box center [106, 206] width 109 height 8
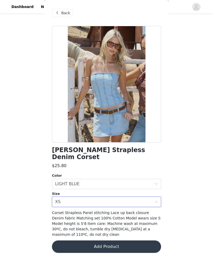
click at [138, 242] on button "Add Product" at bounding box center [106, 247] width 109 height 12
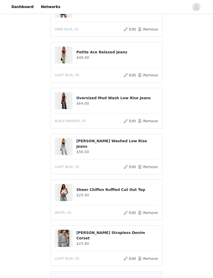
click at [107, 275] on div "Add Product" at bounding box center [106, 280] width 112 height 19
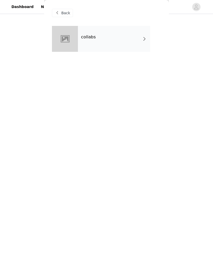
click at [132, 40] on div "collabs" at bounding box center [114, 39] width 72 height 26
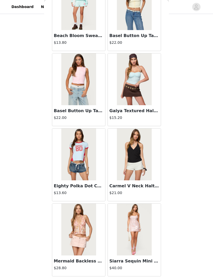
scroll to position [1250, 0]
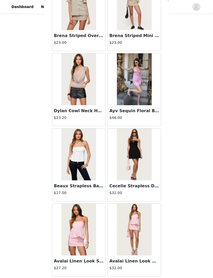
scroll to position [2002, 0]
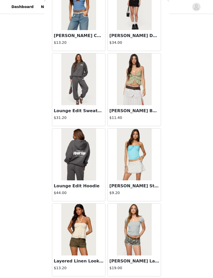
scroll to position [2754, 0]
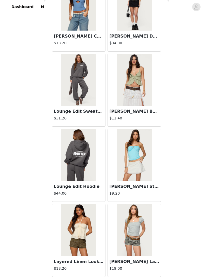
click at [119, 277] on div "Priscilla Lace Trim T Shirt $19.00" at bounding box center [134, 266] width 53 height 21
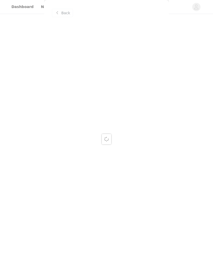
scroll to position [0, 0]
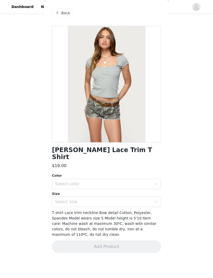
click at [62, 13] on span "Back" at bounding box center [65, 12] width 9 height 5
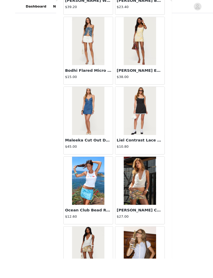
scroll to position [105, 0]
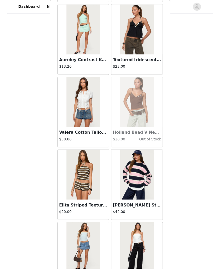
scroll to position [122, 0]
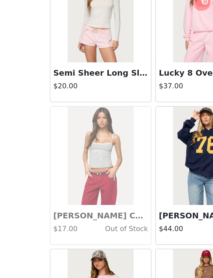
scroll to position [150, 0]
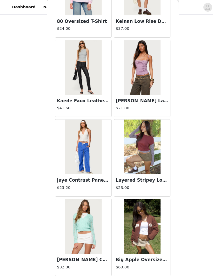
click at [113, 265] on button "Load More" at bounding box center [106, 270] width 109 height 12
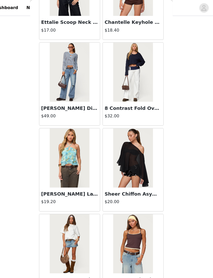
scroll to position [16304, 0]
click at [112, 251] on h4 "$18.00" at bounding box center [134, 251] width 50 height 5
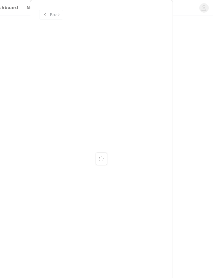
scroll to position [0, 0]
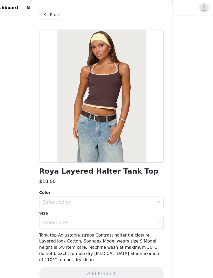
click at [61, 16] on span "Back" at bounding box center [65, 12] width 9 height 5
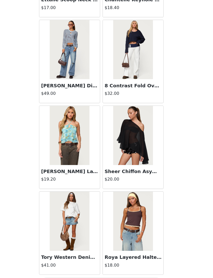
scroll to position [187, 0]
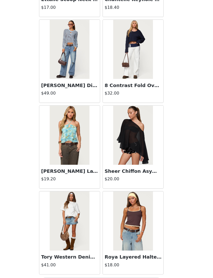
click at [94, 263] on button "Load More" at bounding box center [106, 269] width 109 height 12
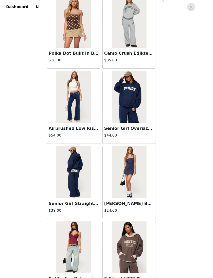
scroll to position [154, 0]
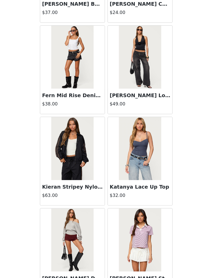
scroll to position [19066, 0]
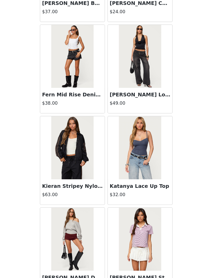
click at [122, 131] on img at bounding box center [134, 157] width 34 height 52
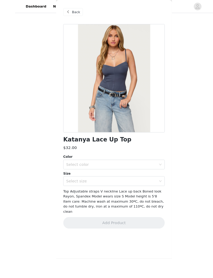
scroll to position [131, 0]
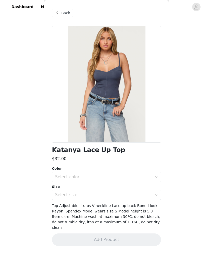
click at [127, 177] on div "Select color" at bounding box center [103, 176] width 97 height 5
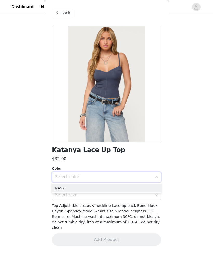
click at [121, 188] on li "NAVY" at bounding box center [106, 188] width 109 height 8
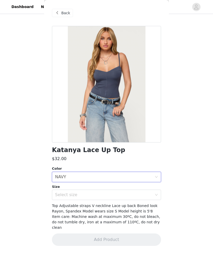
click at [125, 197] on div "Select size" at bounding box center [103, 194] width 97 height 5
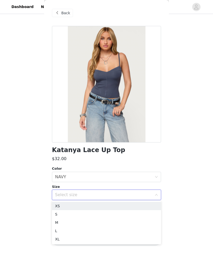
click at [121, 206] on li "XS" at bounding box center [106, 206] width 109 height 8
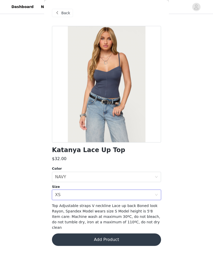
click at [120, 234] on button "Add Product" at bounding box center [106, 240] width 109 height 12
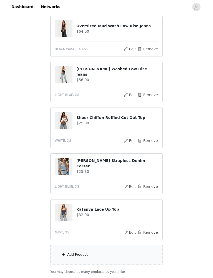
scroll to position [216, 0]
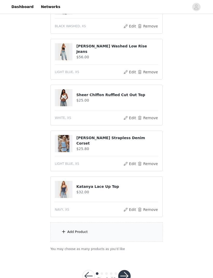
click at [65, 237] on div "Add Product" at bounding box center [106, 231] width 112 height 19
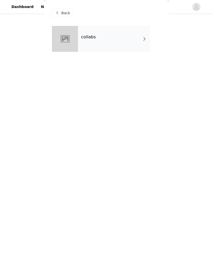
click at [139, 39] on div "collabs" at bounding box center [114, 39] width 72 height 26
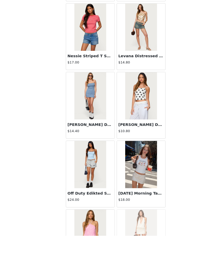
scroll to position [216, 0]
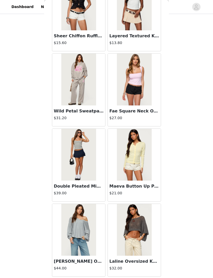
scroll to position [6513, 0]
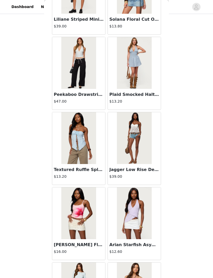
scroll to position [7815, 0]
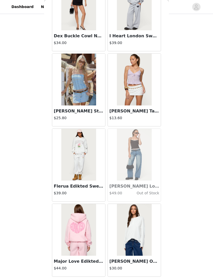
scroll to position [8769, 0]
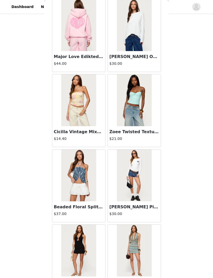
scroll to position [8974, 0]
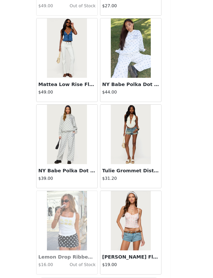
scroll to position [233, 0]
click at [88, 263] on button "Load More" at bounding box center [106, 269] width 109 height 12
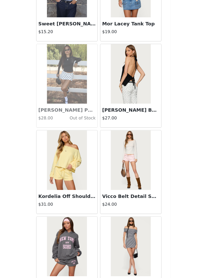
scroll to position [11620, 0]
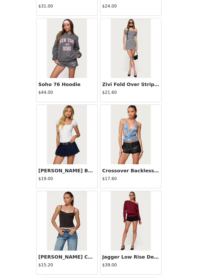
click at [112, 263] on button "Load More" at bounding box center [106, 269] width 109 height 12
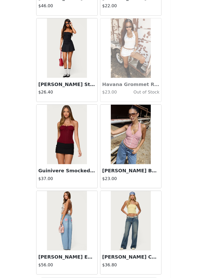
scroll to position [12544, 0]
click at [121, 263] on button "Load More" at bounding box center [106, 269] width 109 height 12
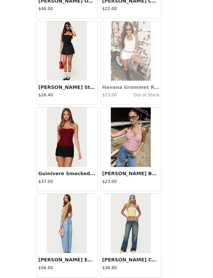
scroll to position [12542, 0]
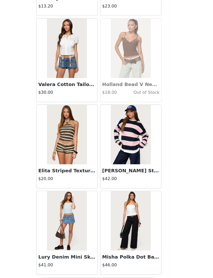
click at [114, 263] on button "Load More" at bounding box center [106, 269] width 109 height 12
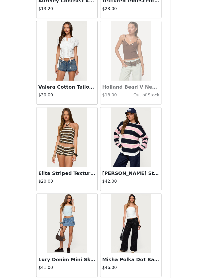
scroll to position [13294, 0]
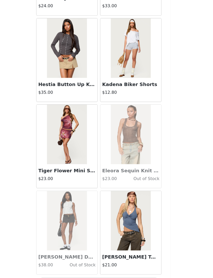
click at [109, 263] on button "Load More" at bounding box center [106, 269] width 109 height 12
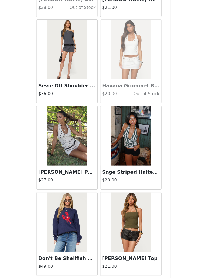
scroll to position [14273, 0]
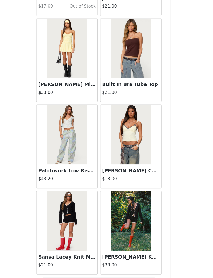
click at [116, 263] on button "Load More" at bounding box center [106, 269] width 109 height 12
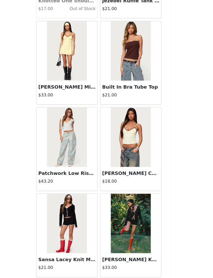
scroll to position [14798, 0]
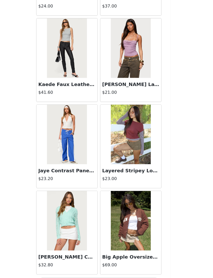
click at [117, 263] on button "Load More" at bounding box center [106, 269] width 109 height 12
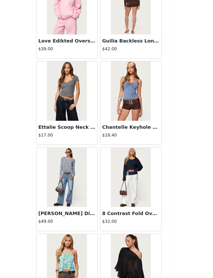
scroll to position [16196, 0]
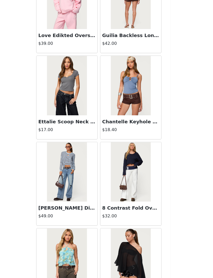
click at [117, 152] on img at bounding box center [134, 171] width 34 height 52
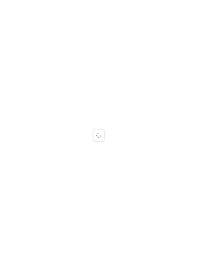
scroll to position [0, 0]
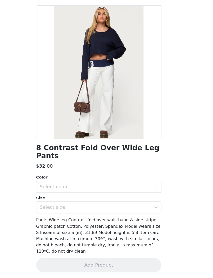
click at [109, 181] on div "Select color" at bounding box center [103, 183] width 97 height 5
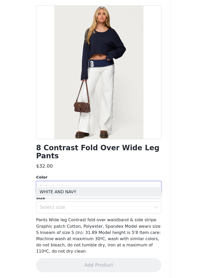
click at [108, 184] on li "WHITE AND NAVY" at bounding box center [106, 188] width 109 height 8
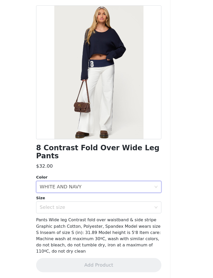
click at [111, 199] on div "Select size" at bounding box center [103, 201] width 97 height 5
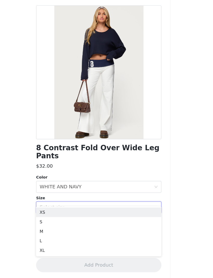
click at [107, 202] on li "XS" at bounding box center [106, 206] width 109 height 8
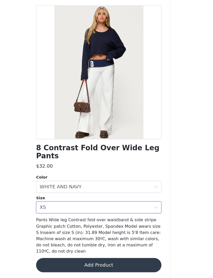
click at [109, 246] on button "Add Product" at bounding box center [106, 252] width 109 height 12
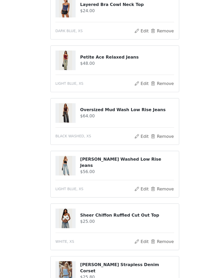
scroll to position [102, 0]
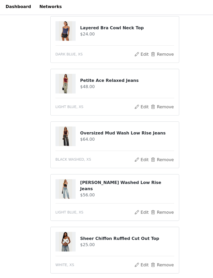
click at [138, 94] on button "Remove" at bounding box center [147, 94] width 21 height 6
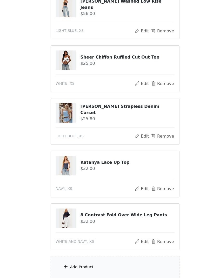
scroll to position [194, 0]
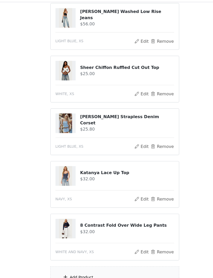
click at [67, 251] on div "Add Product" at bounding box center [77, 253] width 20 height 5
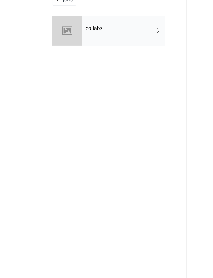
click at [91, 29] on div "collabs" at bounding box center [114, 39] width 72 height 26
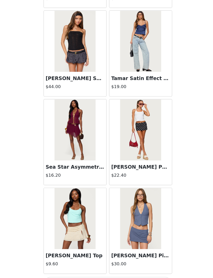
scroll to position [233, 0]
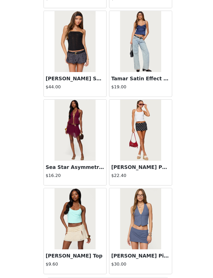
click at [93, 263] on button "Load More" at bounding box center [106, 269] width 109 height 12
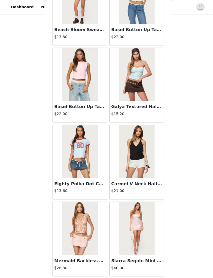
scroll to position [1258, 0]
click at [128, 274] on button "Load More" at bounding box center [106, 278] width 109 height 12
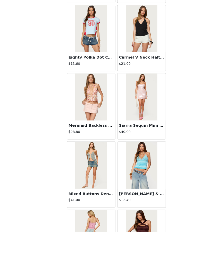
scroll to position [216, 0]
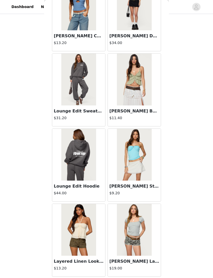
scroll to position [2754, 0]
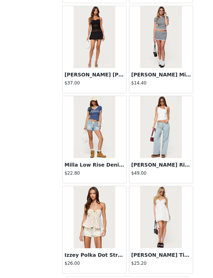
scroll to position [3522, 0]
click at [121, 263] on button "Load More" at bounding box center [106, 269] width 109 height 12
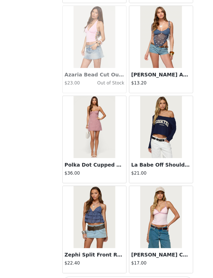
scroll to position [4274, 0]
click at [113, 263] on button "Load More" at bounding box center [106, 269] width 109 height 12
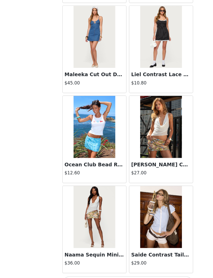
scroll to position [5026, 0]
click at [119, 263] on button "Load More" at bounding box center [106, 269] width 109 height 12
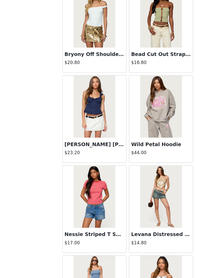
scroll to position [5570, 0]
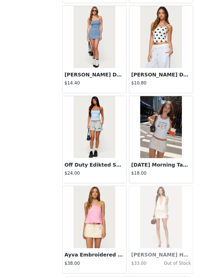
click at [139, 263] on button "Load More" at bounding box center [106, 269] width 109 height 12
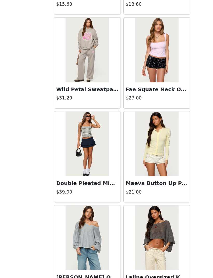
scroll to position [233, 0]
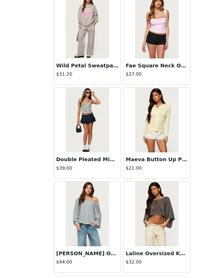
click at [132, 263] on button "Load More" at bounding box center [106, 269] width 109 height 12
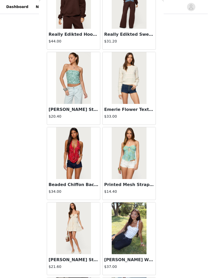
scroll to position [142, 0]
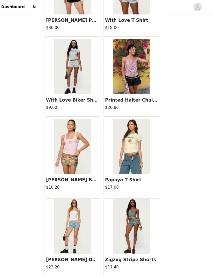
scroll to position [9537, 0]
click at [53, 266] on button "Load More" at bounding box center [106, 269] width 109 height 12
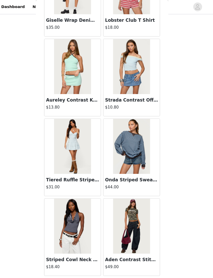
click at [54, 265] on button "Load More" at bounding box center [106, 269] width 109 height 12
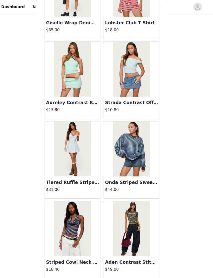
scroll to position [10287, 0]
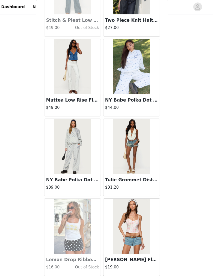
click at [52, 268] on button "Load More" at bounding box center [106, 269] width 109 height 12
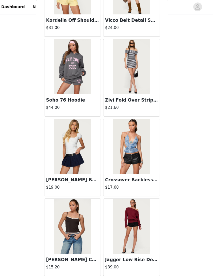
click at [52, 267] on button "Load More" at bounding box center [106, 269] width 109 height 12
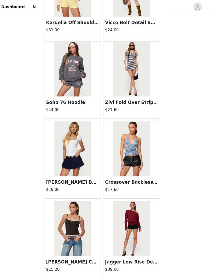
scroll to position [11790, 0]
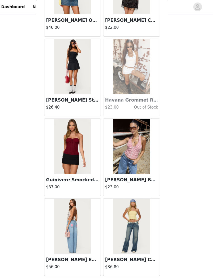
click at [52, 268] on button "Load More" at bounding box center [106, 269] width 109 height 12
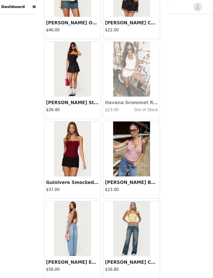
scroll to position [12542, 0]
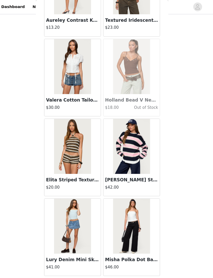
click at [53, 269] on button "Load More" at bounding box center [106, 269] width 109 height 12
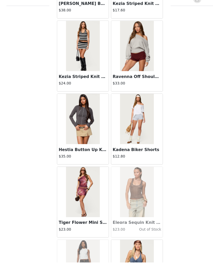
scroll to position [216, 0]
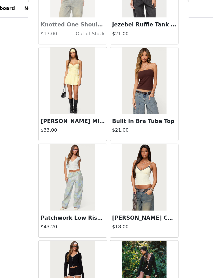
scroll to position [14800, 0]
click at [117, 159] on img at bounding box center [134, 139] width 34 height 52
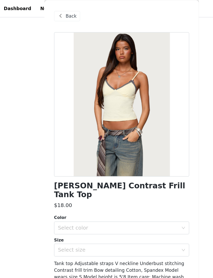
scroll to position [180, 0]
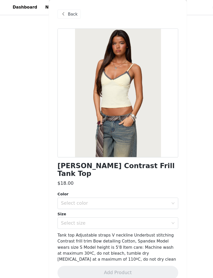
click at [56, 181] on div "Select color" at bounding box center [103, 183] width 97 height 5
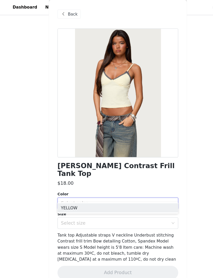
click at [63, 188] on li "YELLOW" at bounding box center [106, 188] width 109 height 8
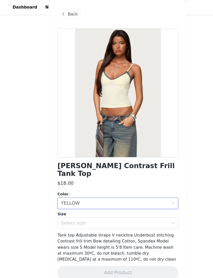
click at [71, 199] on div "Select size" at bounding box center [103, 201] width 97 height 5
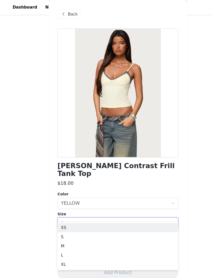
click at [62, 206] on li "XS" at bounding box center [106, 206] width 109 height 8
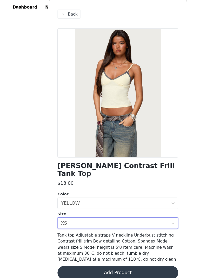
click at [67, 241] on button "Add Product" at bounding box center [106, 247] width 109 height 12
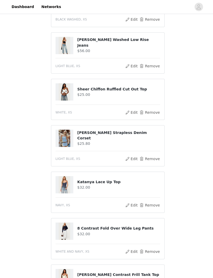
scroll to position [178, 0]
click at [34, 106] on div "STEP 1 OF 5 Products Choose as many products as you'd like, up to $300.00. 9 Se…" at bounding box center [106, 89] width 213 height 505
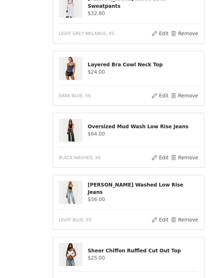
scroll to position [33, 0]
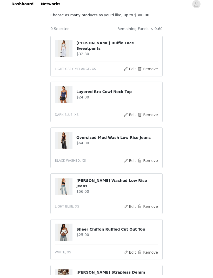
click at [74, 207] on span "LIGHT BLUE, XS" at bounding box center [67, 209] width 24 height 5
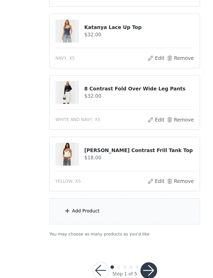
scroll to position [279, 0]
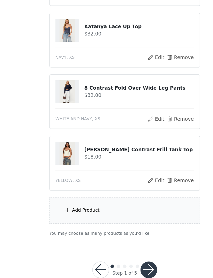
click at [137, 190] on button "Remove" at bounding box center [147, 193] width 21 height 6
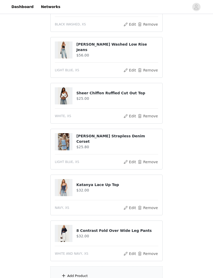
scroll to position [216, 0]
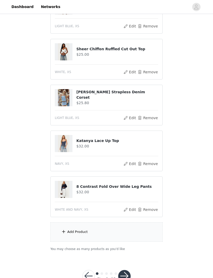
click at [122, 278] on button "button" at bounding box center [124, 276] width 12 height 12
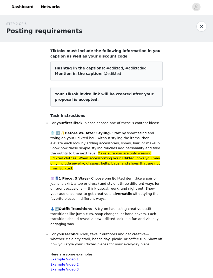
click at [55, 69] on span "Hashtag in the captions:" at bounding box center [80, 68] width 50 height 4
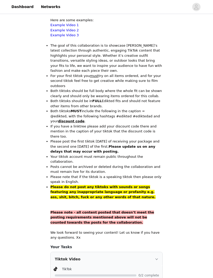
scroll to position [264, 0]
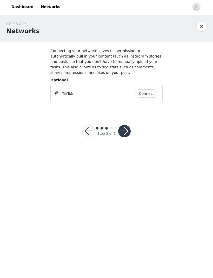
click at [130, 133] on button "button" at bounding box center [124, 131] width 12 height 12
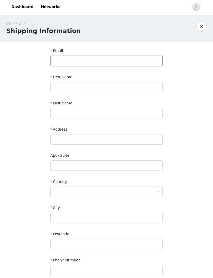
click at [56, 59] on input "text" at bounding box center [106, 61] width 112 height 10
click at [94, 61] on input "hoangphamcelena@gmil.com" at bounding box center [106, 61] width 112 height 10
type input "hoangphamcelena@gmail.com"
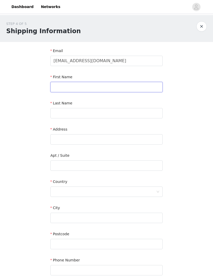
click at [61, 85] on input "text" at bounding box center [106, 87] width 112 height 10
type input "Celena"
click at [151, 112] on input "text" at bounding box center [106, 113] width 112 height 10
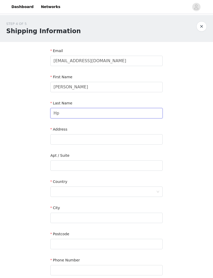
type input "H"
type input "Hoang"
click at [149, 138] on input "text" at bounding box center [106, 139] width 112 height 10
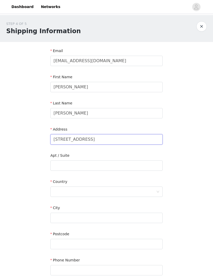
type input "[STREET_ADDRESS]"
click at [142, 162] on input "text" at bounding box center [106, 165] width 112 height 10
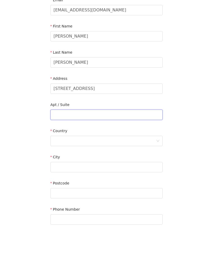
scroll to position [3, 0]
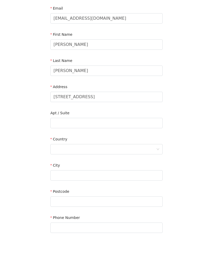
click at [148, 184] on div at bounding box center [104, 189] width 102 height 10
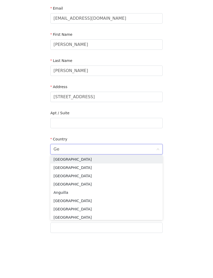
scroll to position [0, 0]
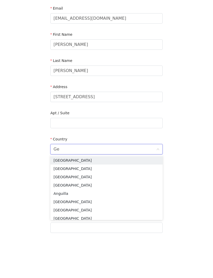
type input "Ger"
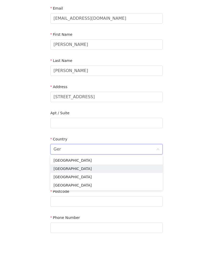
click at [146, 204] on li "[GEOGRAPHIC_DATA]" at bounding box center [106, 208] width 112 height 8
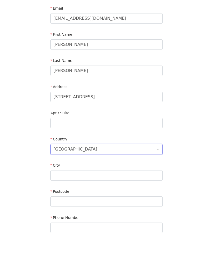
scroll to position [32, 0]
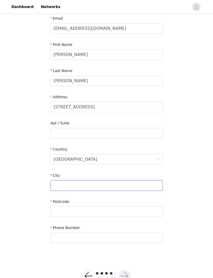
click at [145, 181] on input "text" at bounding box center [106, 185] width 112 height 10
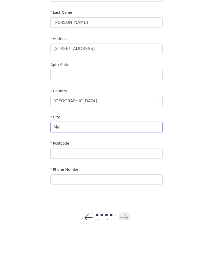
type input "M"
type input "Neu-Isenburg"
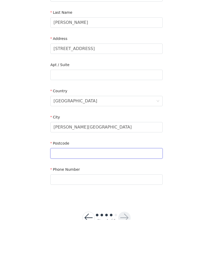
click at [145, 207] on input "text" at bounding box center [106, 212] width 112 height 10
type input "63263"
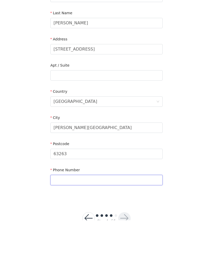
click at [143, 233] on input "text" at bounding box center [106, 238] width 112 height 10
type input "01794873919"
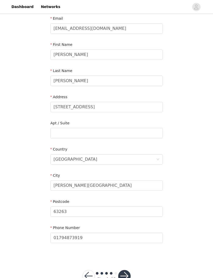
click at [127, 276] on button "button" at bounding box center [124, 276] width 12 height 12
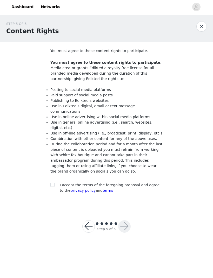
click at [51, 183] on label at bounding box center [52, 185] width 4 height 5
click at [51, 183] on input "checkbox" at bounding box center [52, 185] width 4 height 4
checkbox input "true"
click at [129, 224] on button "button" at bounding box center [124, 226] width 12 height 12
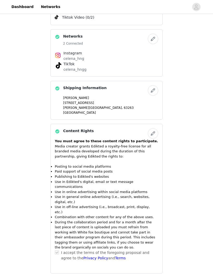
scroll to position [425, 0]
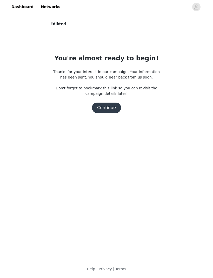
click at [112, 110] on button "Continue" at bounding box center [106, 108] width 29 height 10
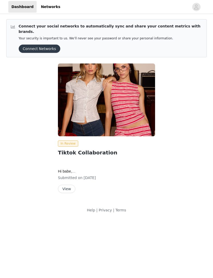
click at [109, 208] on link "Privacy" at bounding box center [105, 210] width 13 height 4
click at [68, 185] on button "View" at bounding box center [66, 189] width 17 height 8
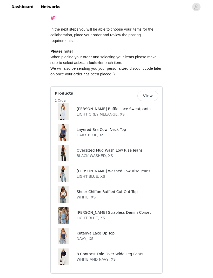
scroll to position [260, 0]
